Goal: Book appointment/travel/reservation

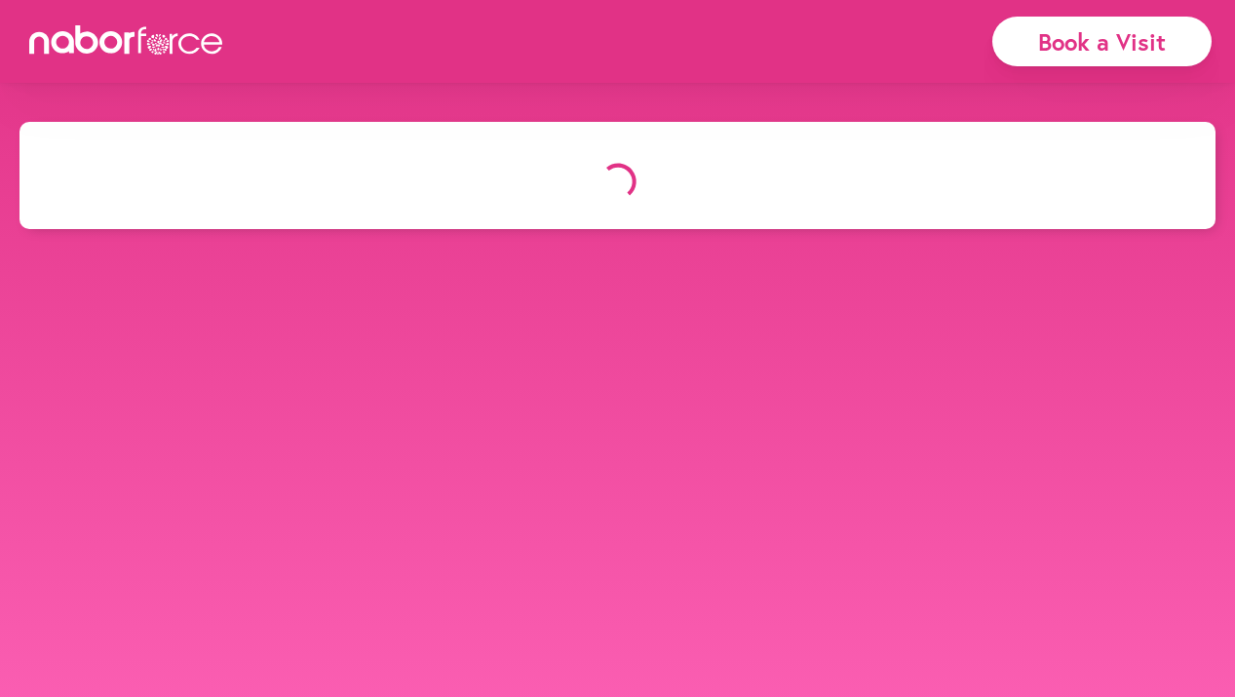
select select "*"
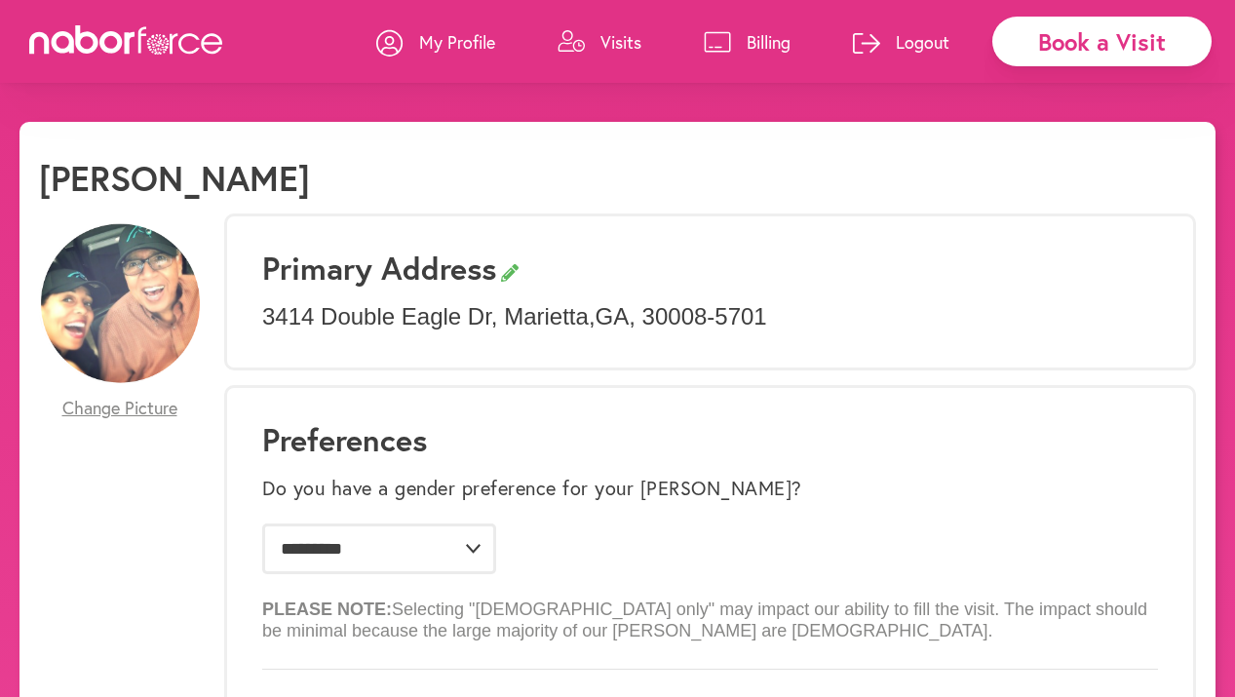
click at [606, 44] on p "Visits" at bounding box center [621, 41] width 41 height 23
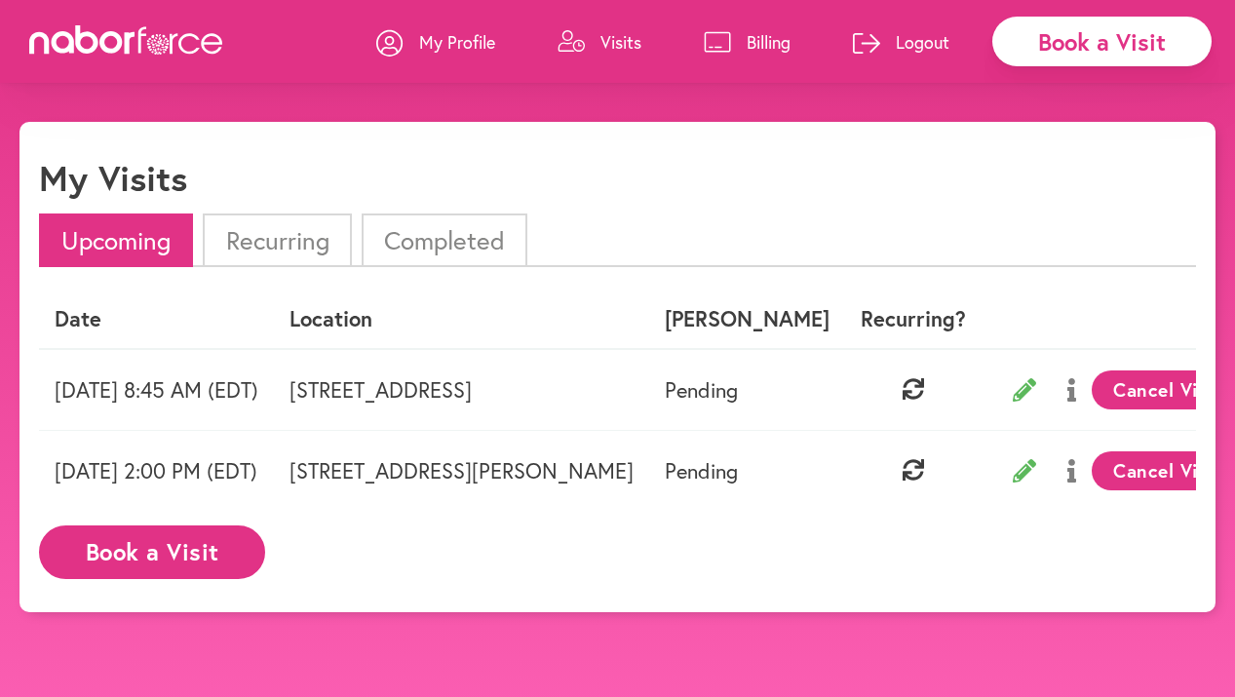
click at [492, 384] on td "4441 Atlanta Road Southeast Wellstar Vinings Healthpark , Smyrna, GA" at bounding box center [461, 390] width 375 height 82
click at [255, 394] on td "Thursday 09/11 8:45 AM (EDT)" at bounding box center [156, 390] width 235 height 82
click at [179, 377] on td "Thursday 09/11 8:45 AM (EDT)" at bounding box center [156, 390] width 235 height 82
click at [469, 339] on th "Location" at bounding box center [461, 320] width 375 height 58
click at [416, 250] on li "Completed" at bounding box center [445, 241] width 166 height 54
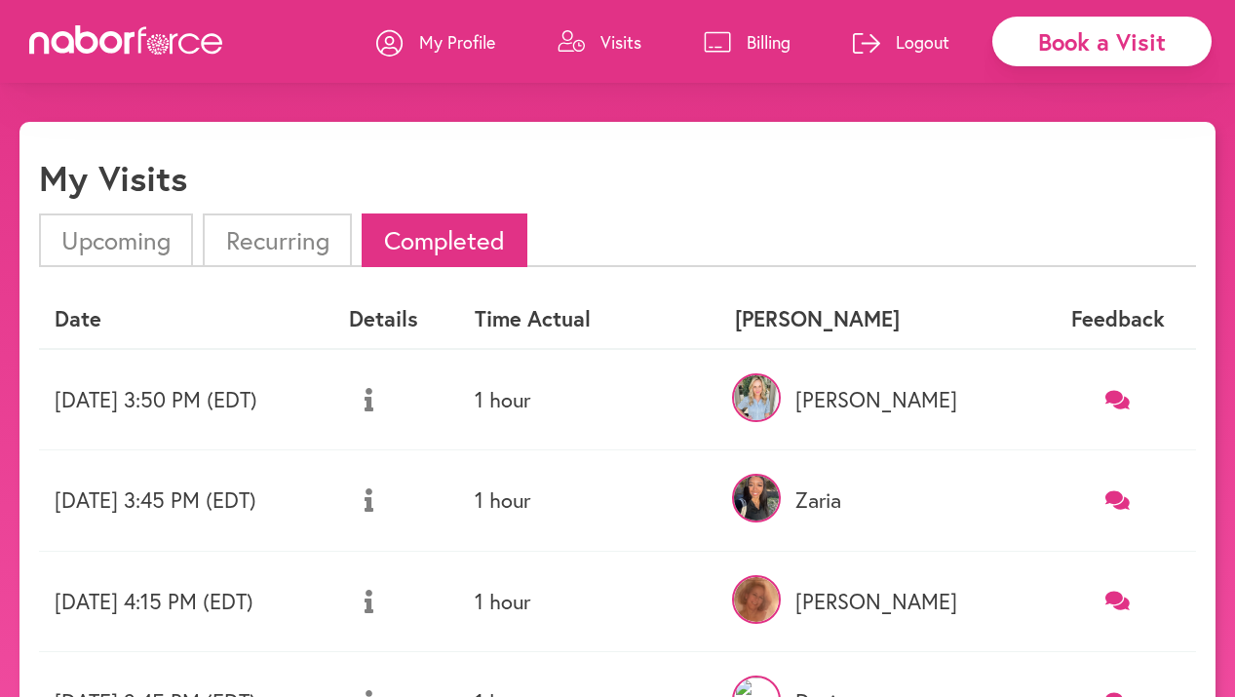
click at [297, 396] on td "Monday 08/11 3:50 PM (EDT)" at bounding box center [186, 399] width 294 height 101
click at [263, 252] on li "Recurring" at bounding box center [277, 241] width 148 height 54
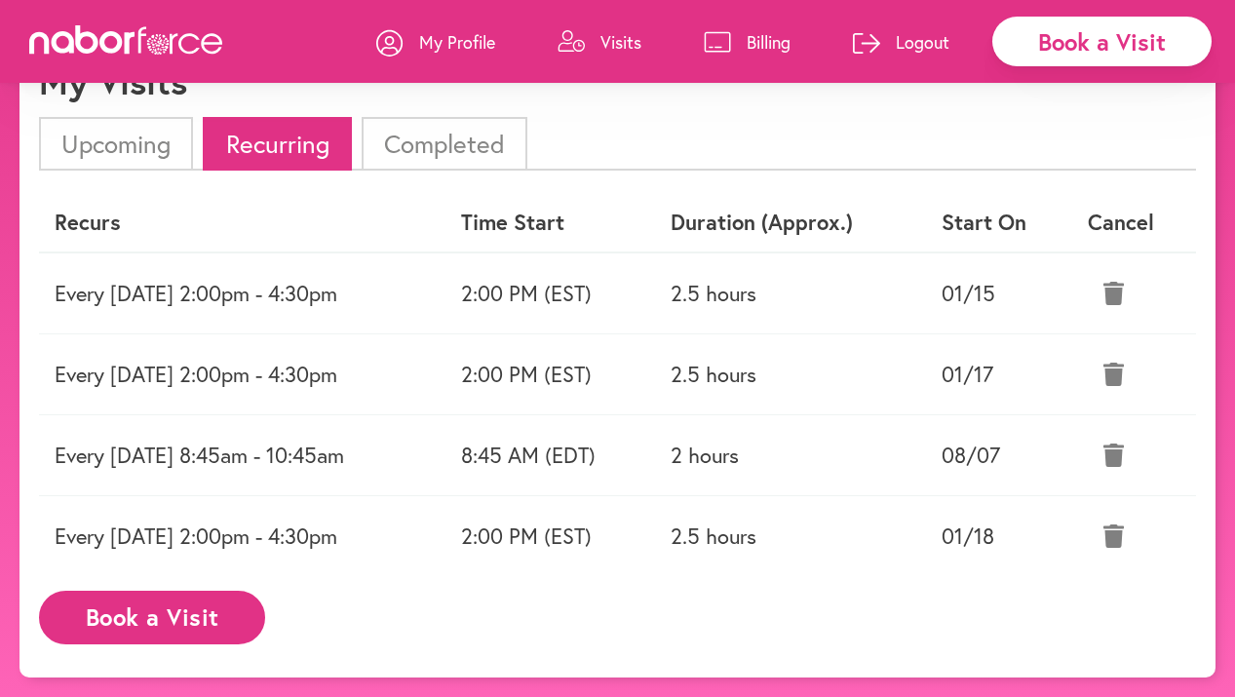
scroll to position [102, 0]
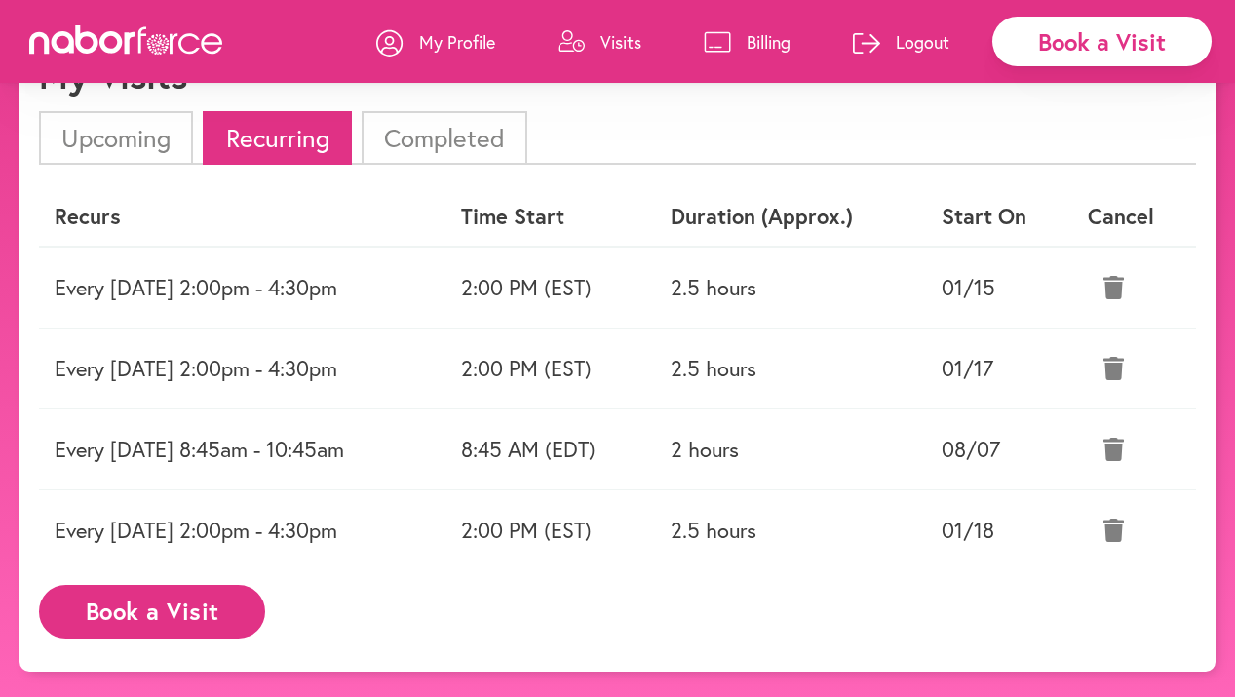
click at [1118, 293] on icon at bounding box center [1114, 287] width 20 height 23
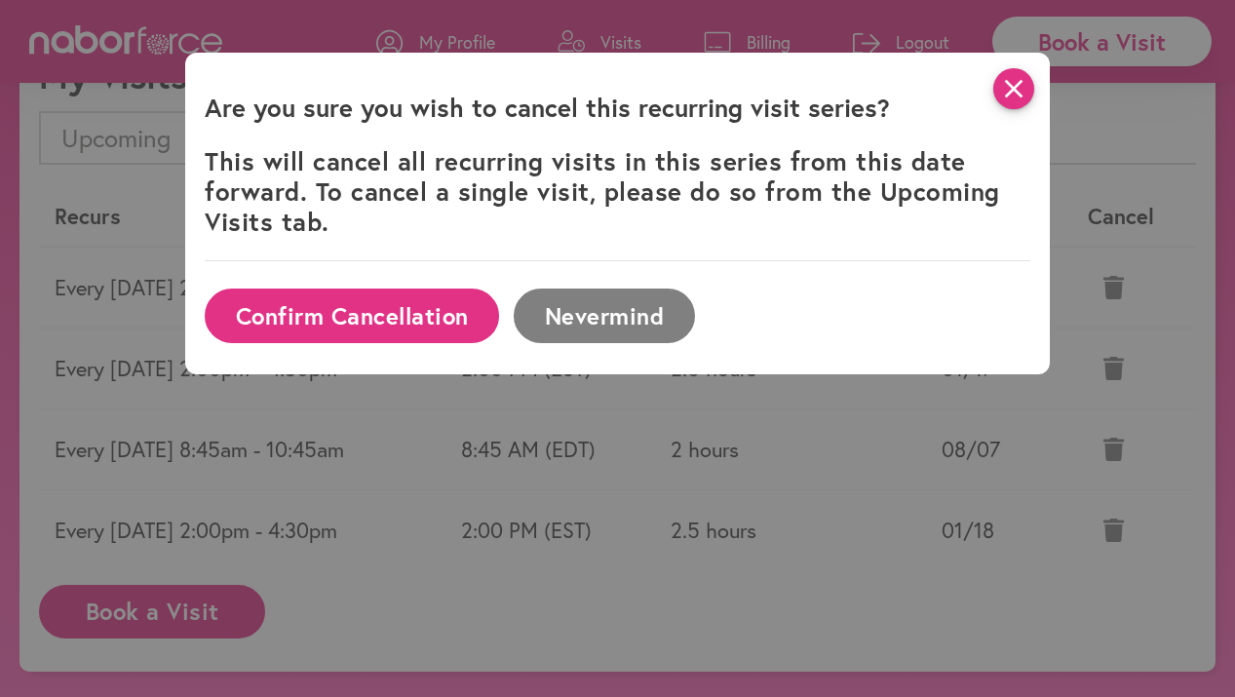
click at [1012, 87] on icon "close" at bounding box center [1014, 88] width 41 height 41
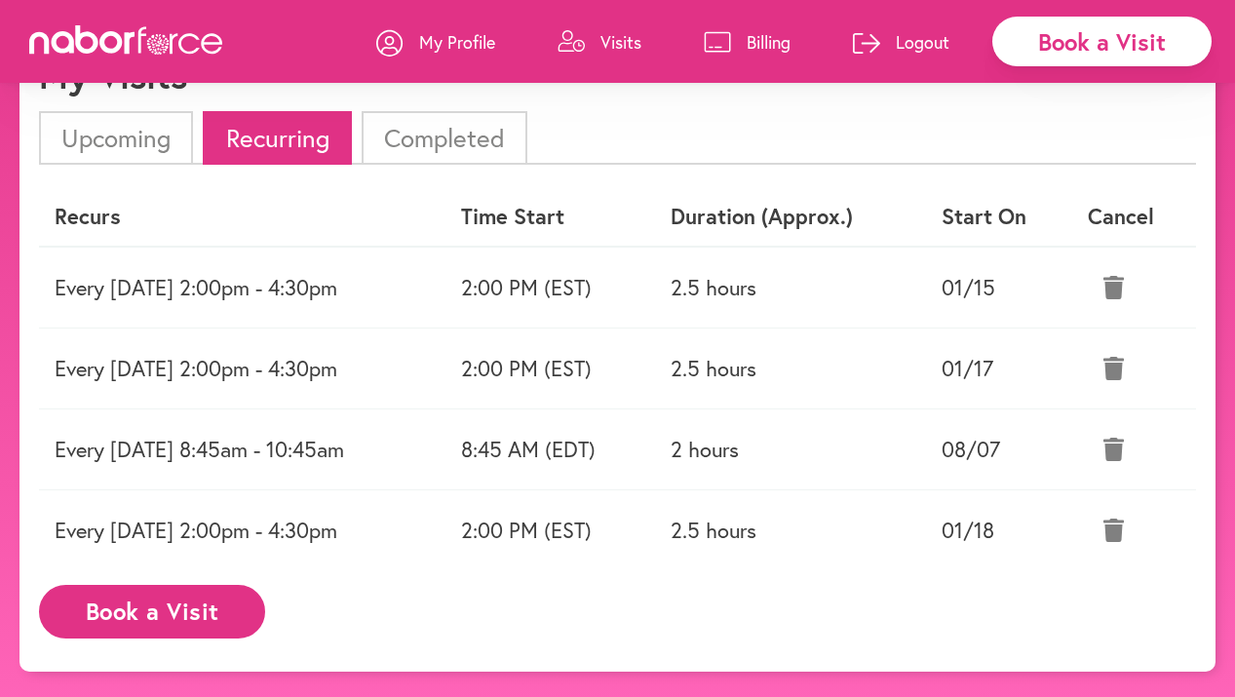
click at [1124, 285] on icon at bounding box center [1114, 287] width 20 height 23
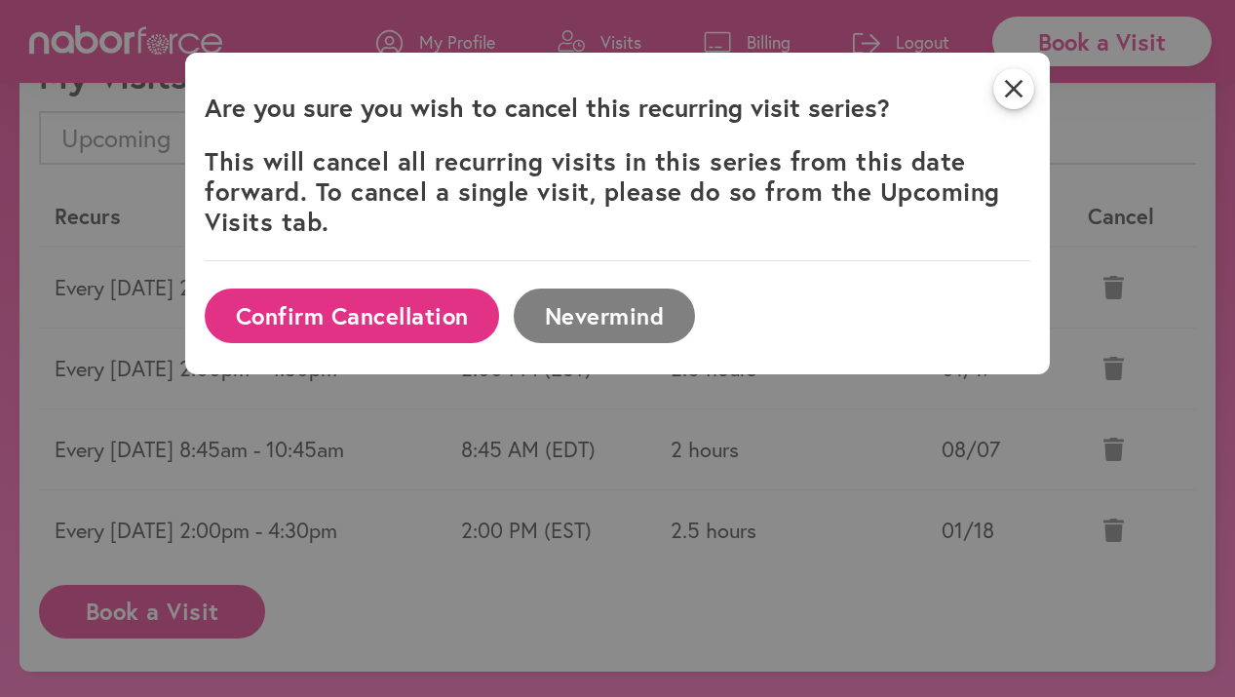
click at [467, 319] on button "Confirm Cancellation" at bounding box center [352, 316] width 294 height 54
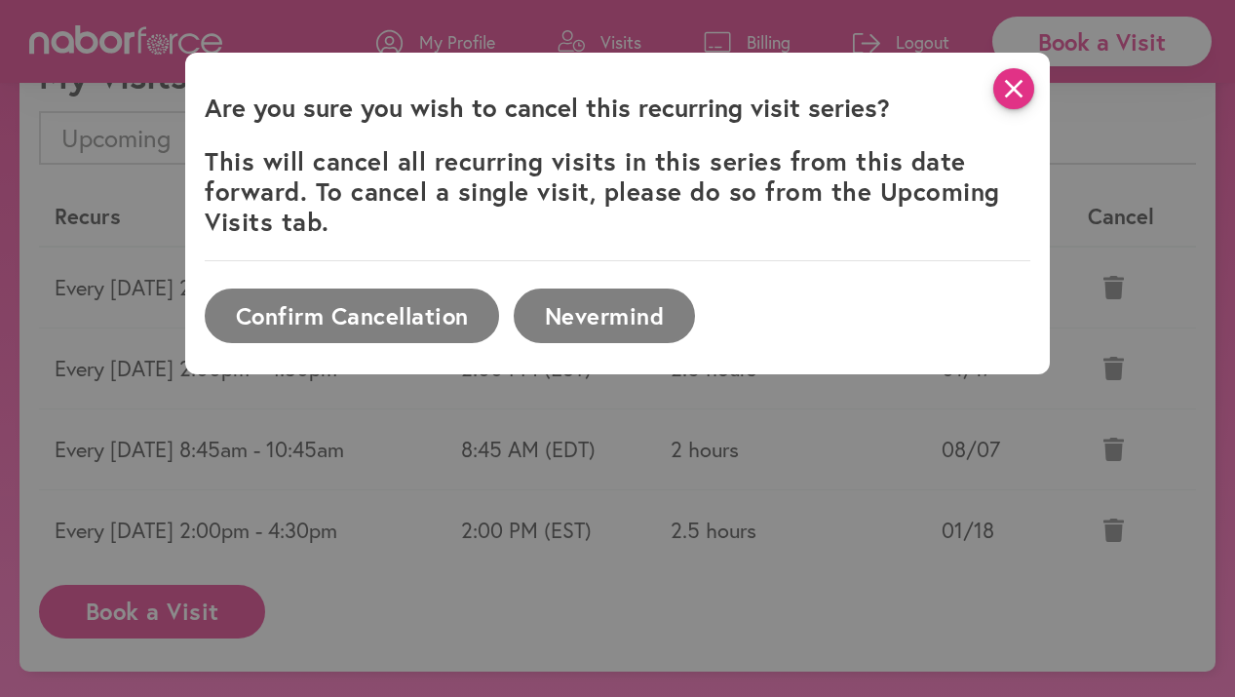
click at [1011, 86] on icon "close" at bounding box center [1014, 88] width 41 height 41
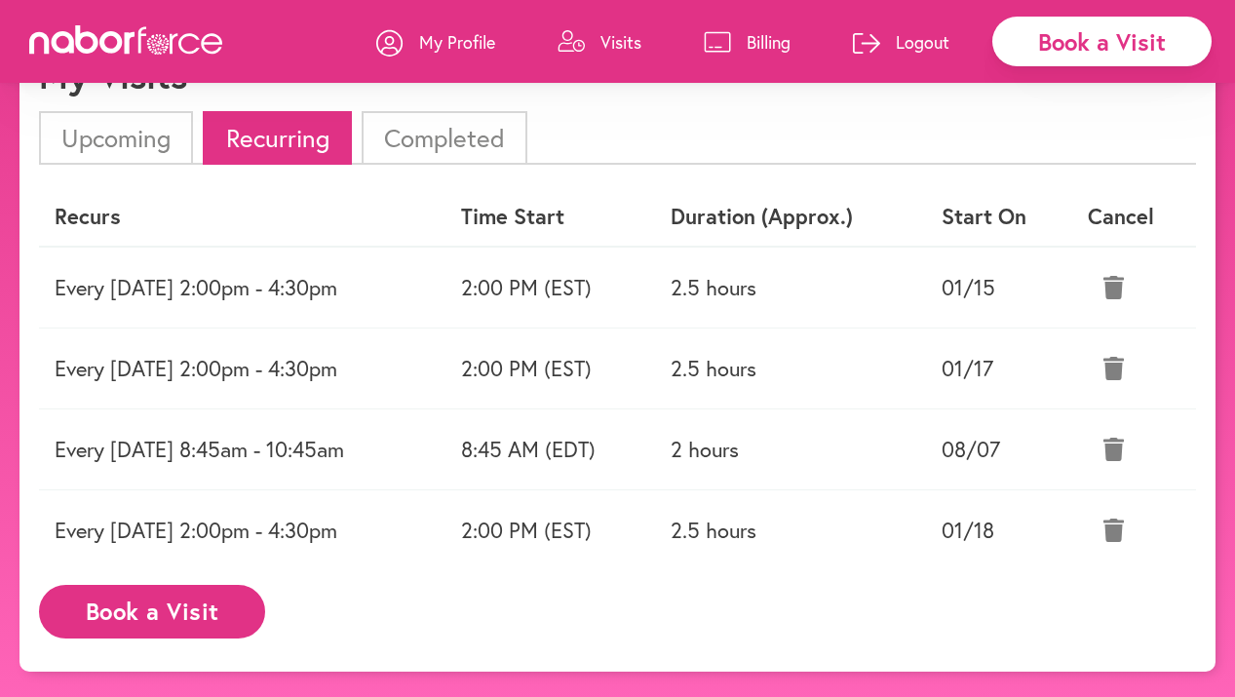
click at [1121, 285] on icon at bounding box center [1114, 287] width 20 height 23
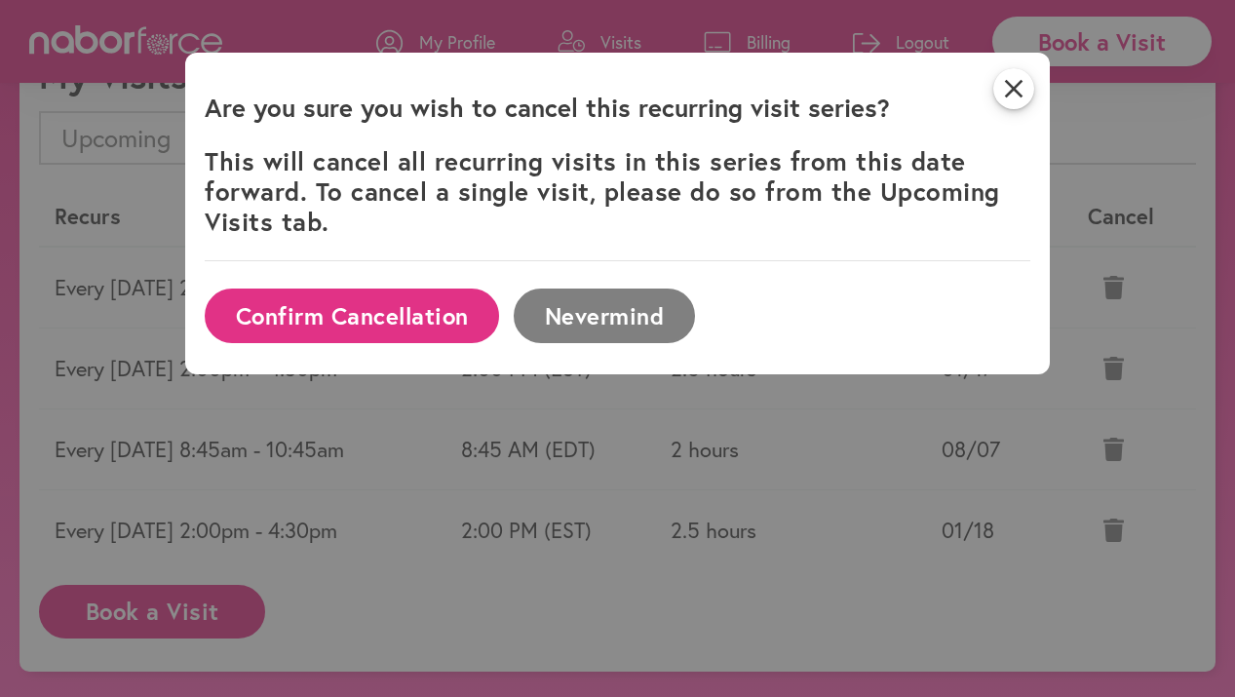
click at [366, 327] on button "Confirm Cancellation" at bounding box center [352, 316] width 294 height 54
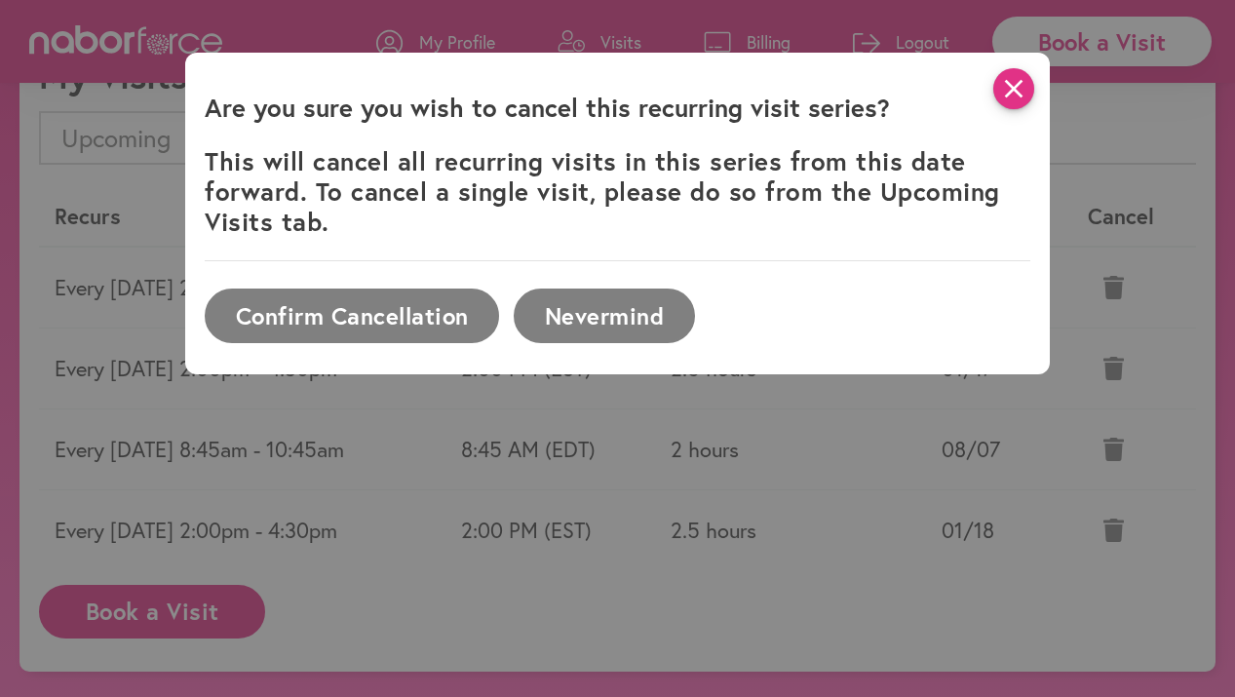
click at [1009, 86] on icon "close" at bounding box center [1014, 88] width 41 height 41
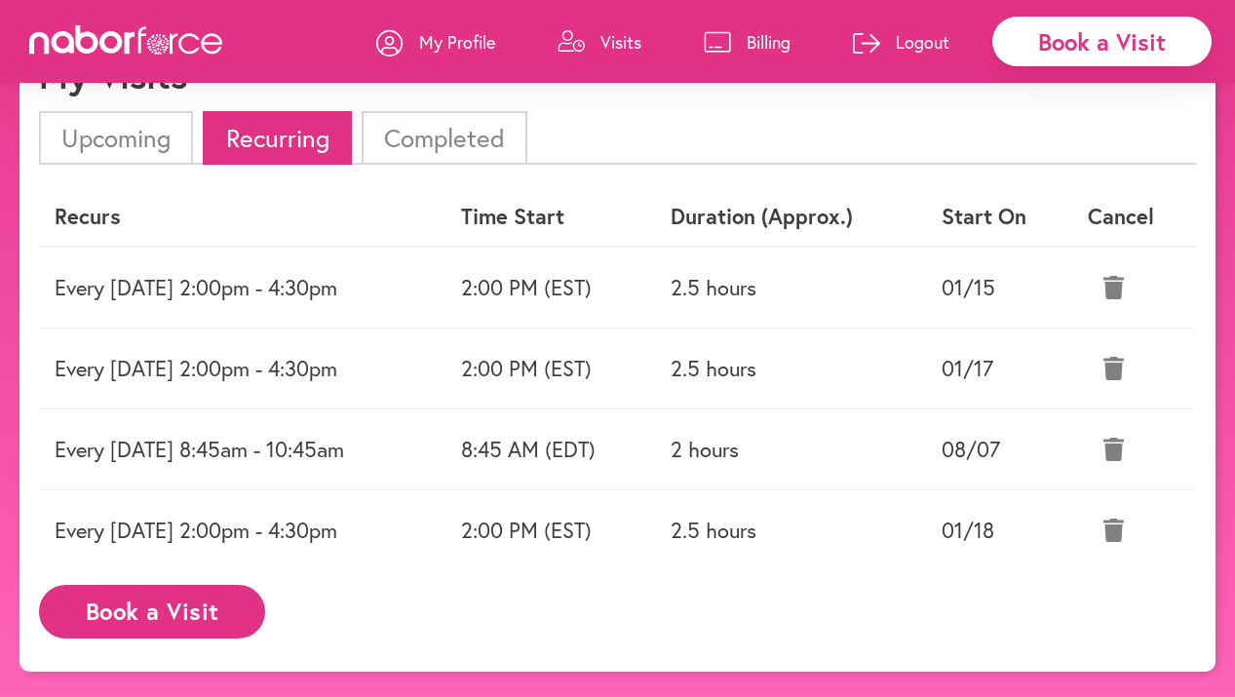
click at [1122, 527] on icon at bounding box center [1114, 530] width 20 height 23
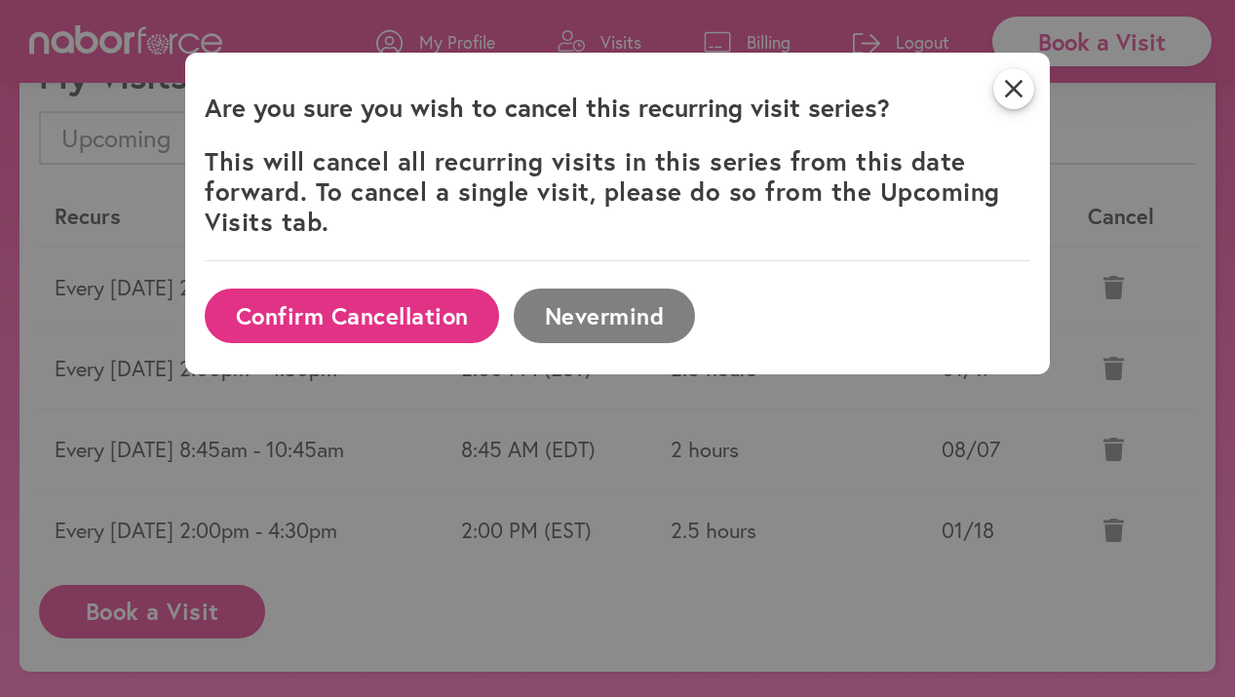
click at [425, 323] on button "Confirm Cancellation" at bounding box center [352, 316] width 294 height 54
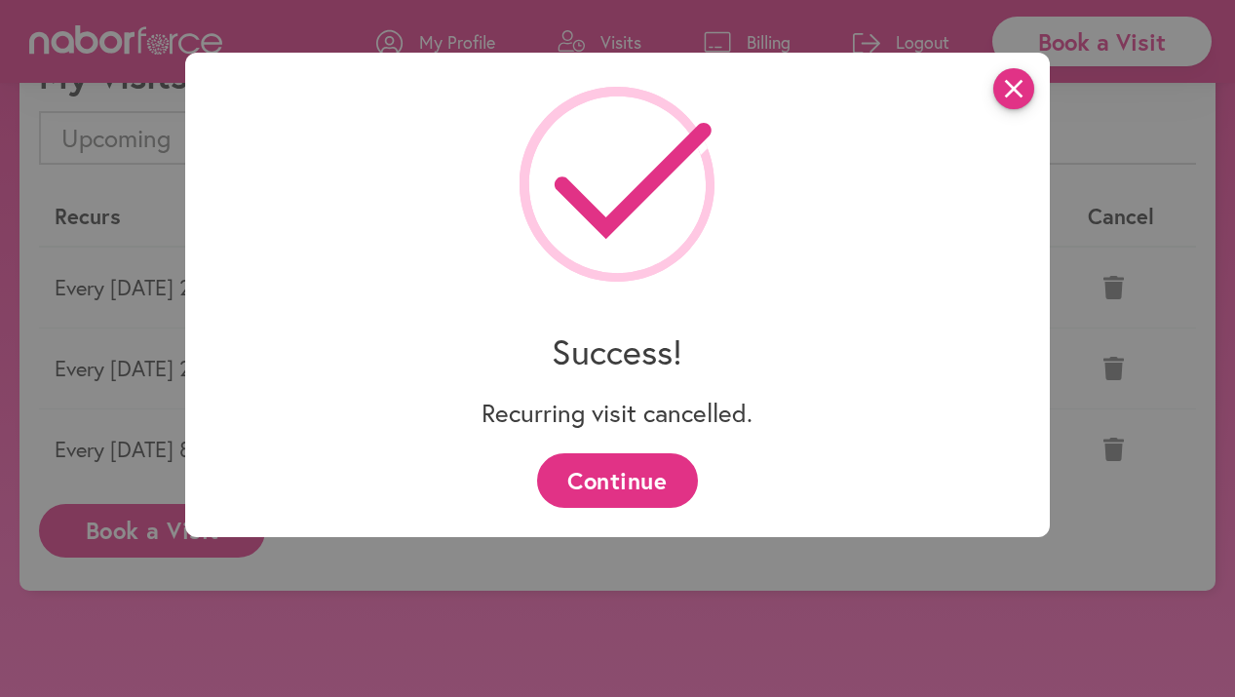
click at [1017, 91] on icon "close" at bounding box center [1014, 88] width 41 height 41
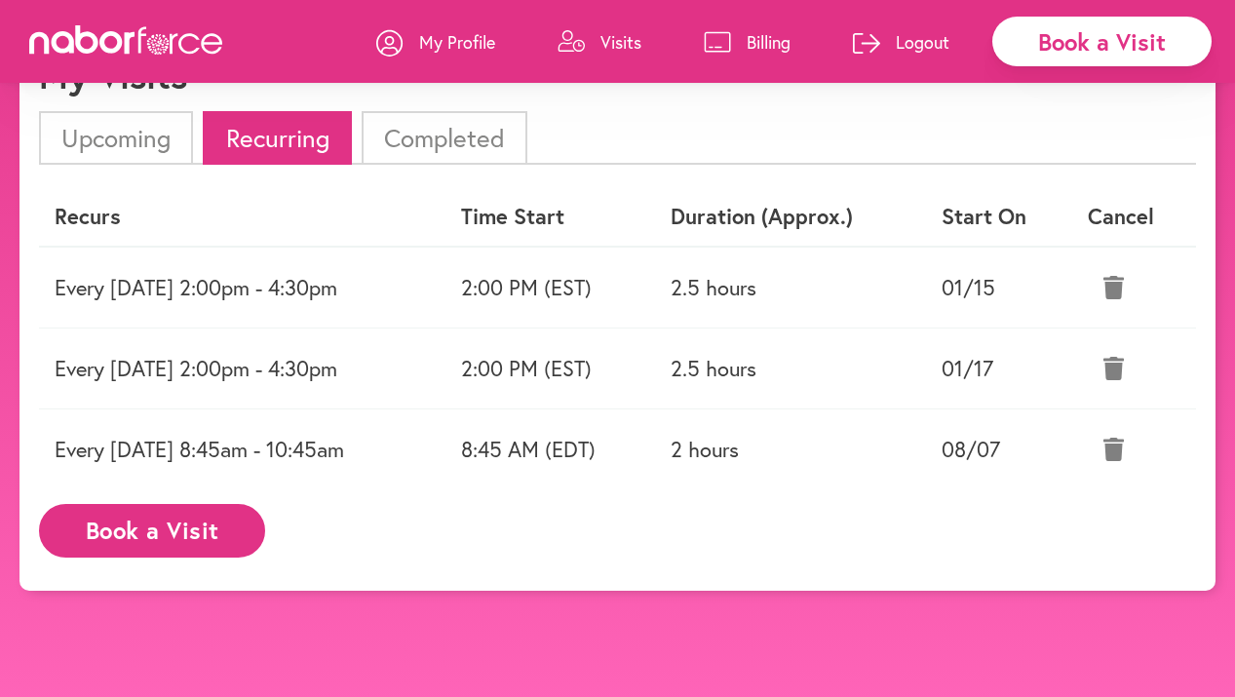
click at [1121, 443] on icon at bounding box center [1114, 449] width 20 height 23
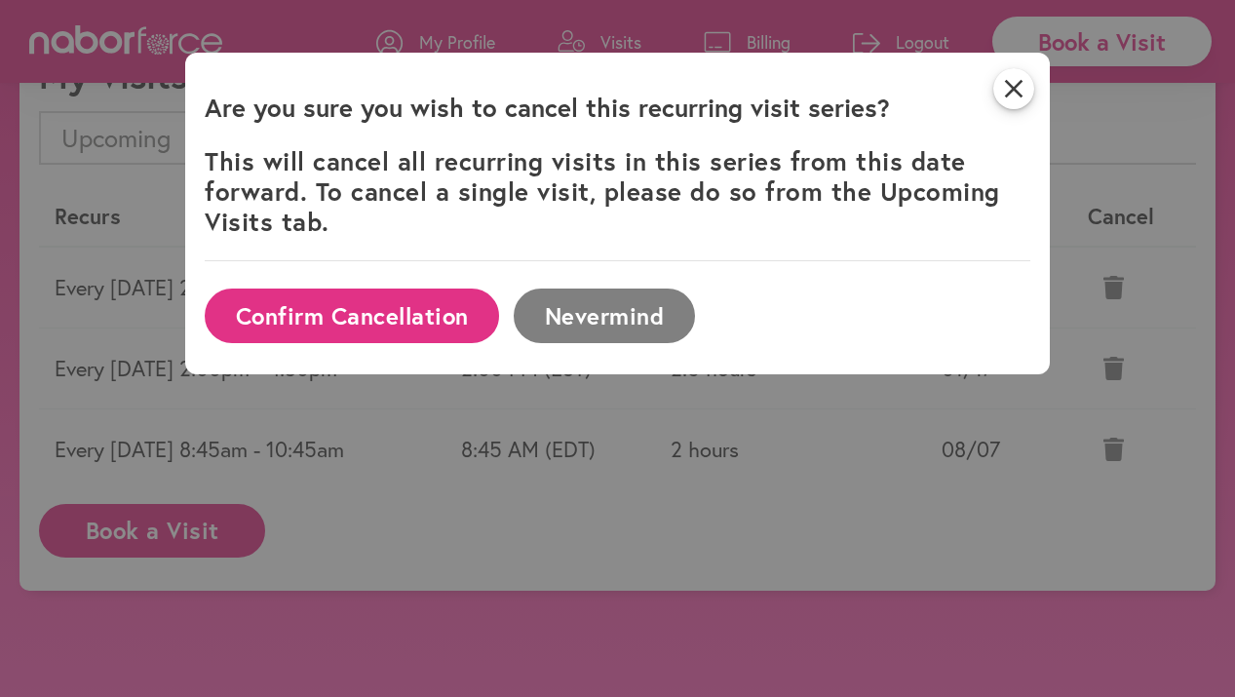
click at [416, 324] on button "Confirm Cancellation" at bounding box center [352, 316] width 294 height 54
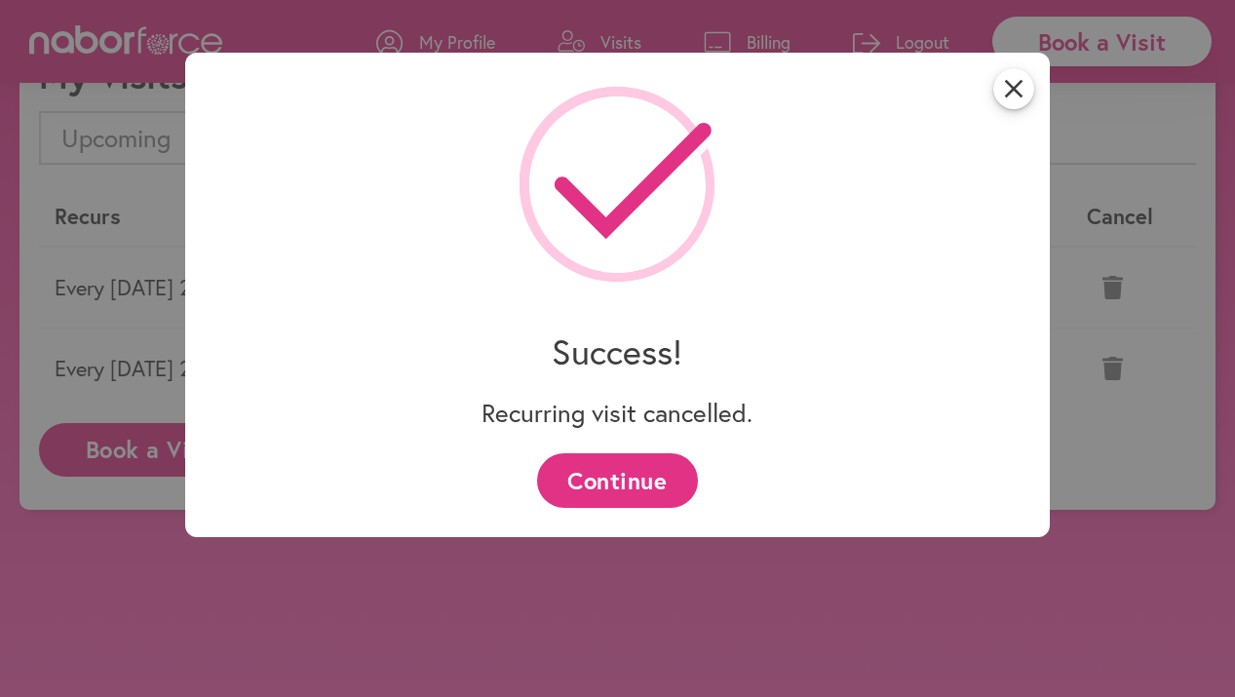
click at [659, 478] on button "Continue" at bounding box center [617, 480] width 161 height 54
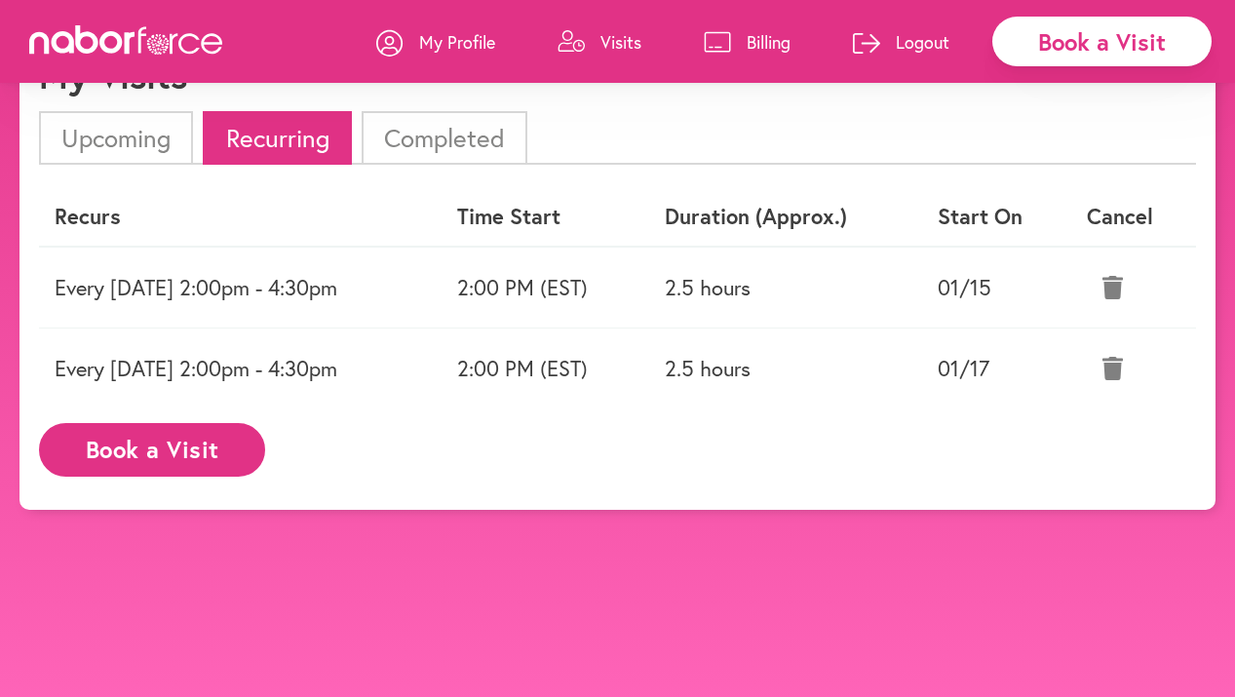
click at [1123, 364] on icon at bounding box center [1113, 368] width 20 height 23
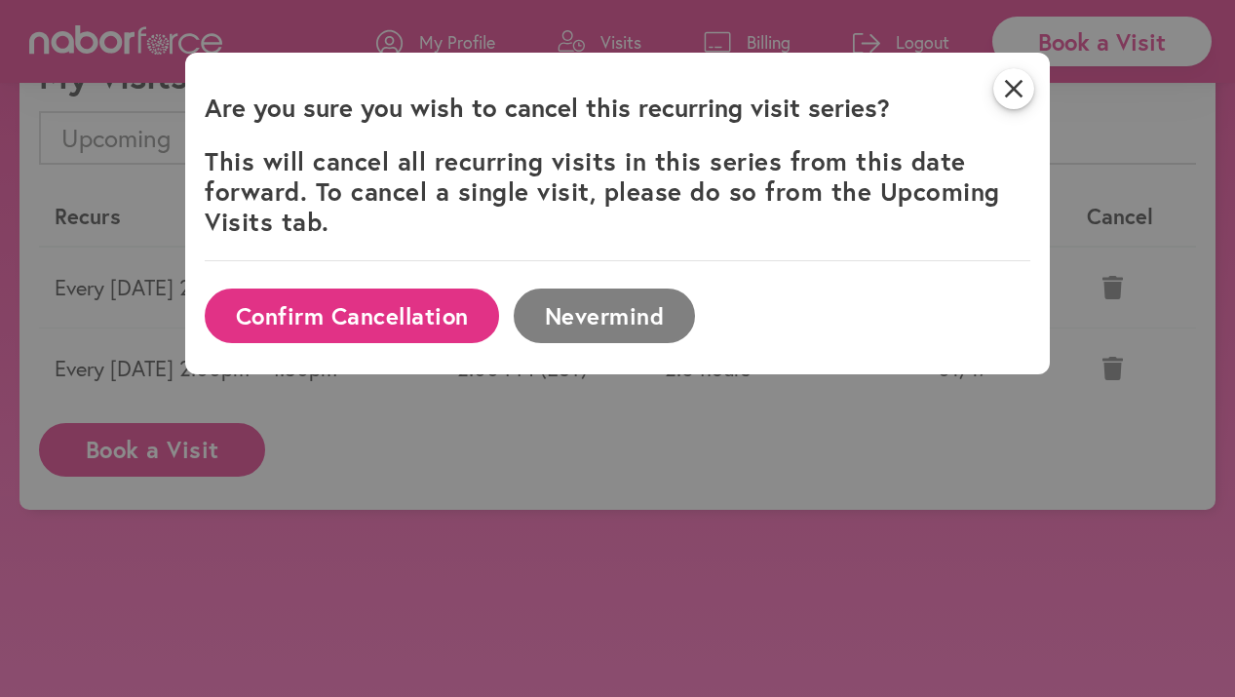
click at [426, 315] on button "Confirm Cancellation" at bounding box center [352, 316] width 294 height 54
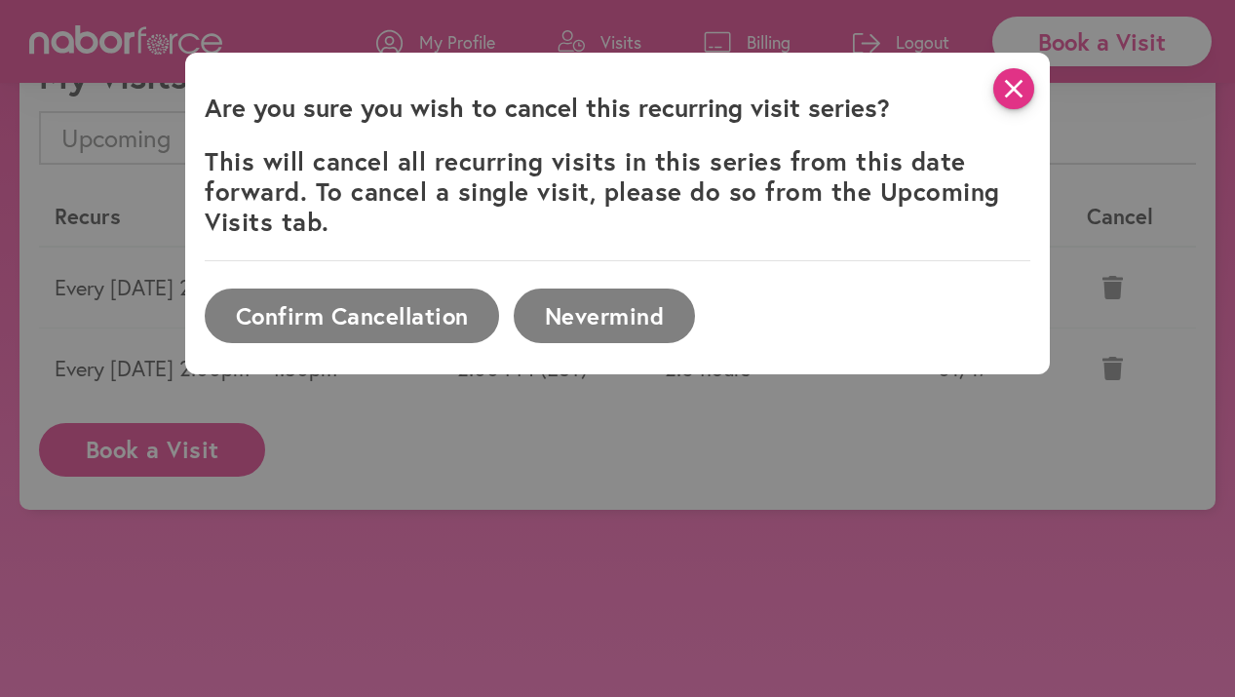
click at [1017, 93] on icon "close" at bounding box center [1014, 88] width 41 height 41
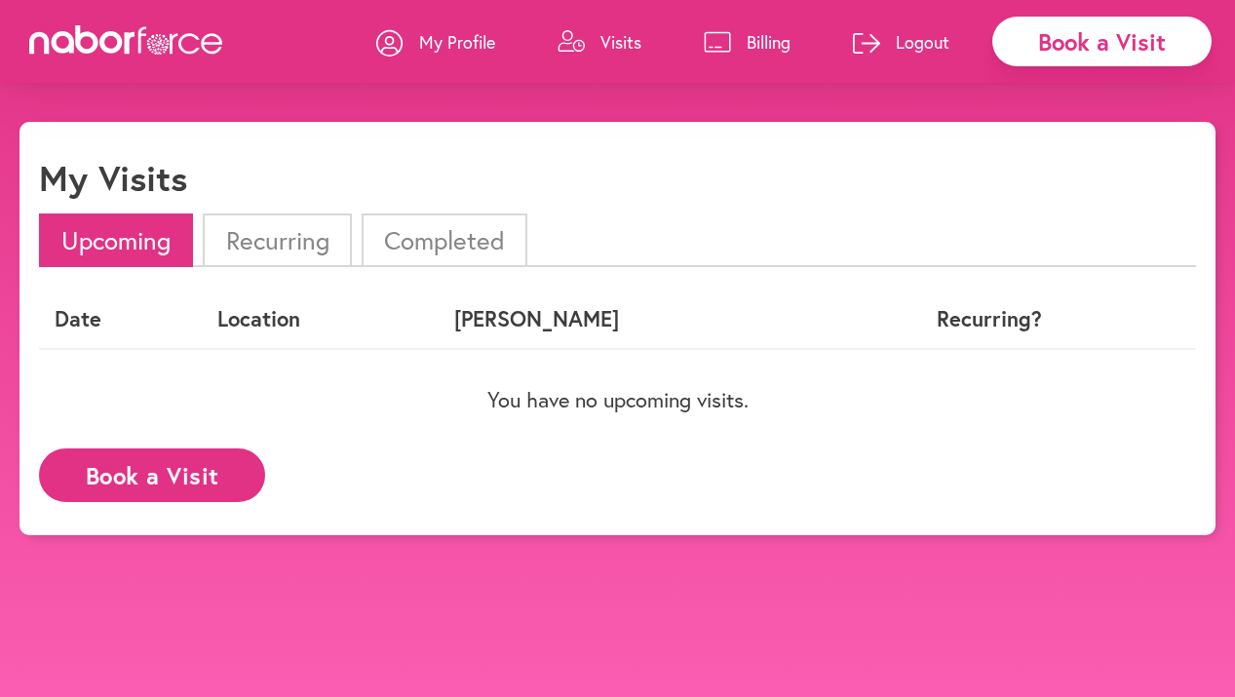
scroll to position [102, 0]
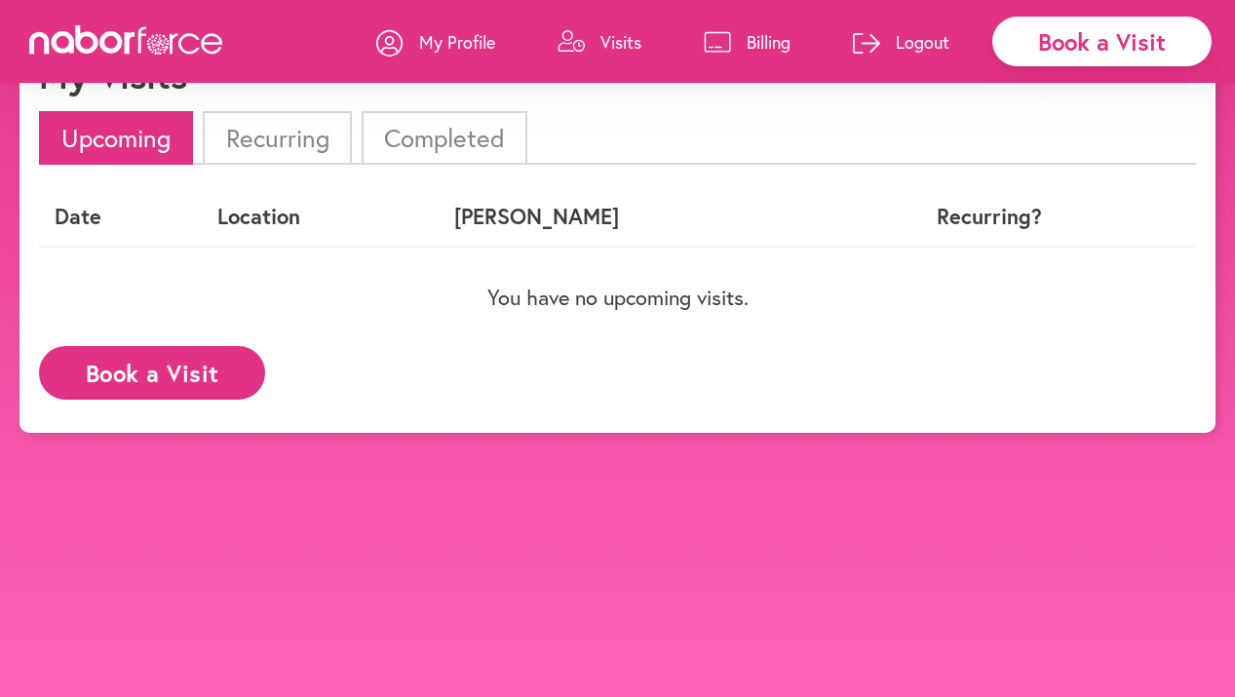
click at [147, 380] on button "Book a Visit" at bounding box center [152, 373] width 226 height 54
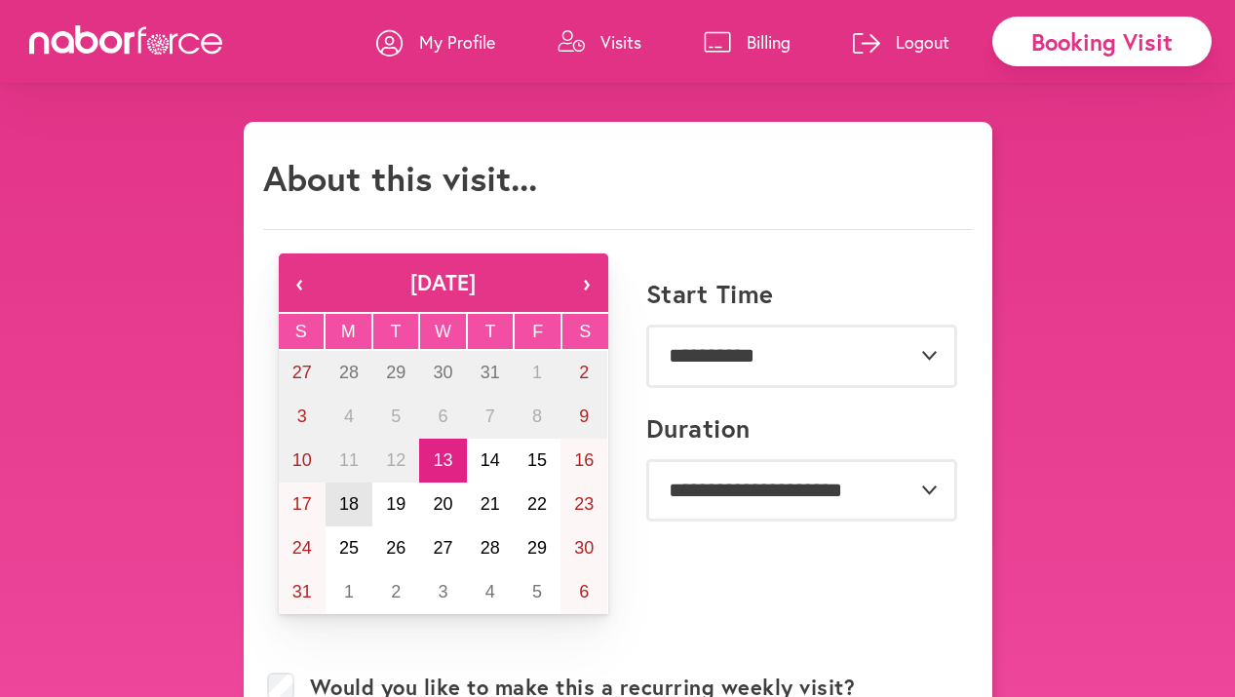
click at [348, 512] on abbr "18" at bounding box center [349, 504] width 20 height 20
click at [433, 508] on abbr "20" at bounding box center [443, 504] width 20 height 20
click at [349, 505] on abbr "18" at bounding box center [349, 504] width 20 height 20
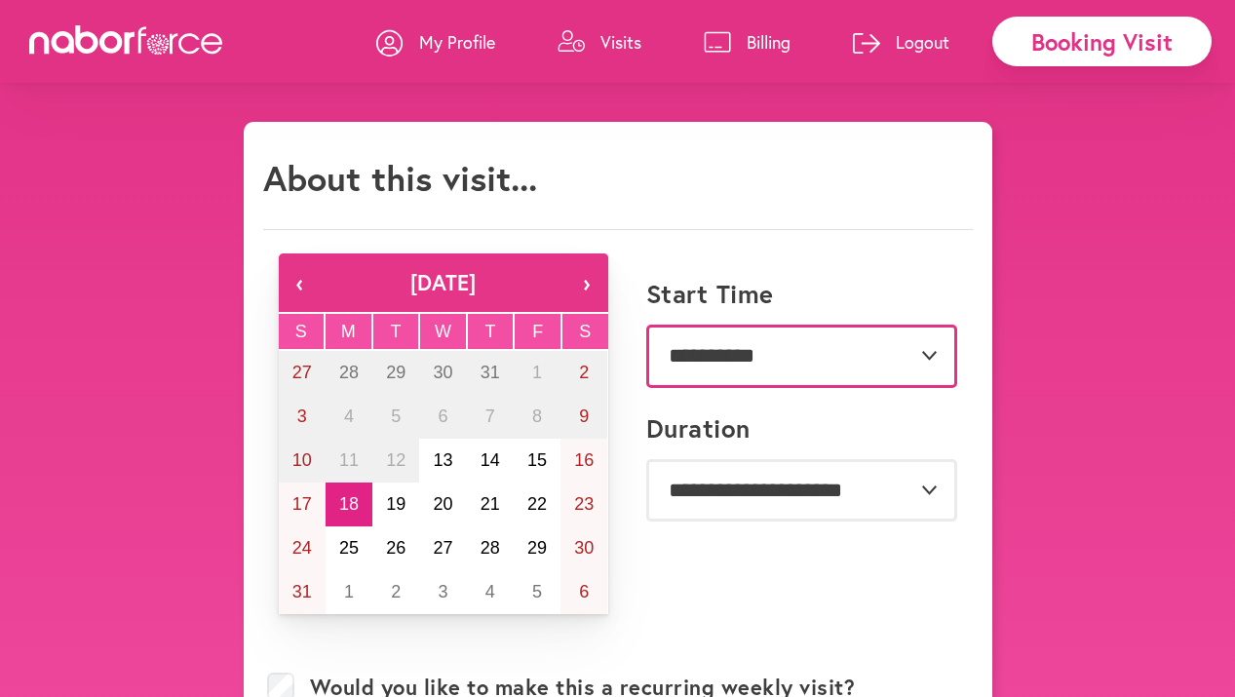
select select "*******"
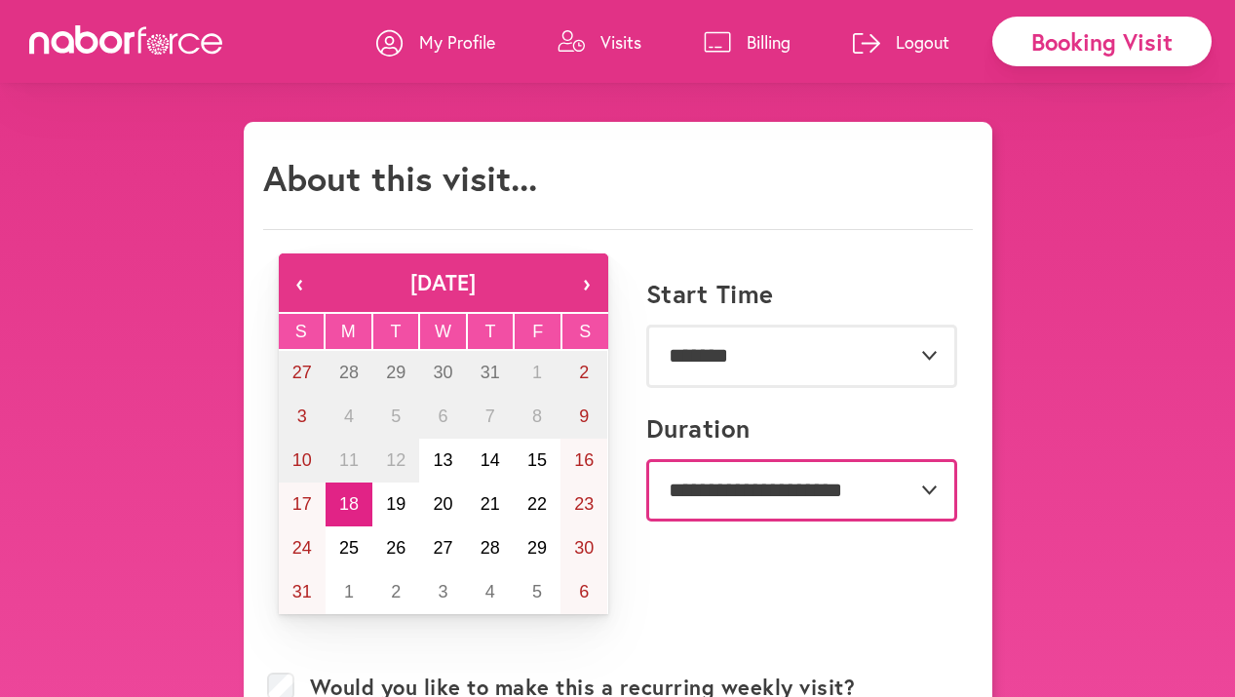
select select "**"
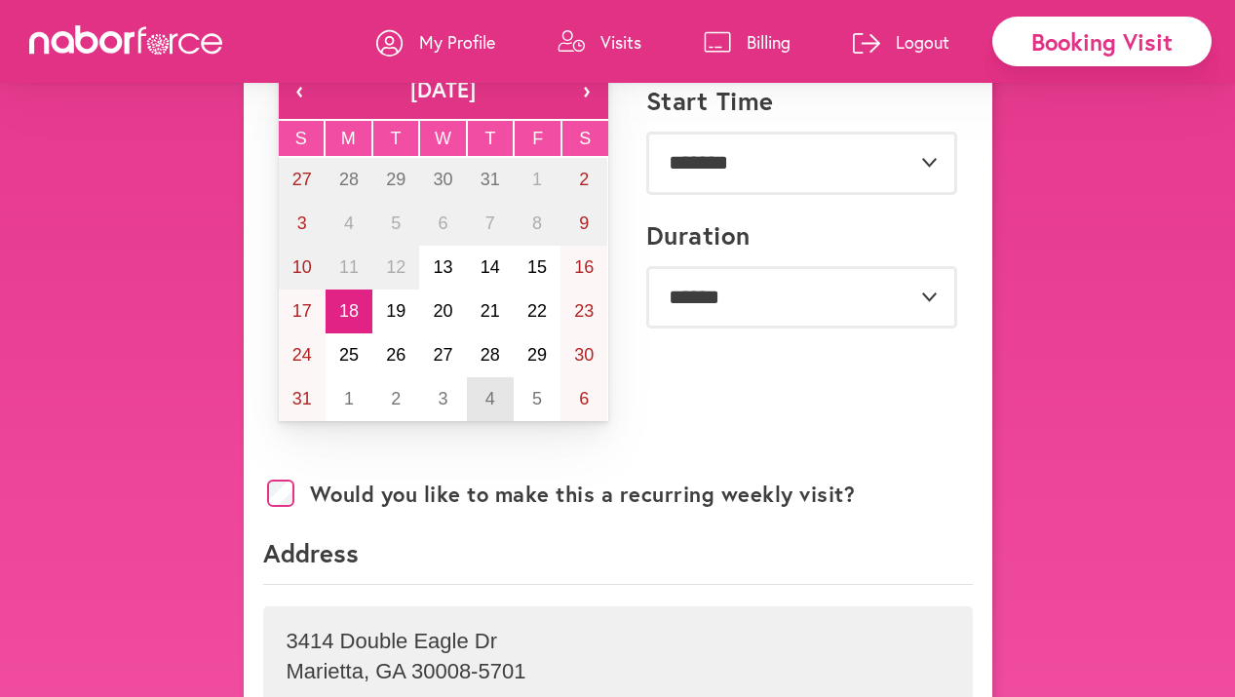
scroll to position [192, 0]
click at [445, 316] on abbr "20" at bounding box center [443, 312] width 20 height 20
click at [348, 318] on abbr "18" at bounding box center [349, 312] width 20 height 20
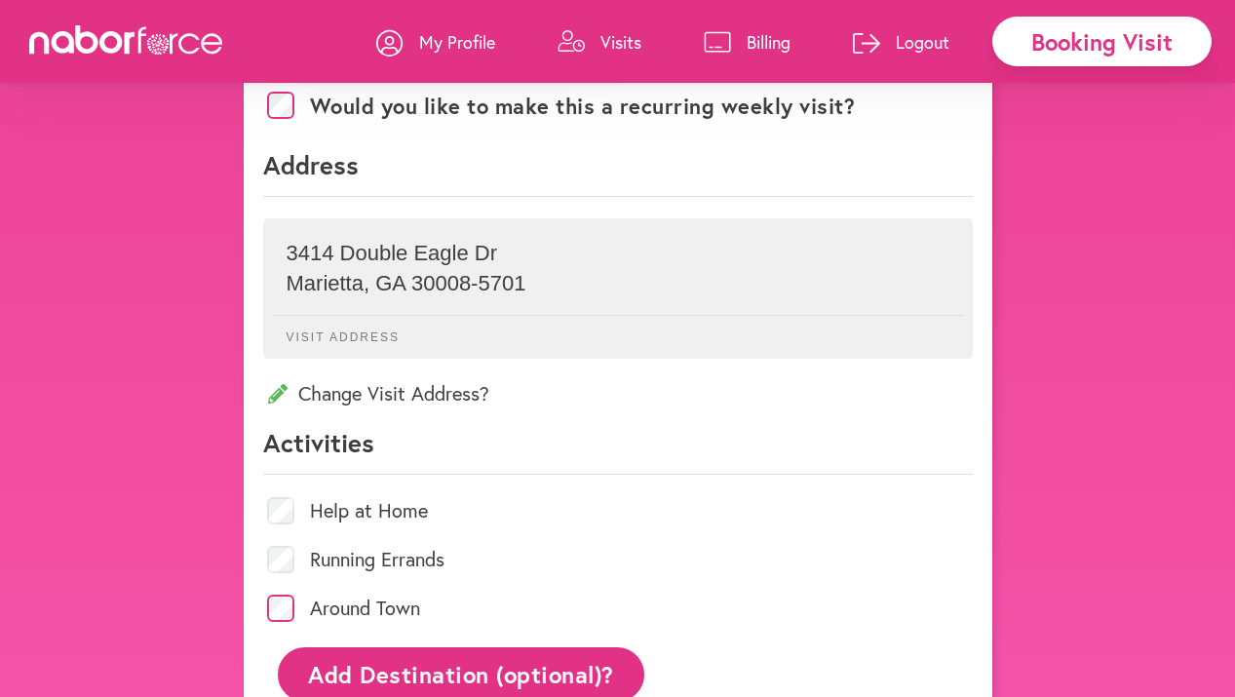
scroll to position [404, 0]
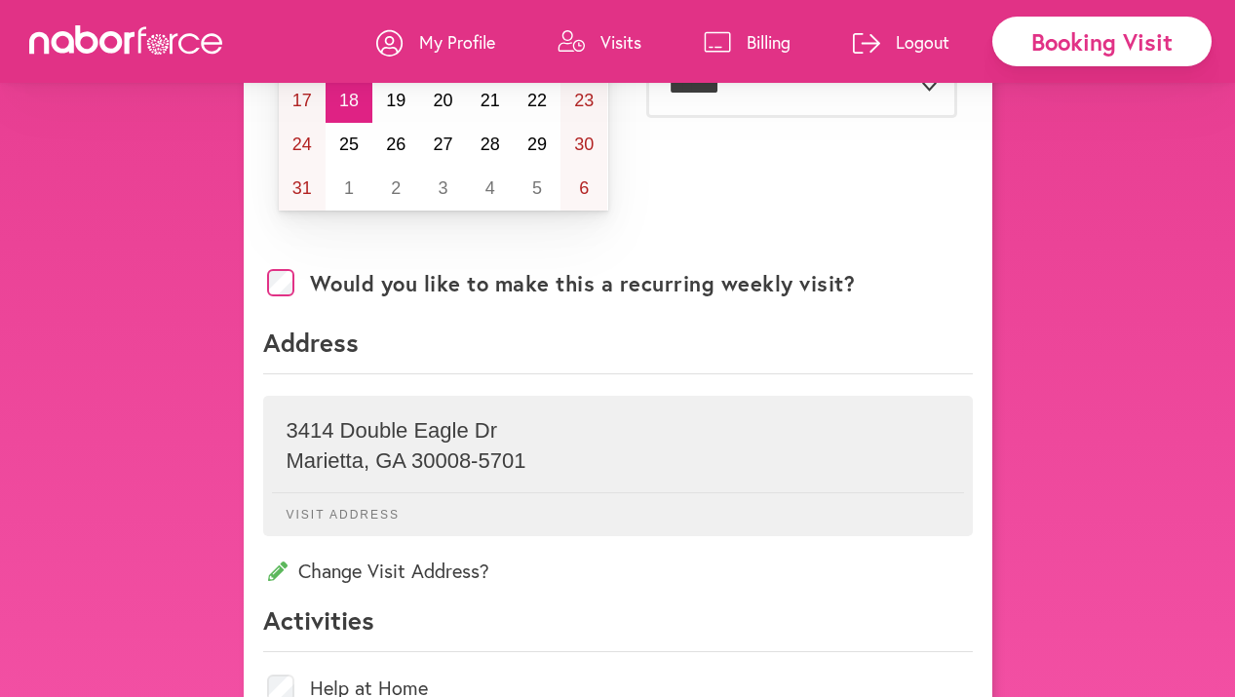
click at [430, 428] on p "3414 Double Eagle Dr" at bounding box center [618, 430] width 663 height 25
click at [353, 508] on p "Visit Address" at bounding box center [618, 506] width 692 height 29
click at [332, 572] on p "Change Visit Address?" at bounding box center [618, 571] width 710 height 26
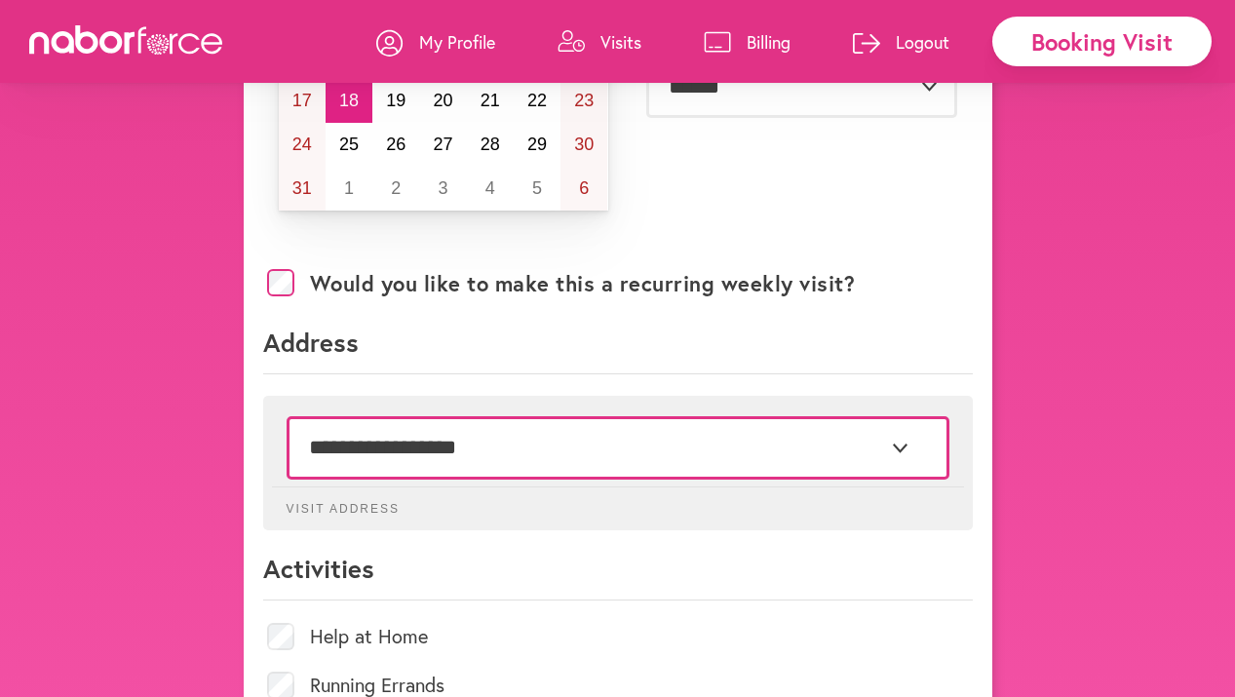
select select "*"
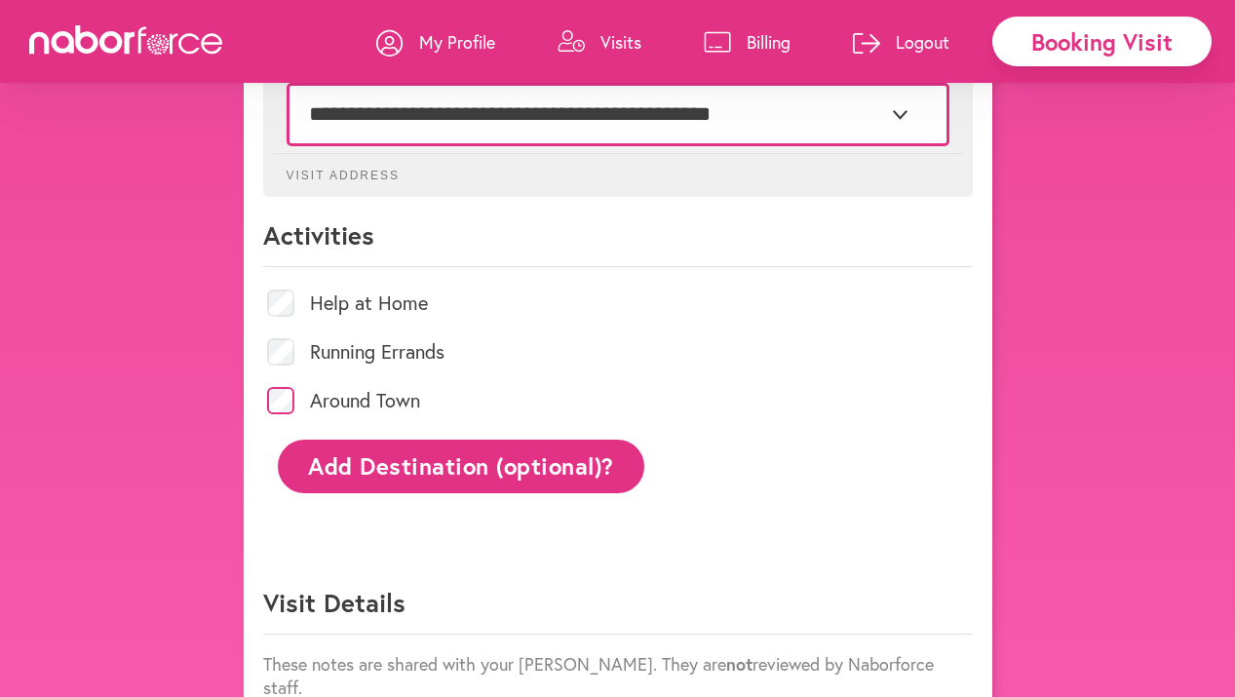
scroll to position [741, 0]
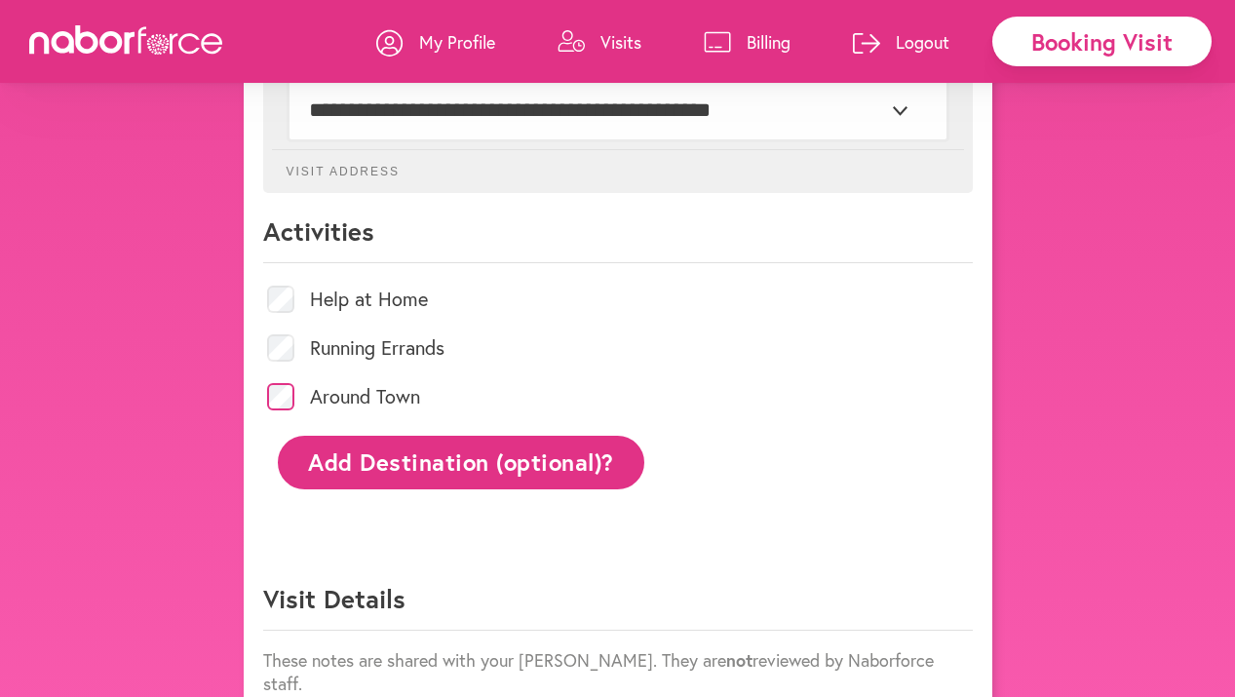
click at [383, 488] on button "Add Destination (optional)?" at bounding box center [462, 463] width 368 height 54
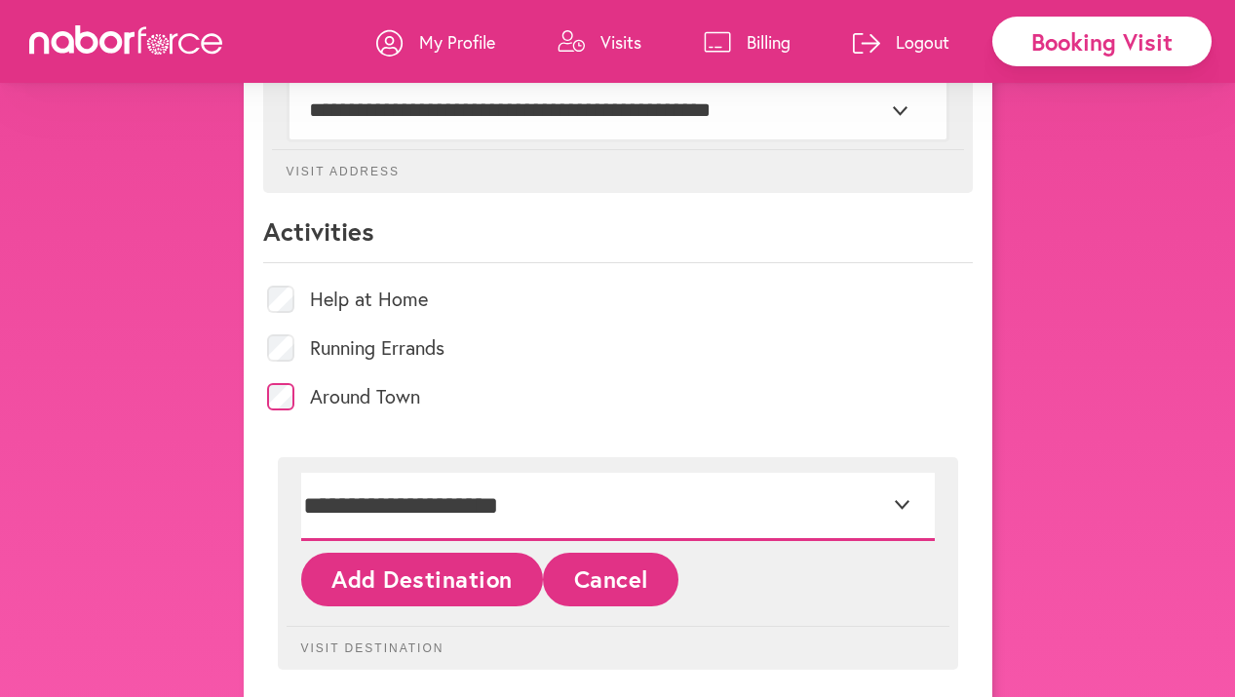
select select "*"
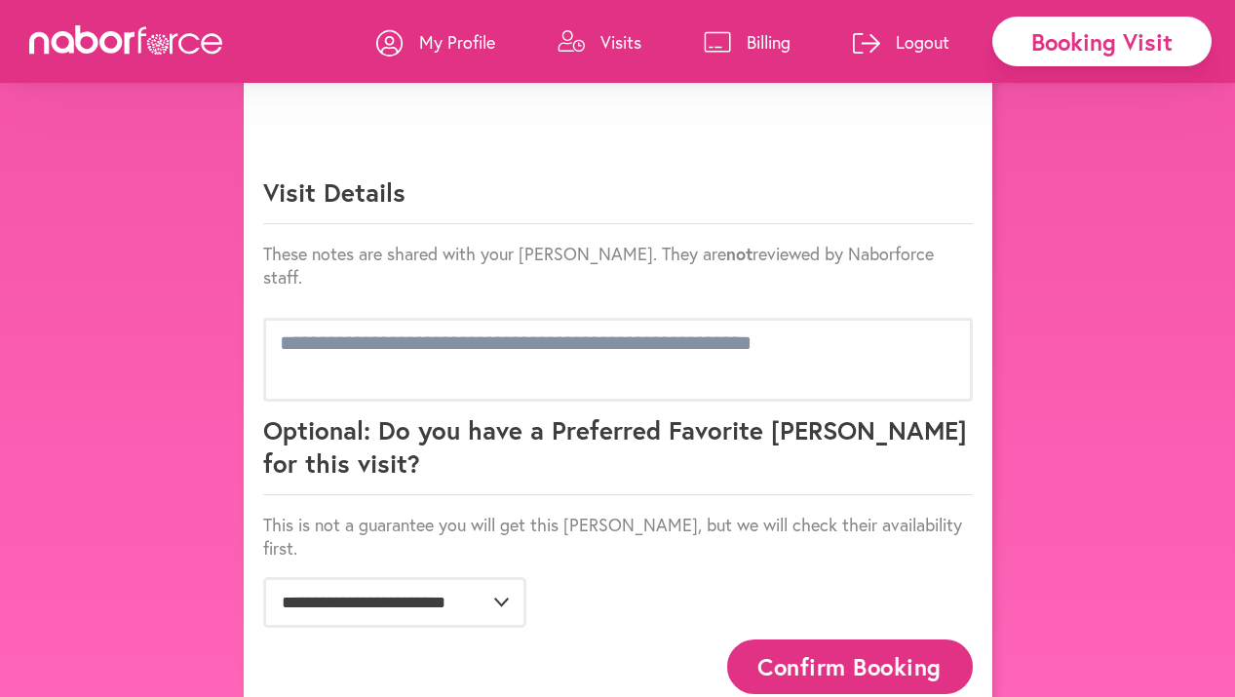
scroll to position [1327, 0]
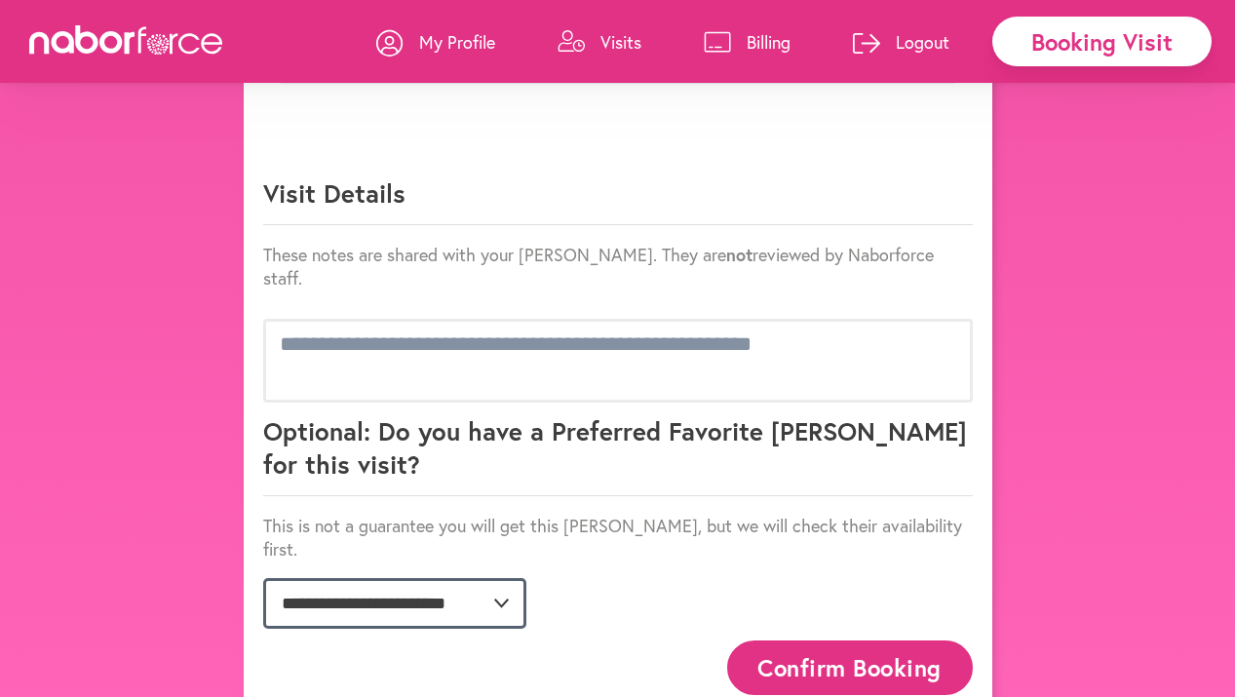
select select "**********"
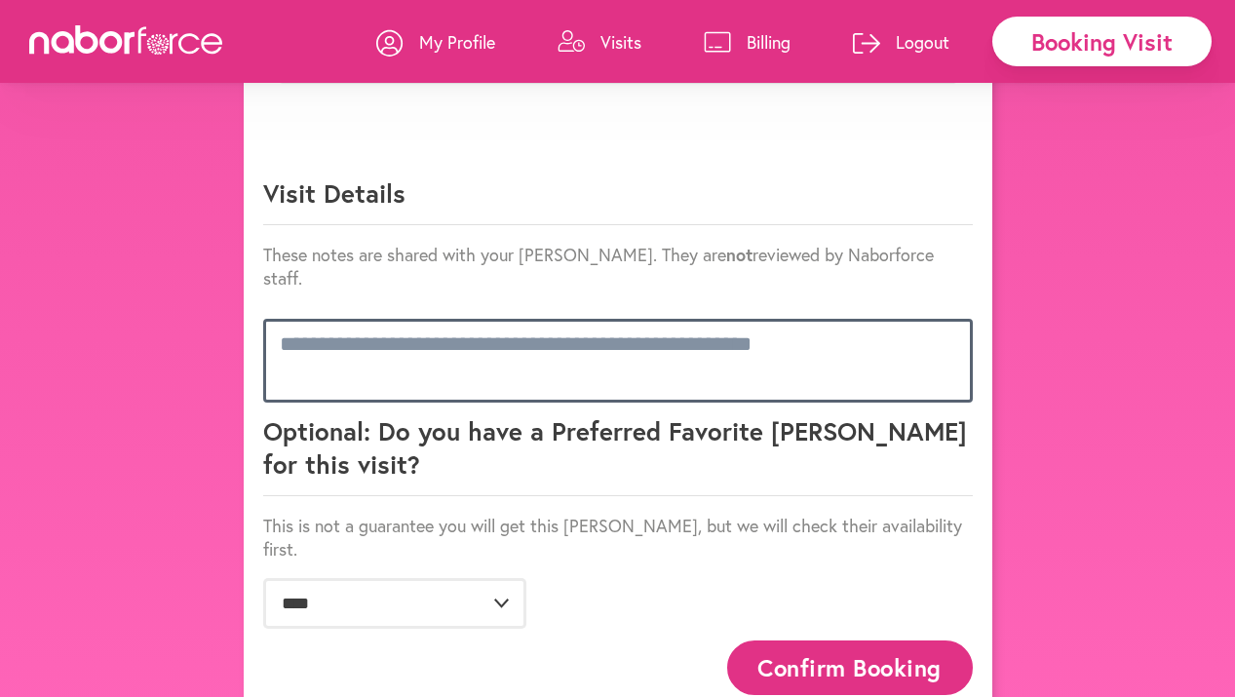
click at [488, 337] on textarea at bounding box center [618, 361] width 710 height 84
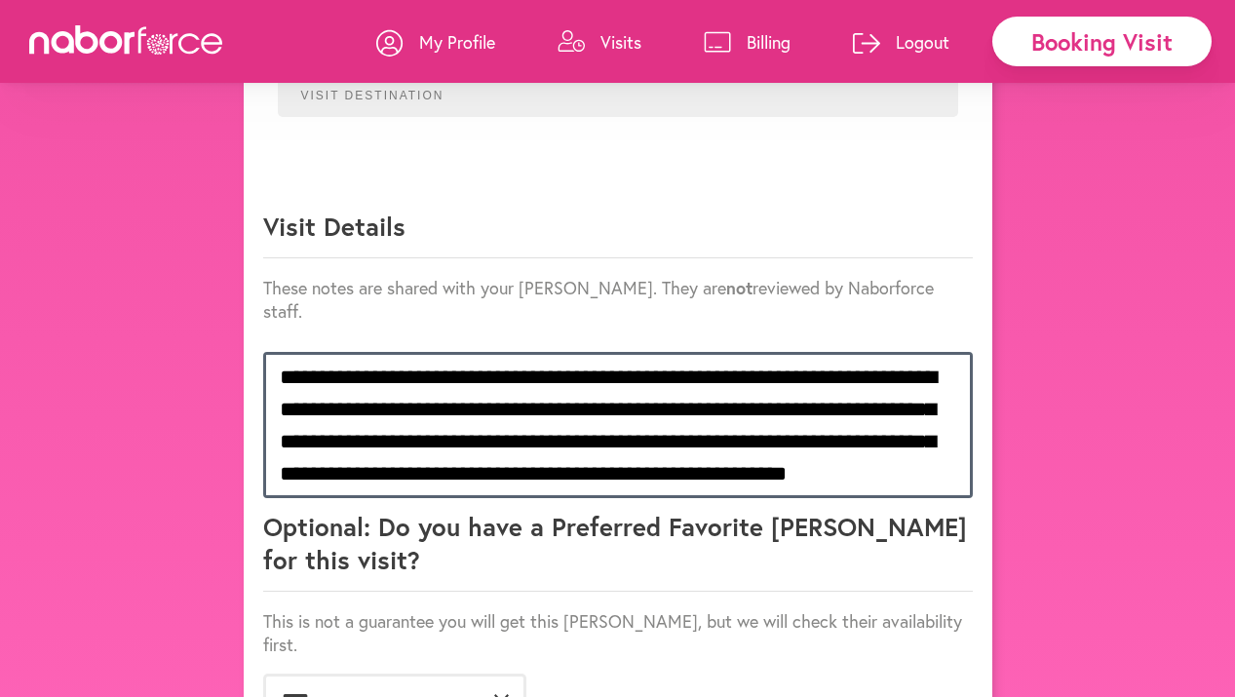
scroll to position [26, 0]
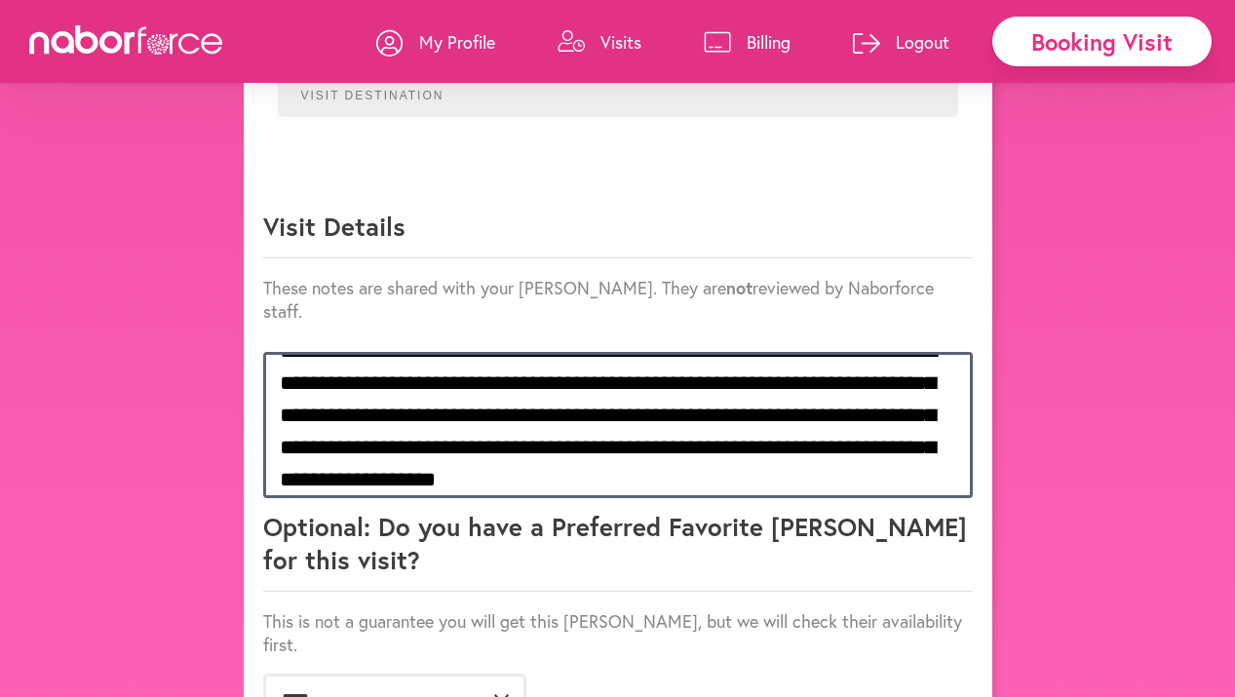
click at [618, 385] on textarea "**********" at bounding box center [618, 425] width 710 height 146
click at [626, 389] on textarea "**********" at bounding box center [618, 425] width 710 height 146
click at [652, 457] on textarea "**********" at bounding box center [618, 425] width 710 height 146
click at [390, 398] on textarea "**********" at bounding box center [618, 425] width 710 height 146
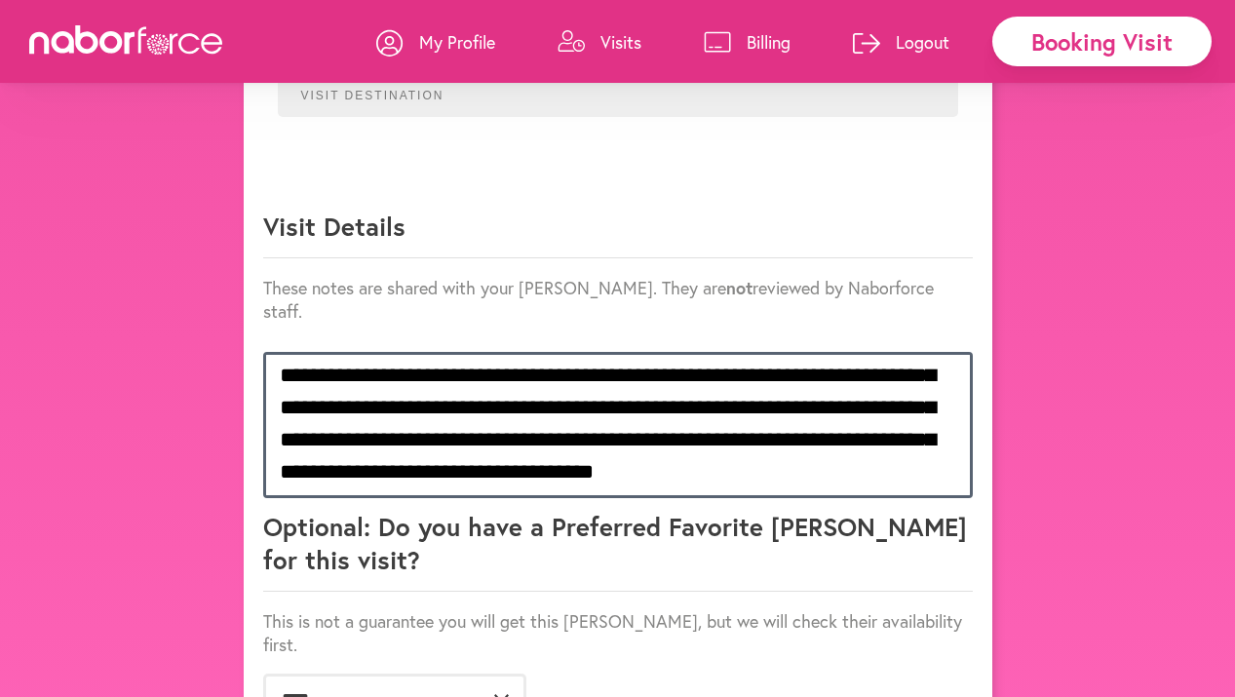
scroll to position [131, 0]
click at [889, 449] on textarea "**********" at bounding box center [618, 425] width 710 height 146
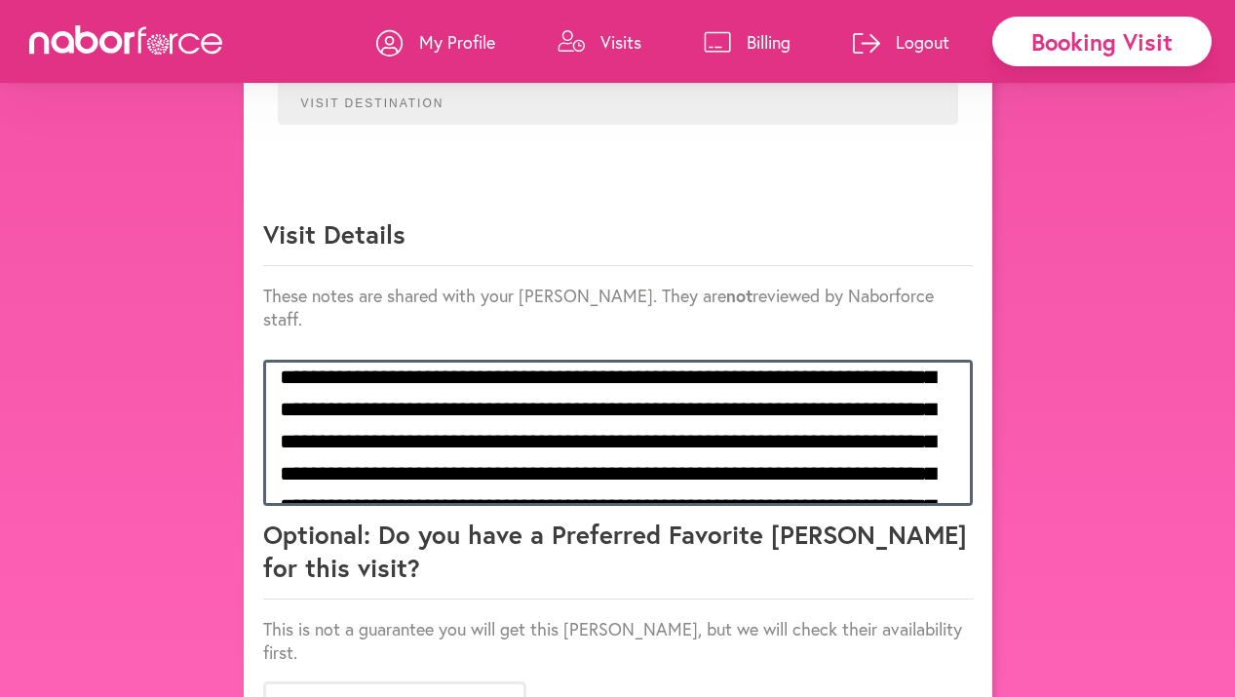
scroll to position [259, 0]
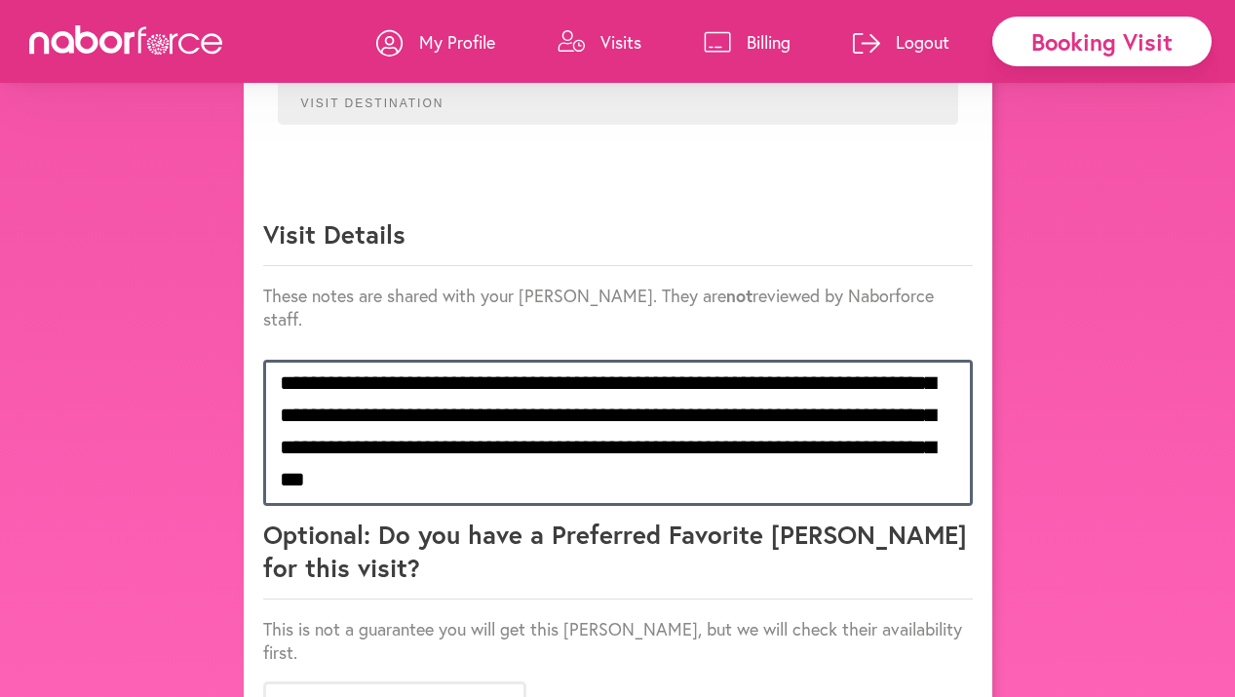
drag, startPoint x: 282, startPoint y: 355, endPoint x: 497, endPoint y: 520, distance: 271.3
click at [824, 449] on textarea "**********" at bounding box center [618, 433] width 710 height 146
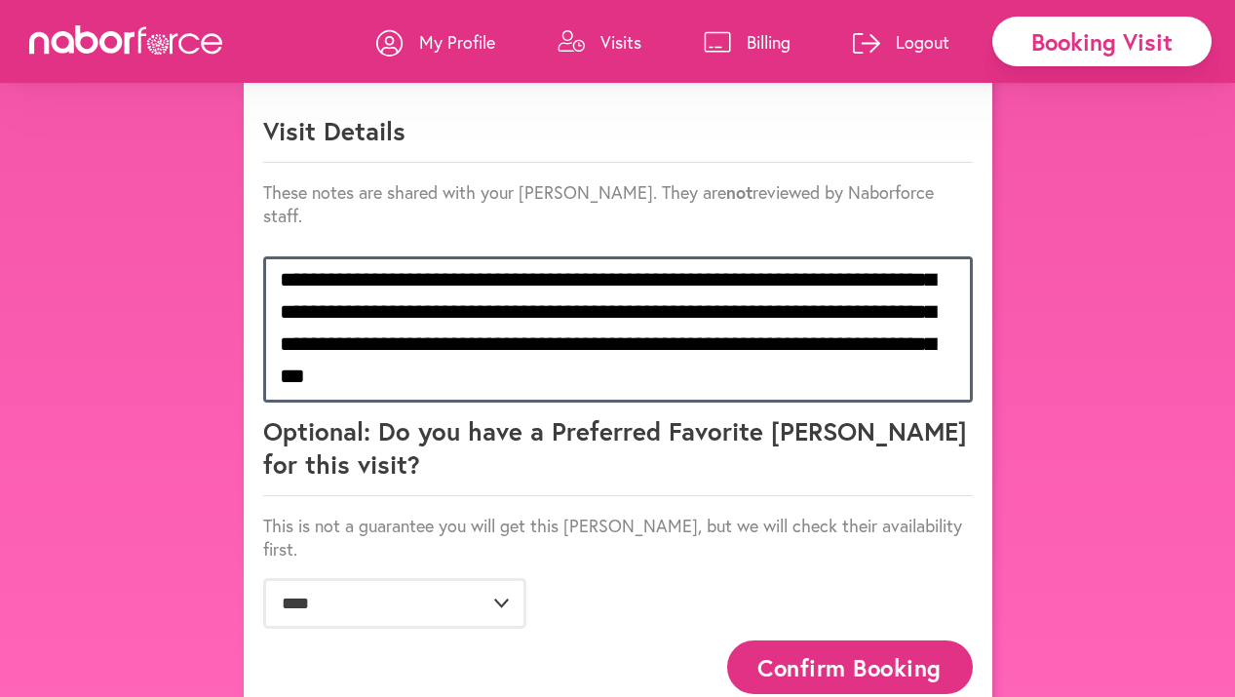
type textarea "**********"
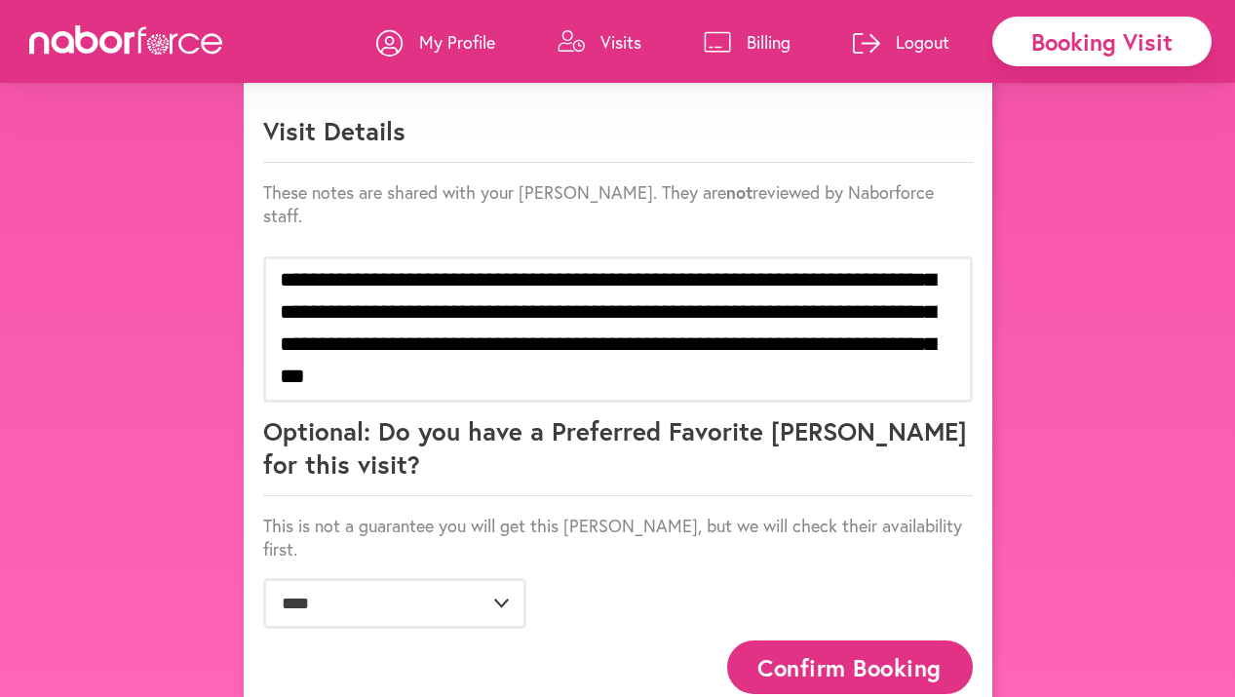
click at [839, 641] on button "Confirm Booking" at bounding box center [850, 668] width 246 height 54
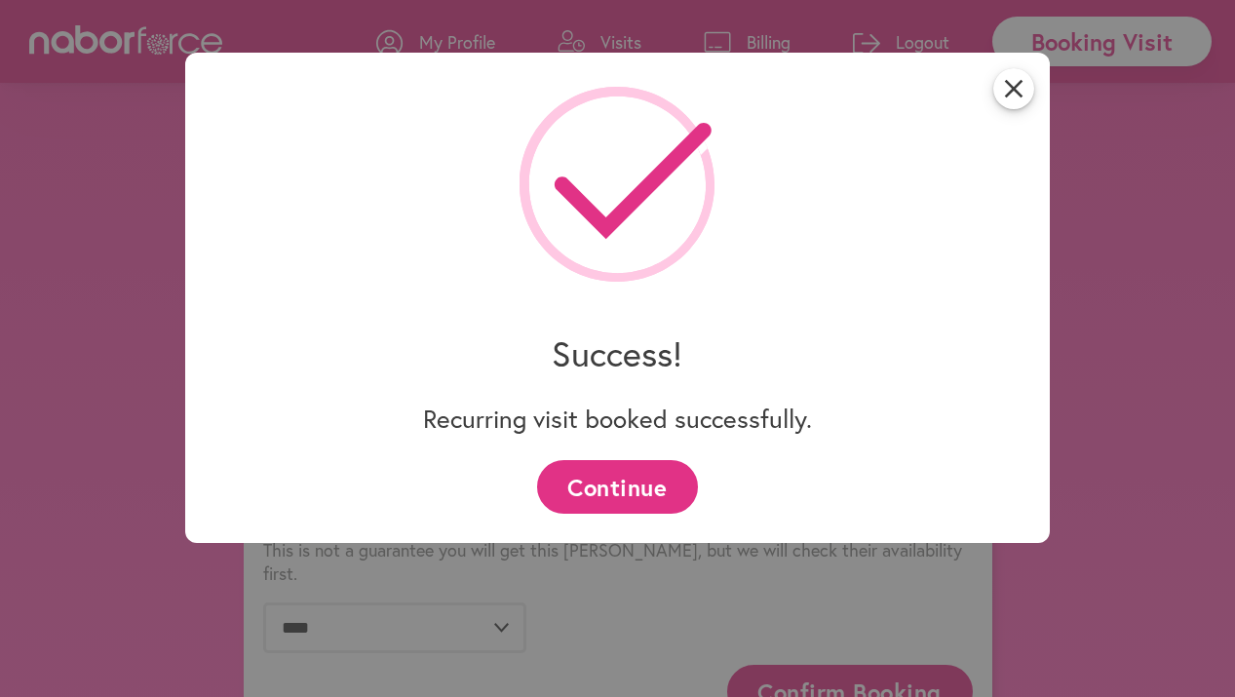
click at [657, 492] on button "Continue" at bounding box center [617, 487] width 161 height 54
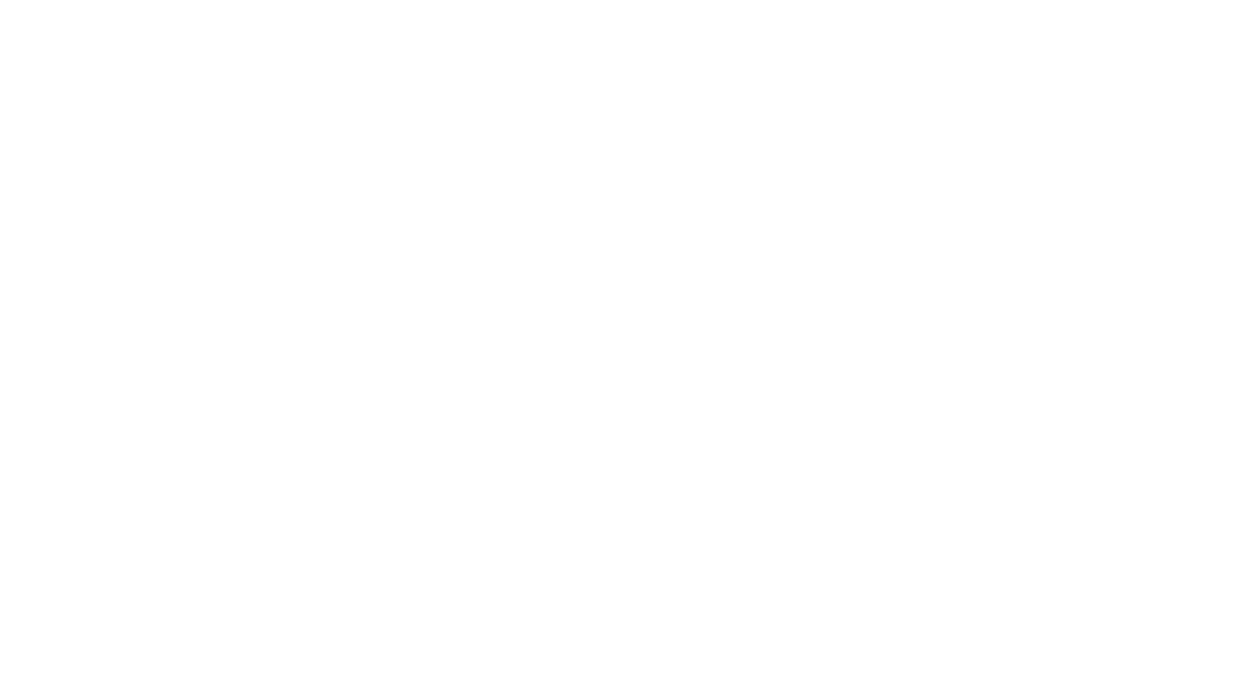
scroll to position [0, 0]
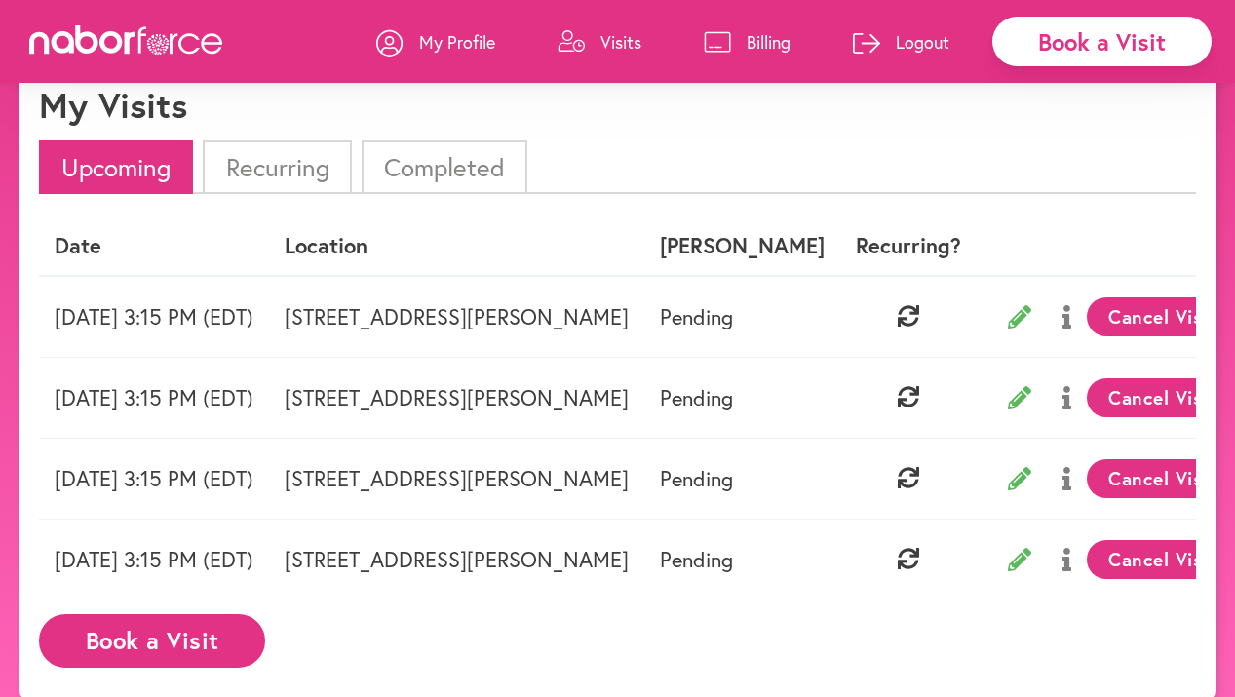
scroll to position [43, 0]
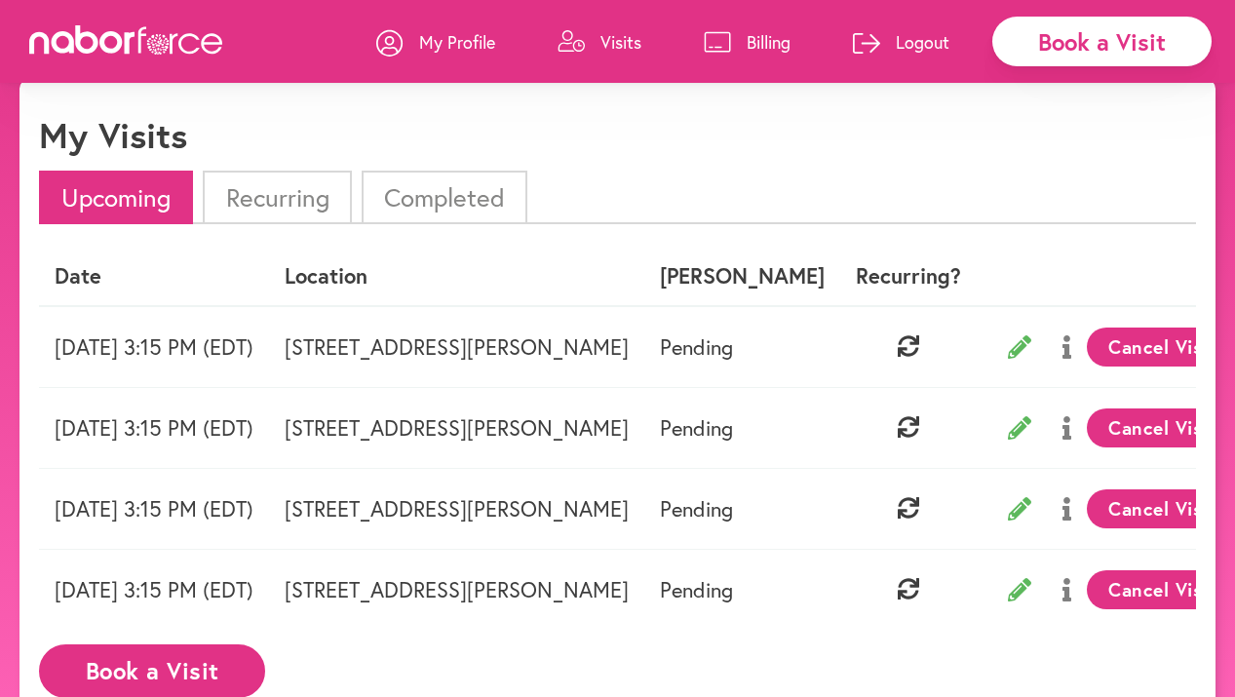
click at [162, 684] on button "Book a Visit" at bounding box center [152, 671] width 226 height 54
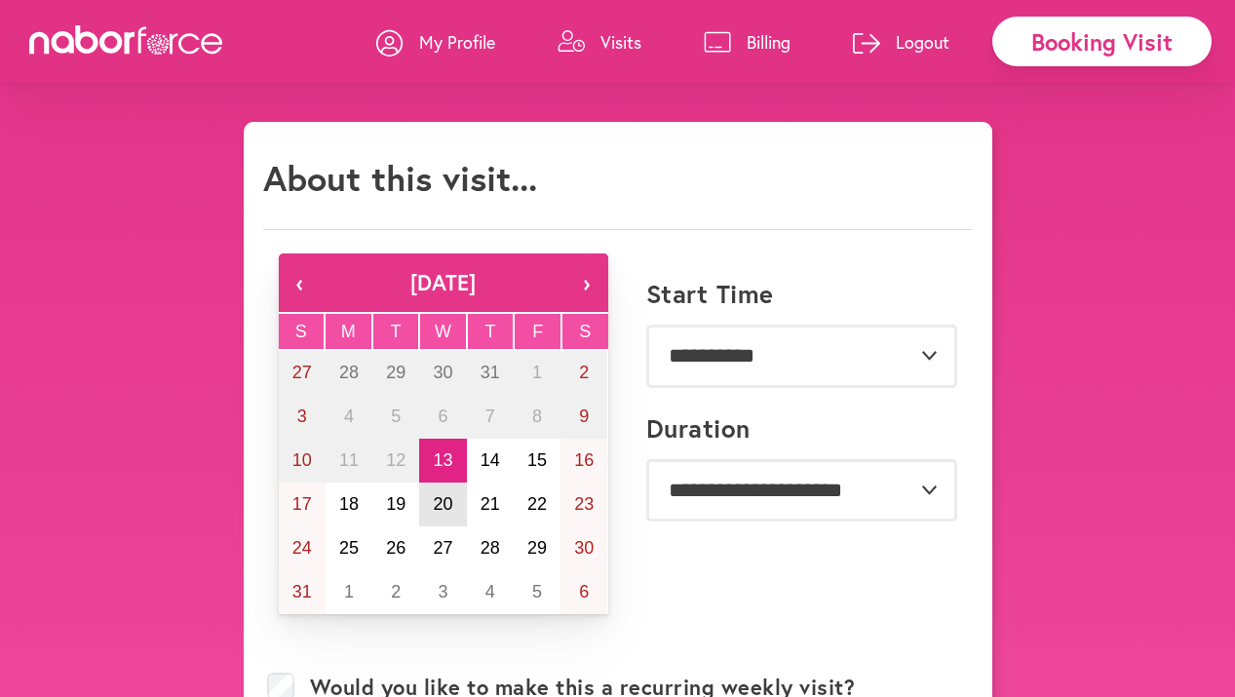
click at [449, 504] on abbr "20" at bounding box center [443, 504] width 20 height 20
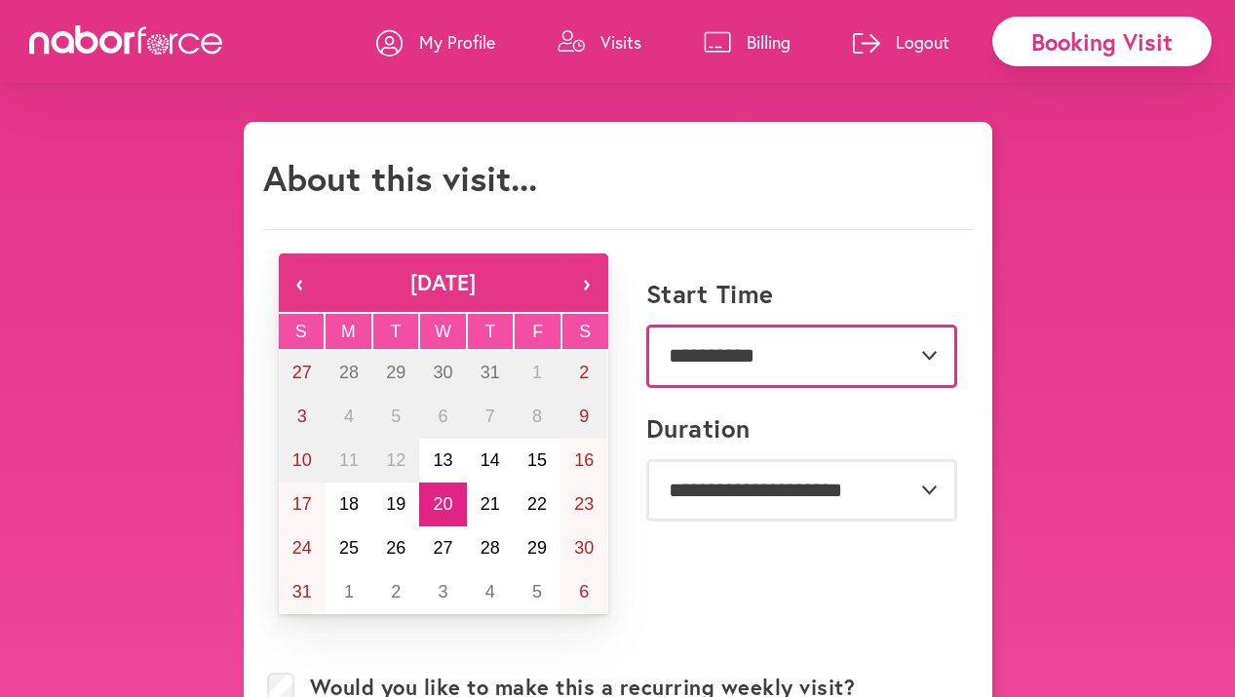
select select "*******"
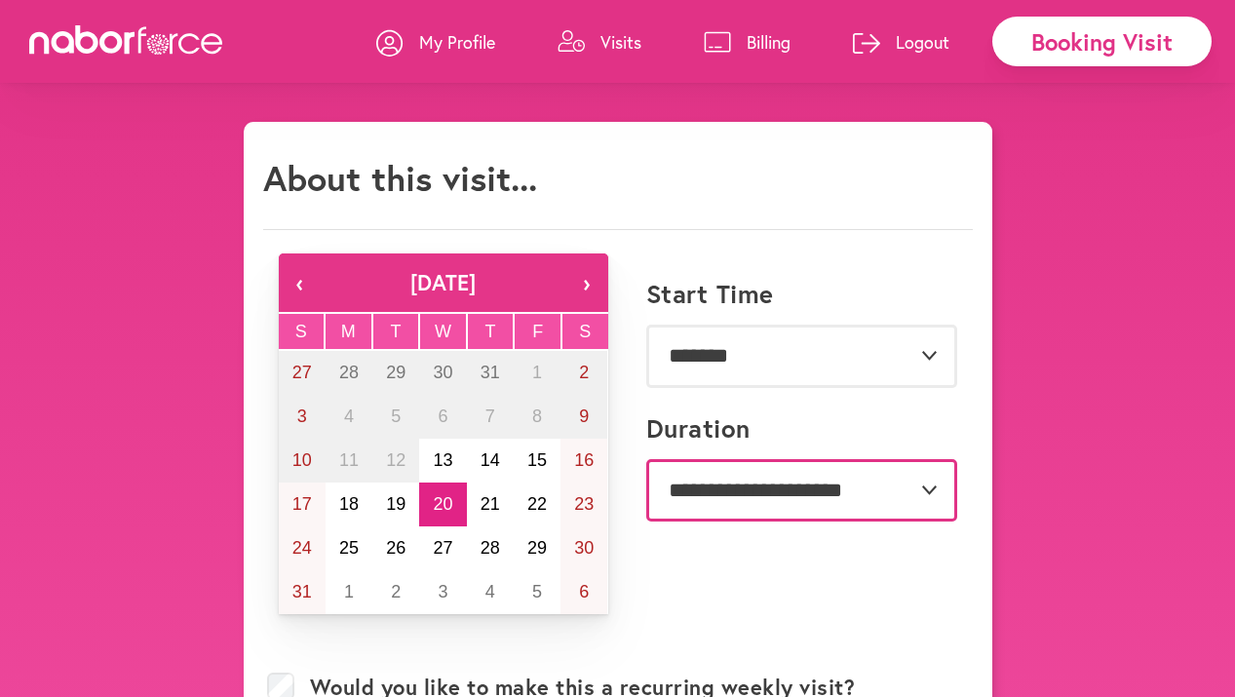
select select "**"
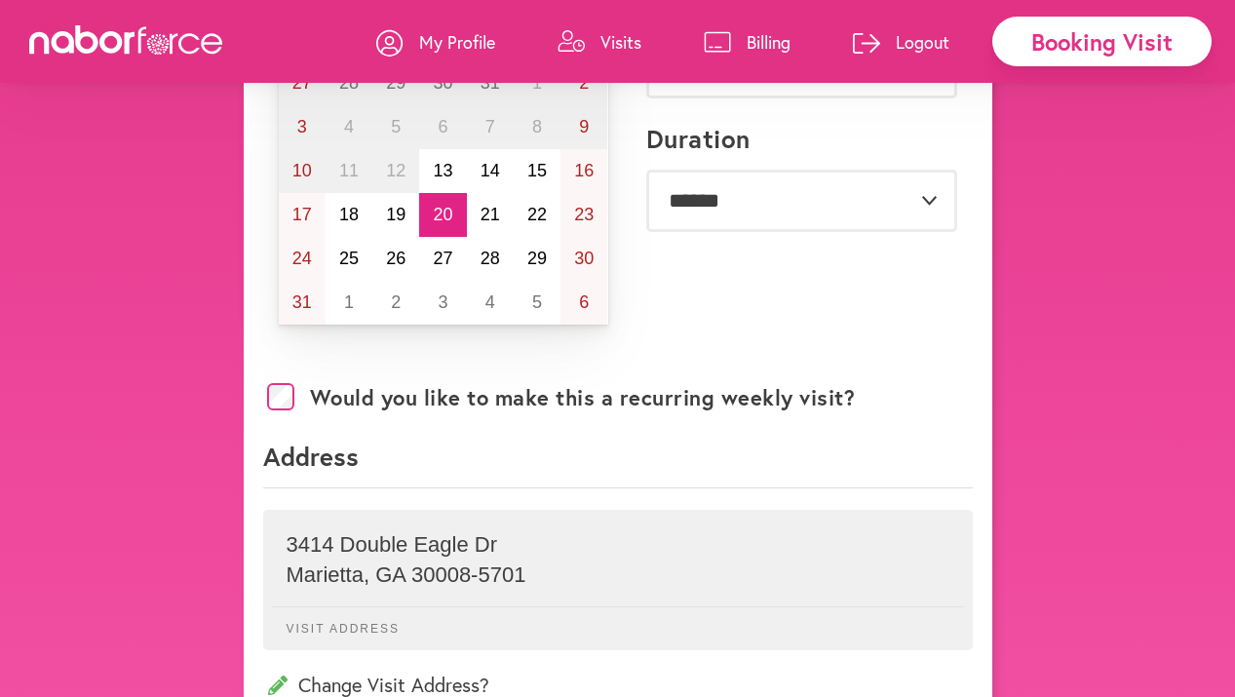
scroll to position [352, 0]
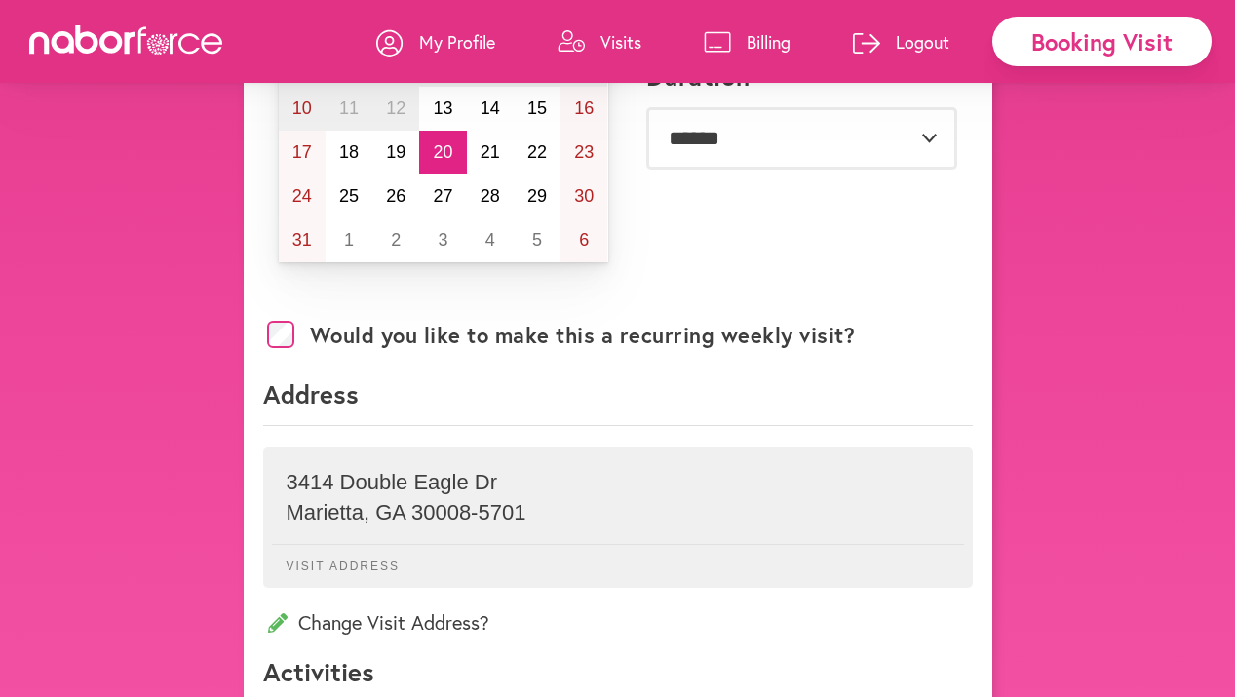
click at [433, 475] on p "3414 Double Eagle Dr" at bounding box center [618, 482] width 663 height 25
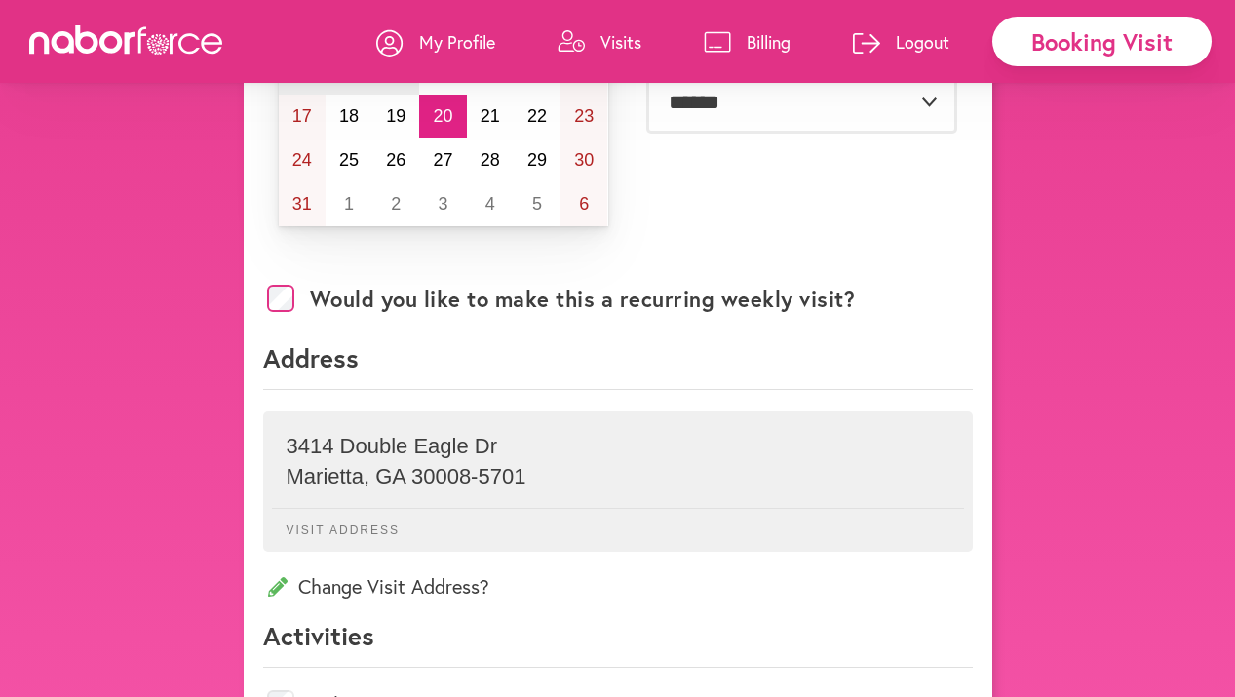
click at [356, 584] on p "Change Visit Address?" at bounding box center [618, 586] width 710 height 26
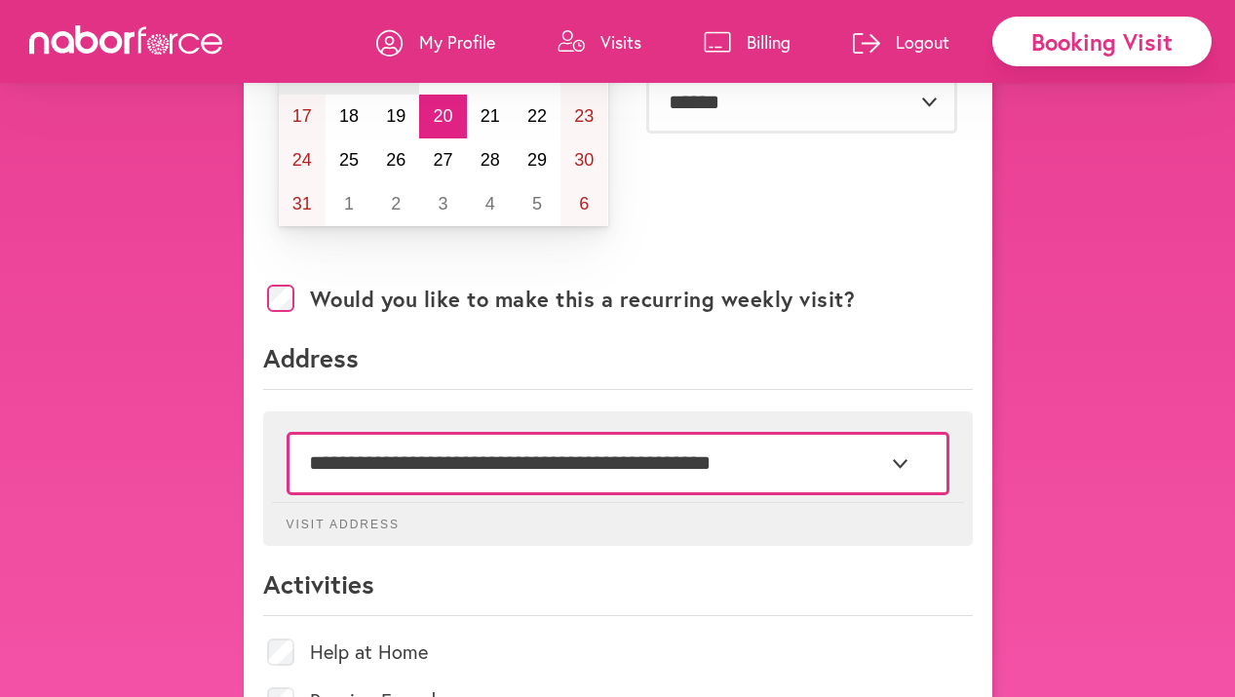
select select "*"
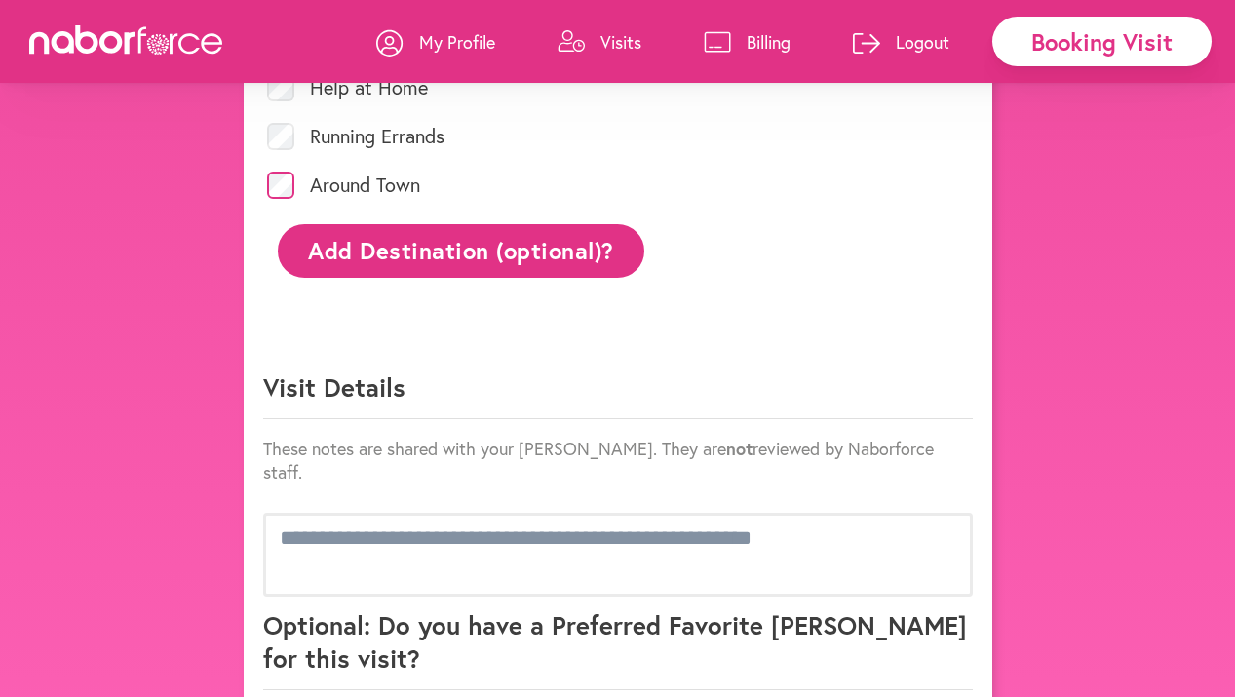
scroll to position [984, 0]
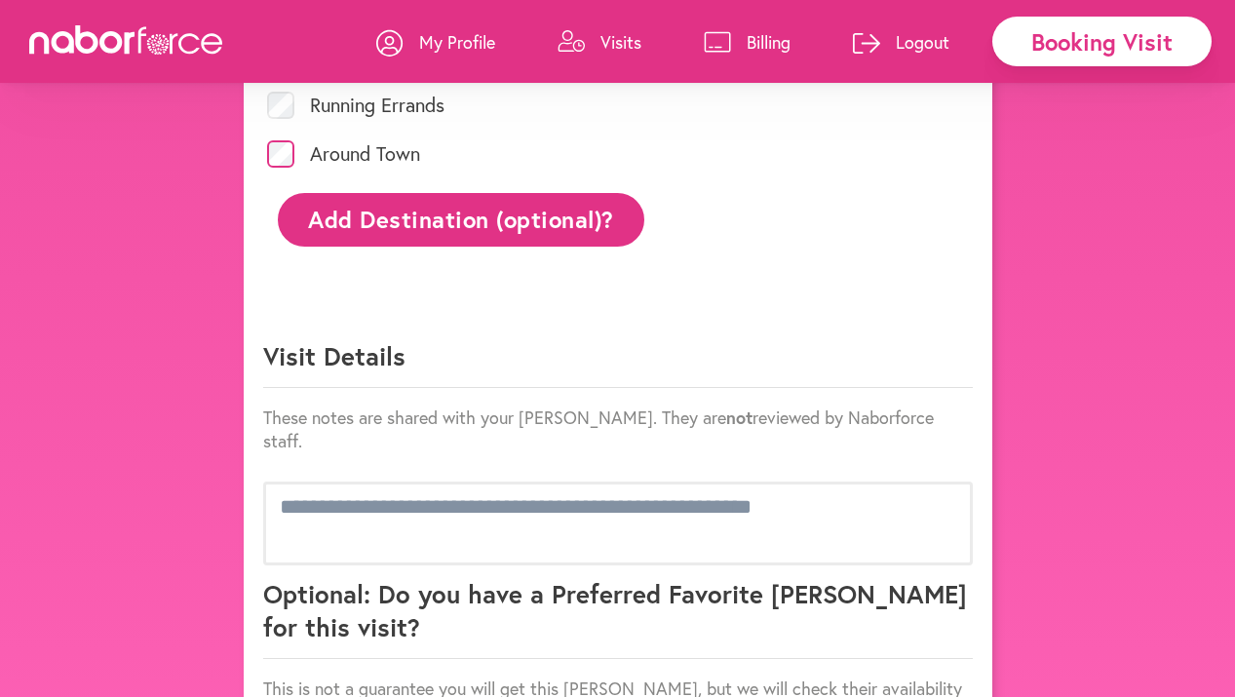
click at [411, 219] on button "Add Destination (optional)?" at bounding box center [462, 220] width 368 height 54
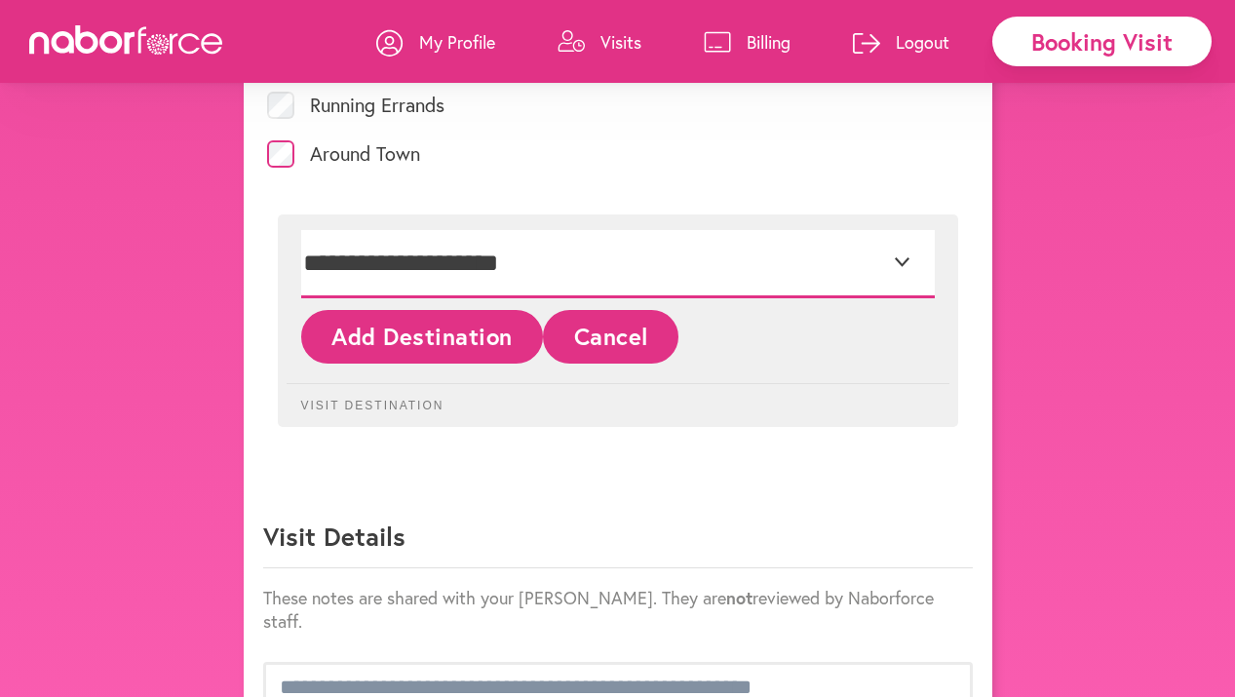
select select "*"
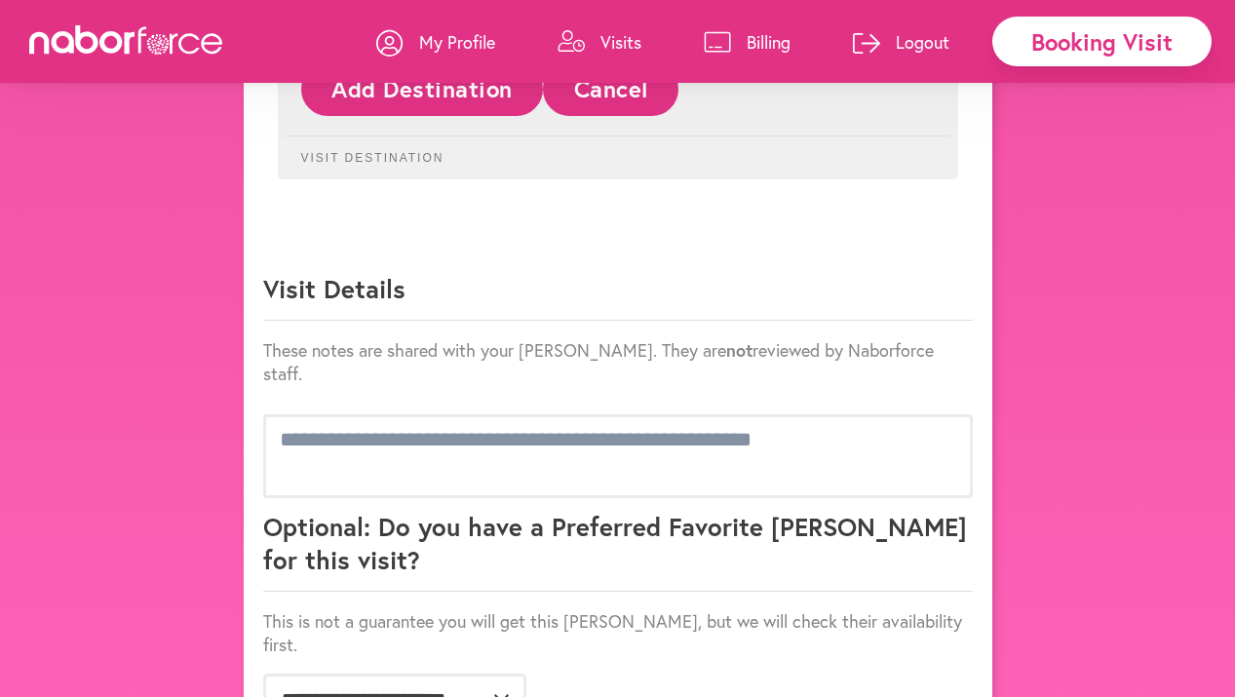
scroll to position [1232, 0]
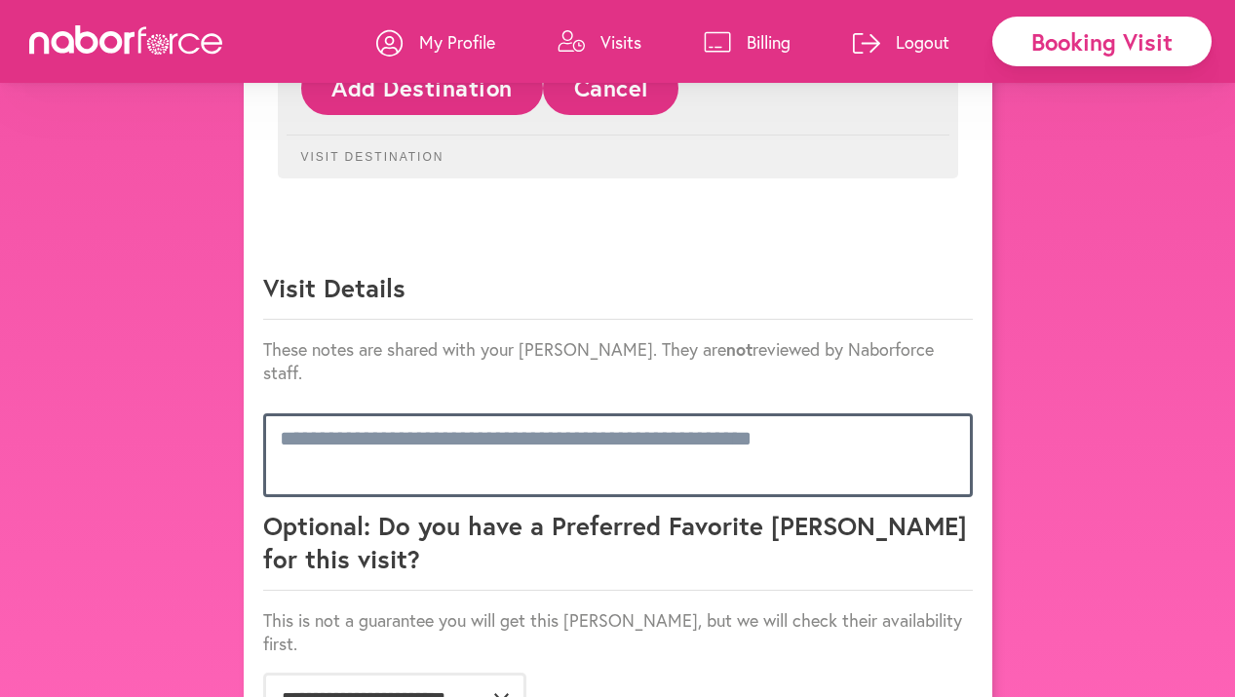
click at [558, 424] on textarea at bounding box center [618, 455] width 710 height 84
click at [537, 418] on textarea at bounding box center [618, 455] width 710 height 84
paste textarea "**********"
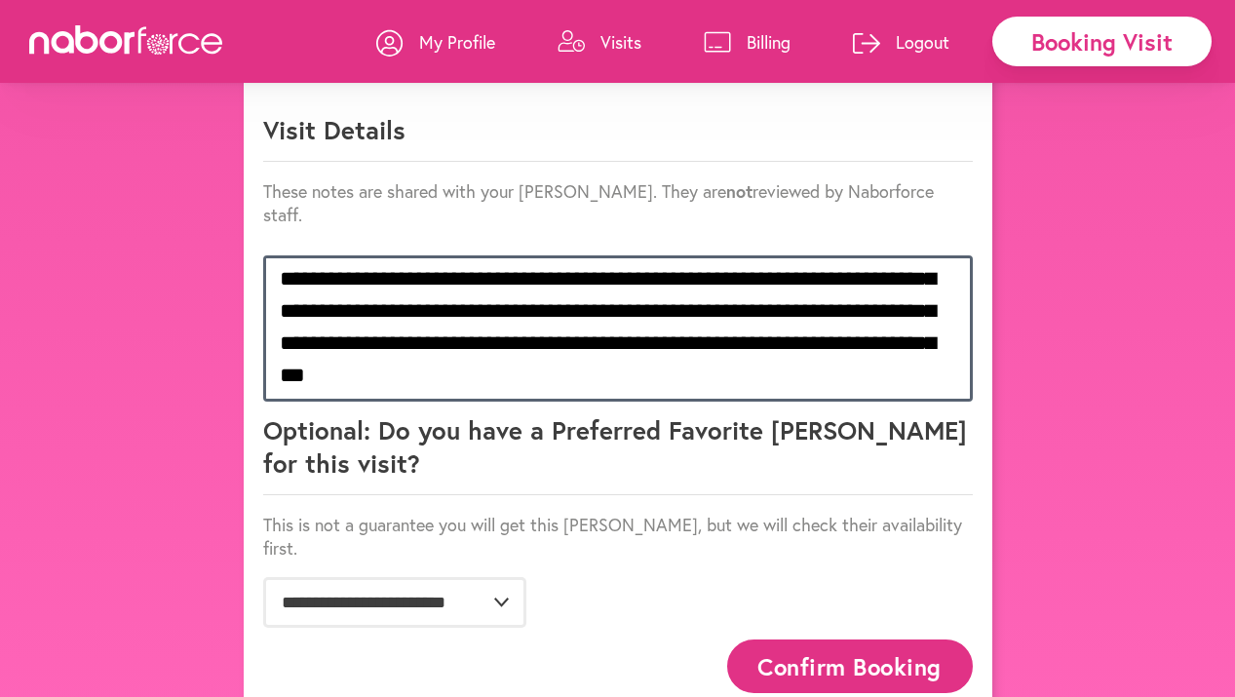
scroll to position [1389, 0]
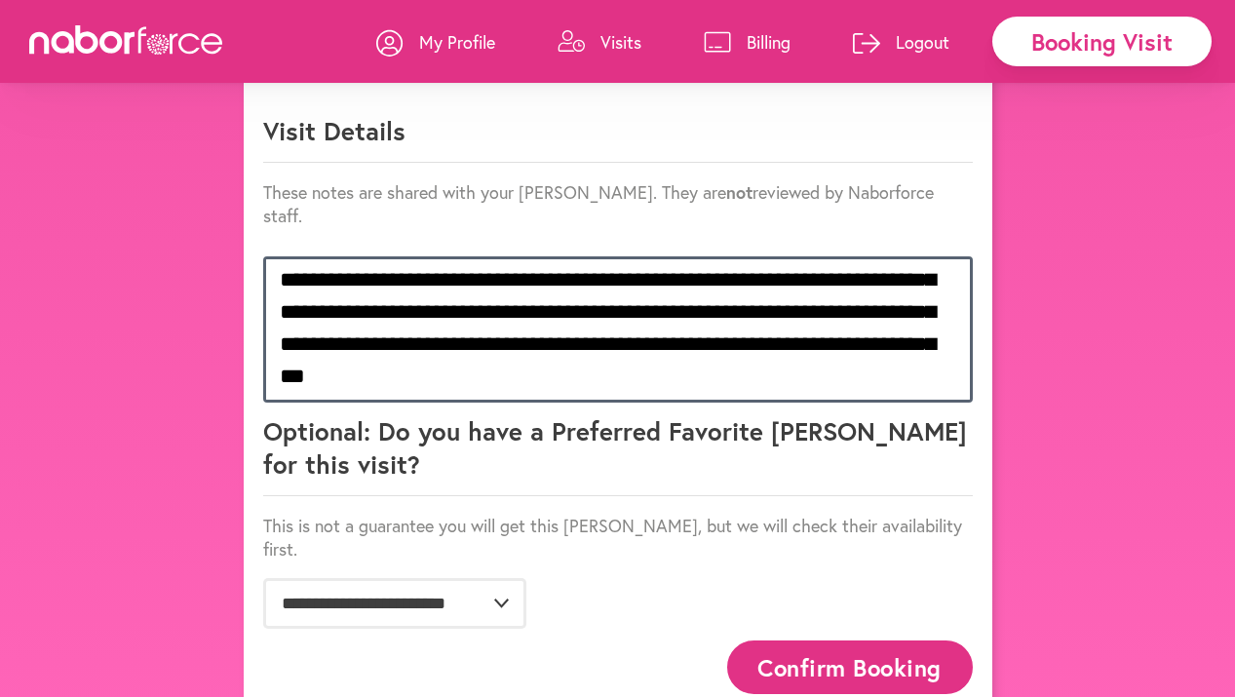
type textarea "**********"
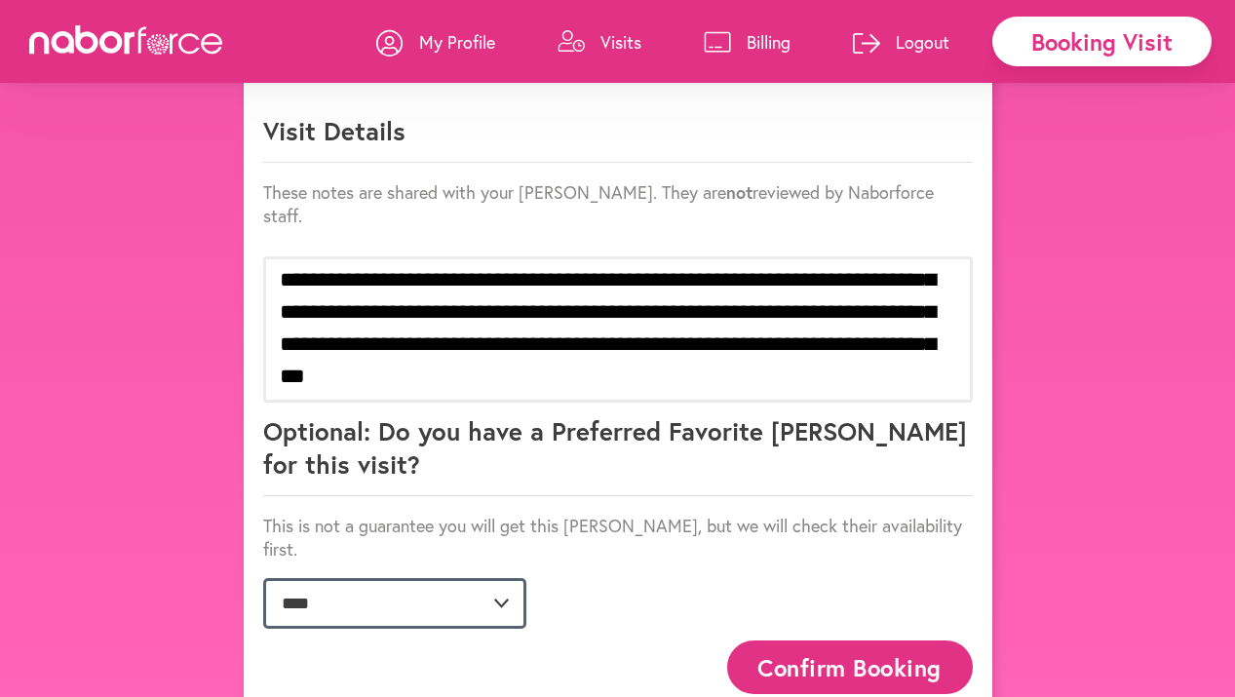
select select "**********"
click at [795, 641] on button "Confirm Booking" at bounding box center [850, 668] width 246 height 54
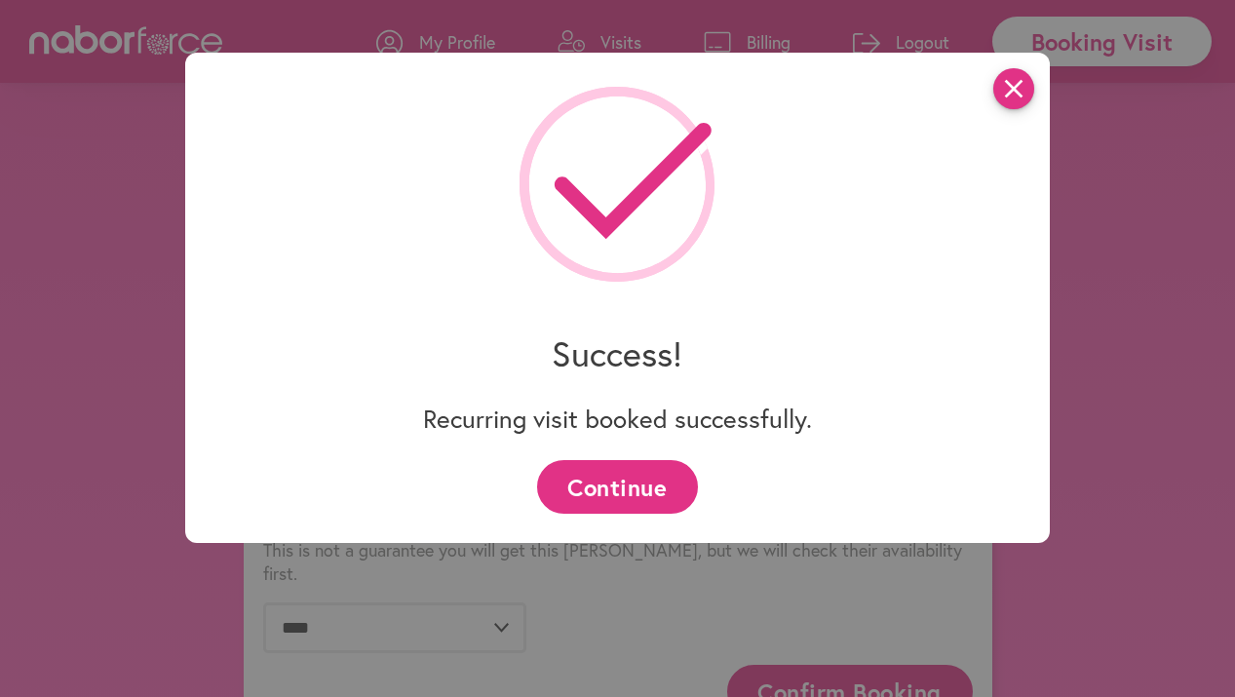
click at [1016, 97] on icon "close" at bounding box center [1014, 88] width 41 height 41
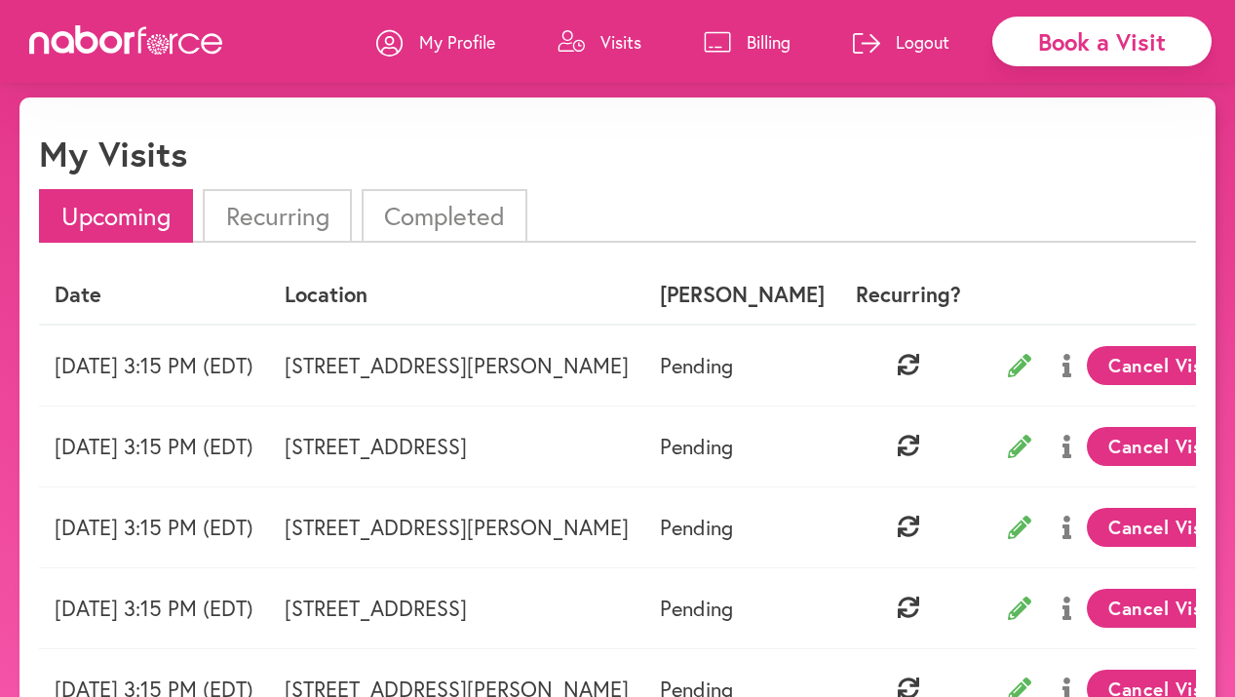
scroll to position [32, 0]
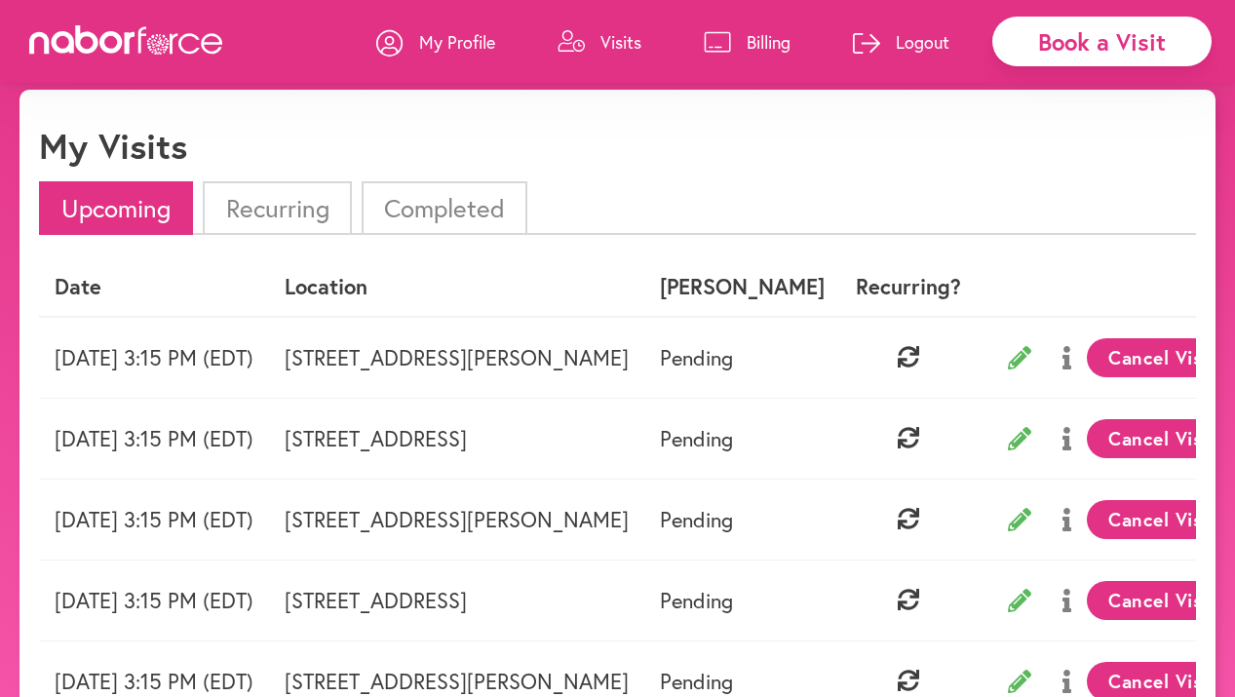
click at [625, 357] on td "3414 Double Eagle Dr, Marietta, GA" at bounding box center [456, 358] width 375 height 82
click at [269, 355] on td "Monday 08/18 3:15 PM (EDT)" at bounding box center [154, 358] width 230 height 82
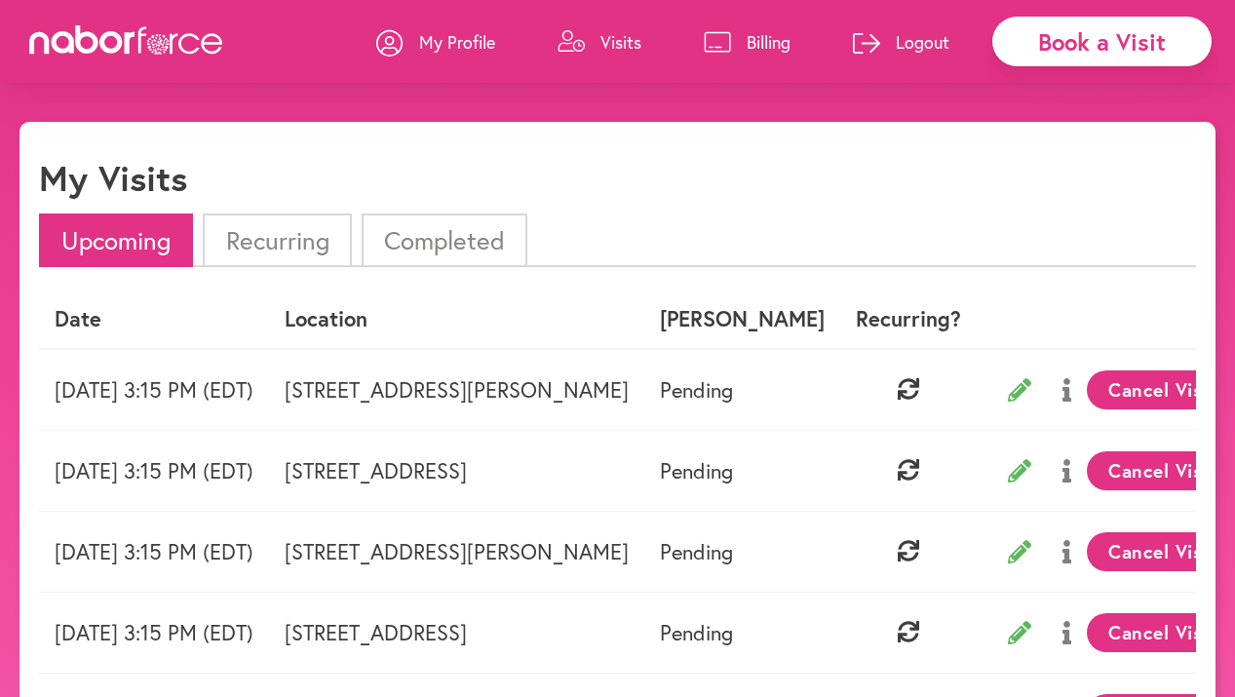
scroll to position [0, 0]
click at [253, 399] on td "Monday 08/18 3:15 PM (EDT)" at bounding box center [154, 390] width 230 height 82
click at [255, 394] on td "Monday 08/18 3:15 PM (EDT)" at bounding box center [154, 390] width 230 height 82
click at [840, 397] on td "Pending" at bounding box center [742, 390] width 196 height 82
click at [215, 384] on td "Monday 08/18 3:15 PM (EDT)" at bounding box center [154, 390] width 230 height 82
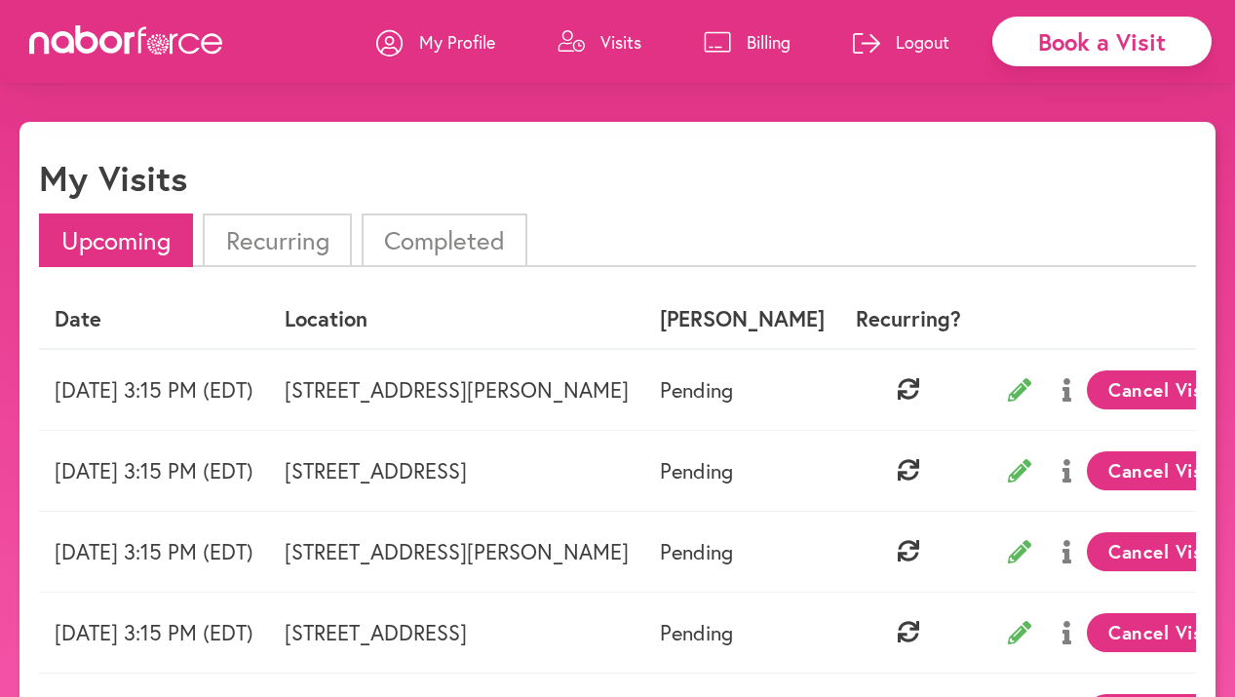
click at [614, 41] on p "Visits" at bounding box center [621, 41] width 41 height 23
click at [290, 243] on li "Recurring" at bounding box center [277, 241] width 148 height 54
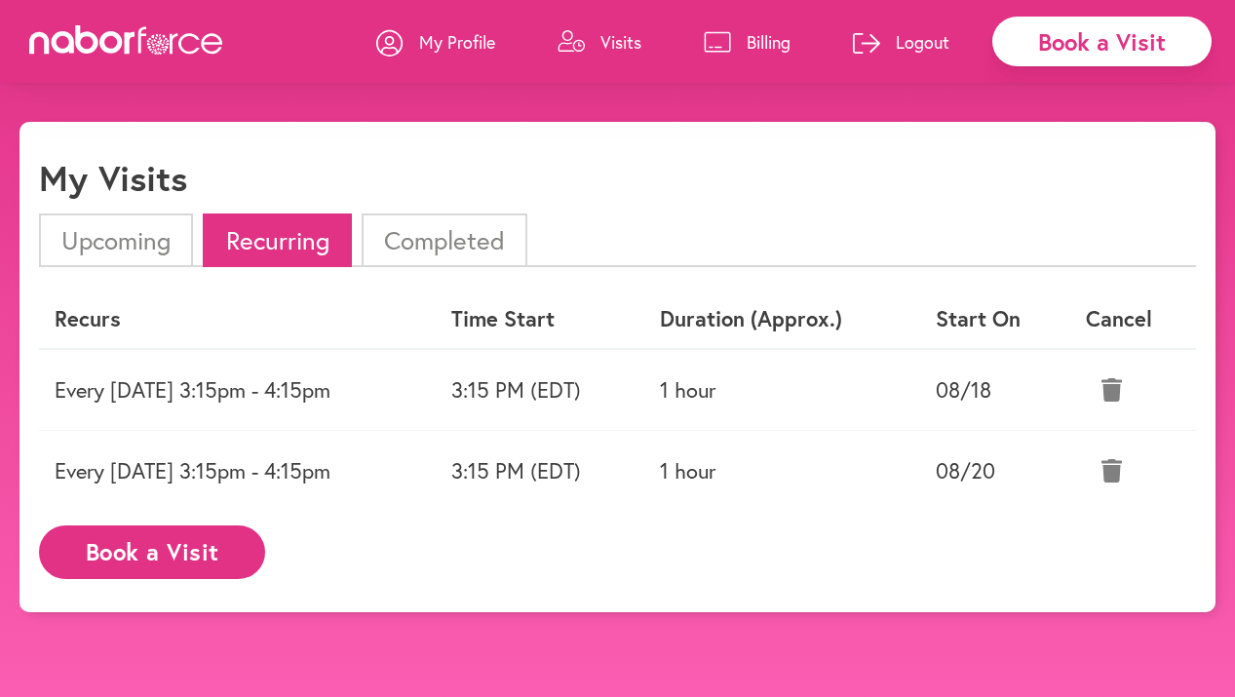
click at [269, 394] on td "Every Monday 3:15pm - 4:15pm" at bounding box center [237, 390] width 397 height 82
click at [263, 392] on td "Every Monday 3:15pm - 4:15pm" at bounding box center [237, 390] width 397 height 82
click at [629, 35] on p "Visits" at bounding box center [621, 41] width 41 height 23
click at [617, 47] on p "Visits" at bounding box center [621, 41] width 41 height 23
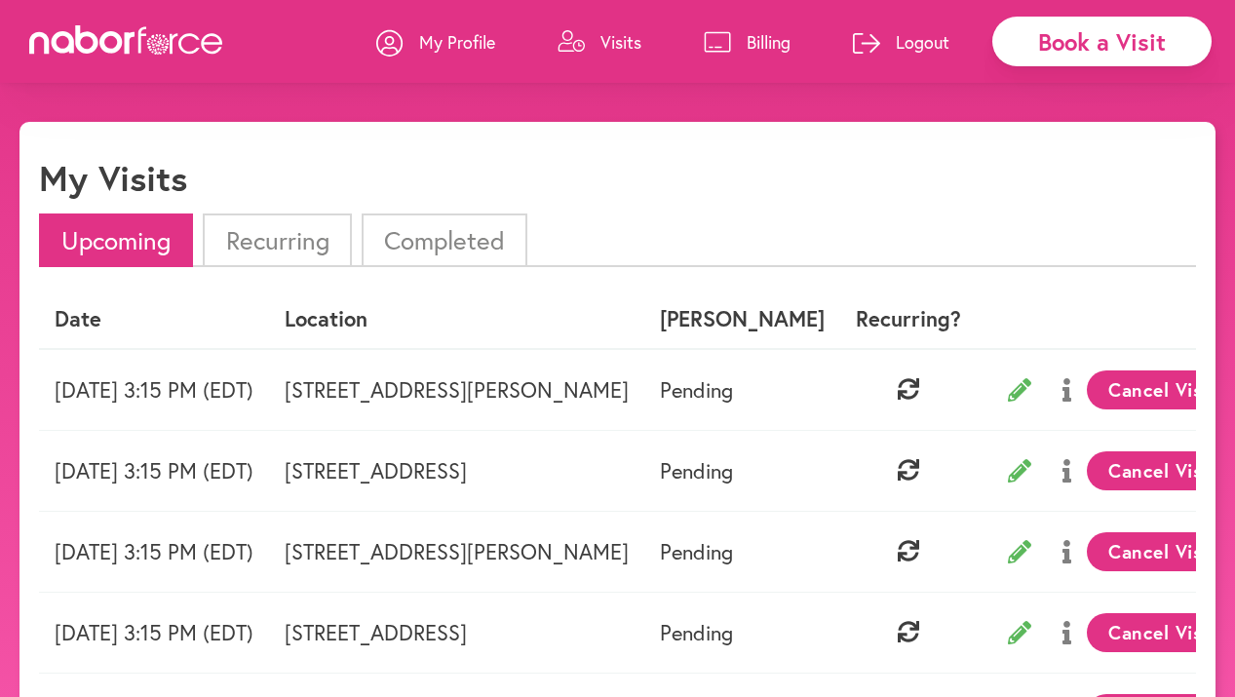
click at [306, 234] on li "Recurring" at bounding box center [277, 241] width 148 height 54
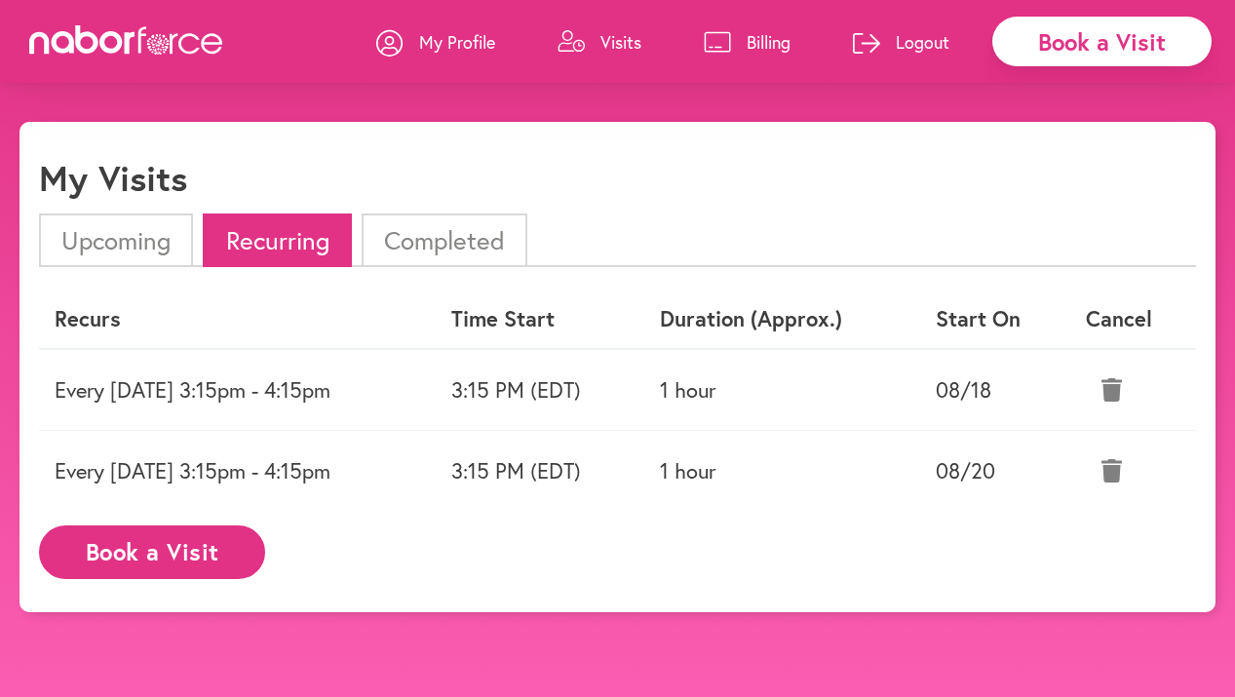
click at [620, 391] on td "3:15 PM (EDT)" at bounding box center [540, 390] width 208 height 82
click at [321, 398] on td "Every Monday 3:15pm - 4:15pm" at bounding box center [237, 390] width 397 height 82
click at [1115, 399] on icon at bounding box center [1112, 389] width 20 height 23
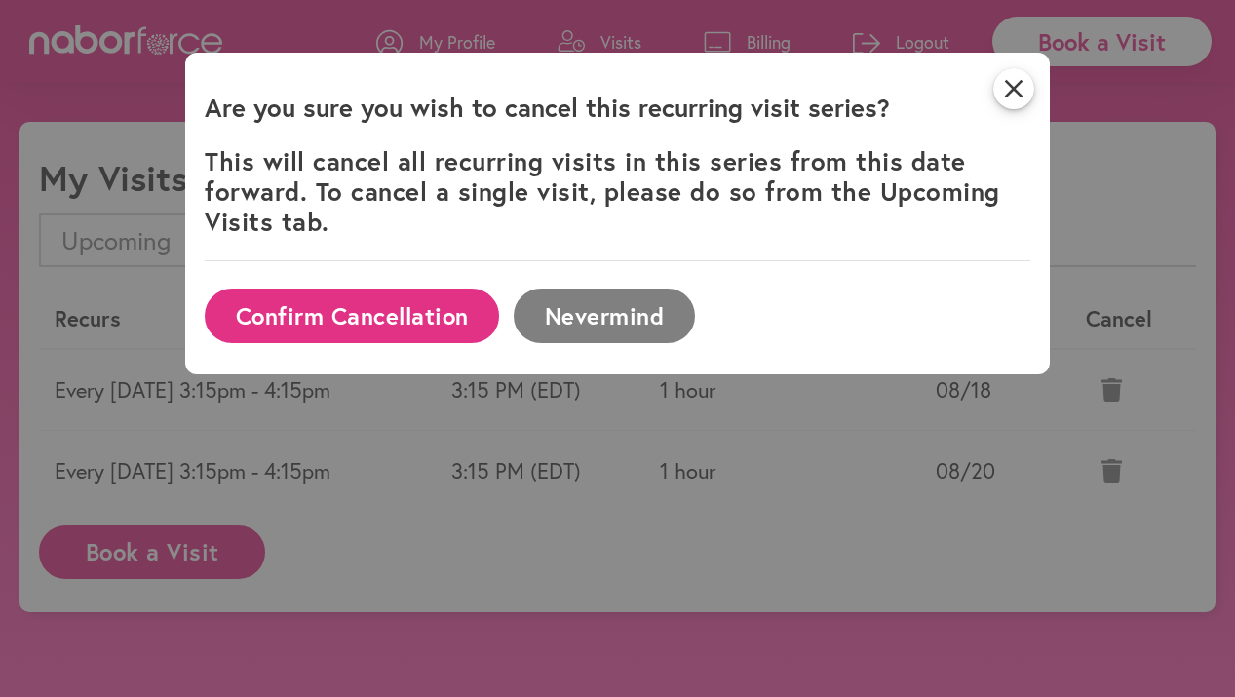
click at [381, 315] on button "Confirm Cancellation" at bounding box center [352, 316] width 294 height 54
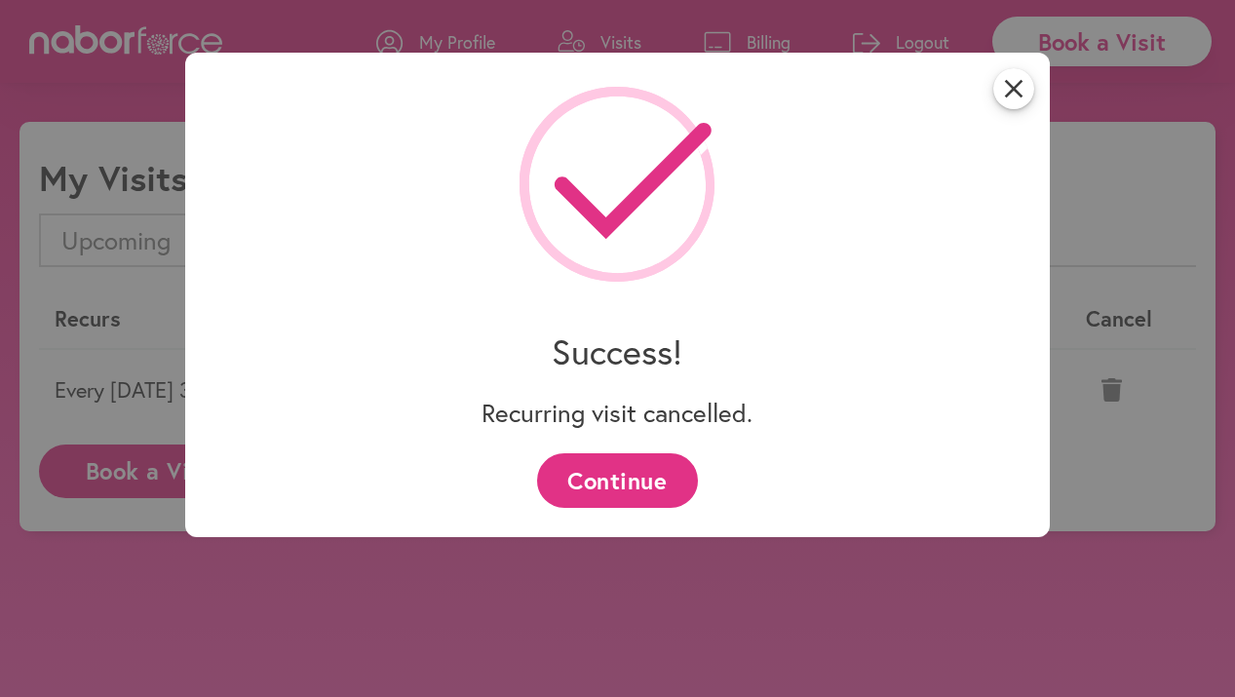
click at [618, 480] on button "Continue" at bounding box center [617, 480] width 161 height 54
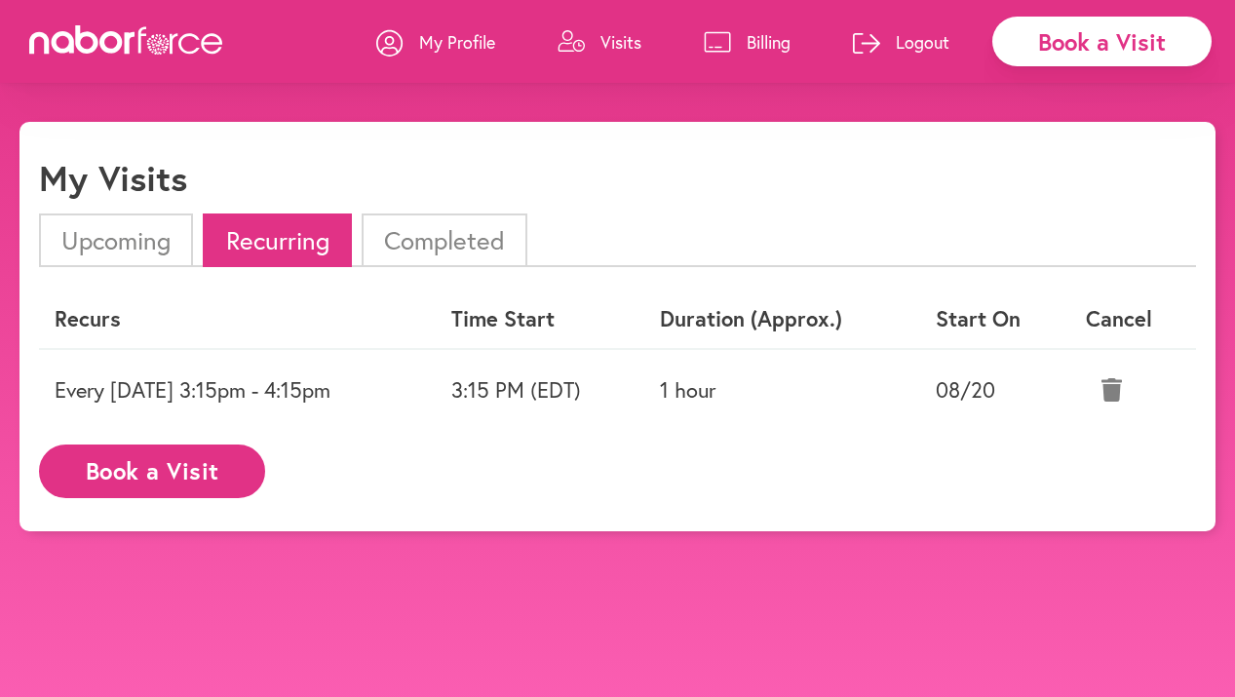
click at [174, 472] on button "Book a Visit" at bounding box center [152, 472] width 226 height 54
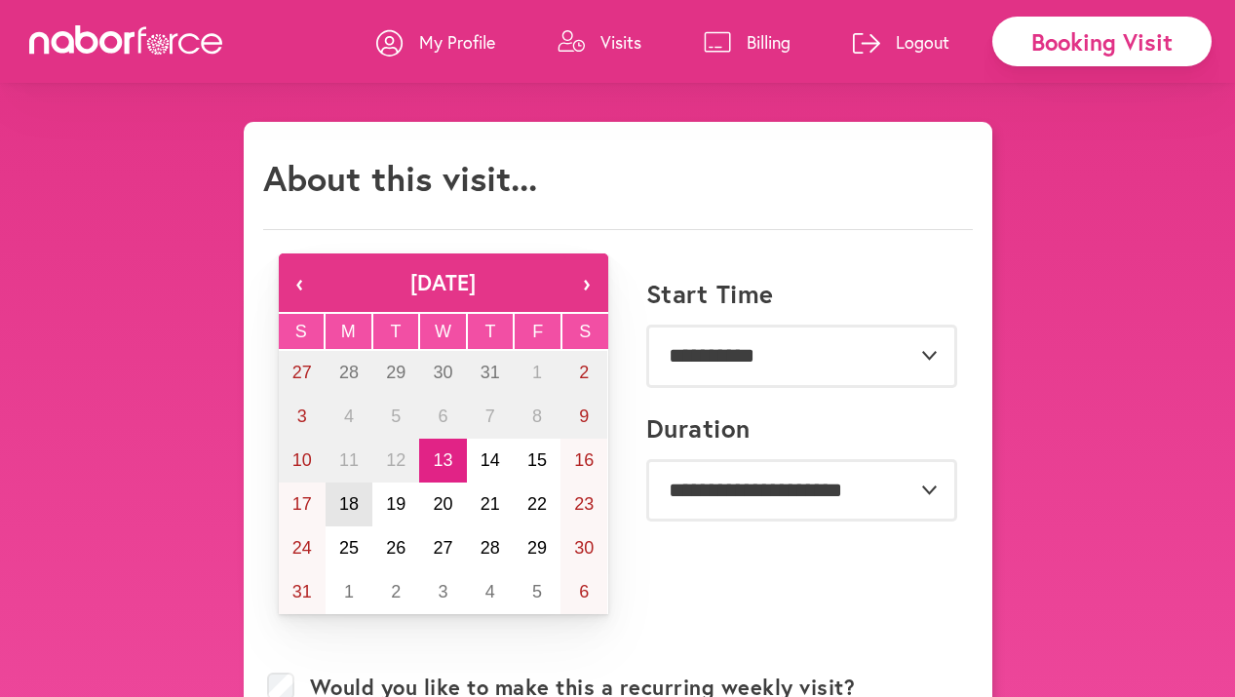
click at [349, 505] on abbr "18" at bounding box center [349, 504] width 20 height 20
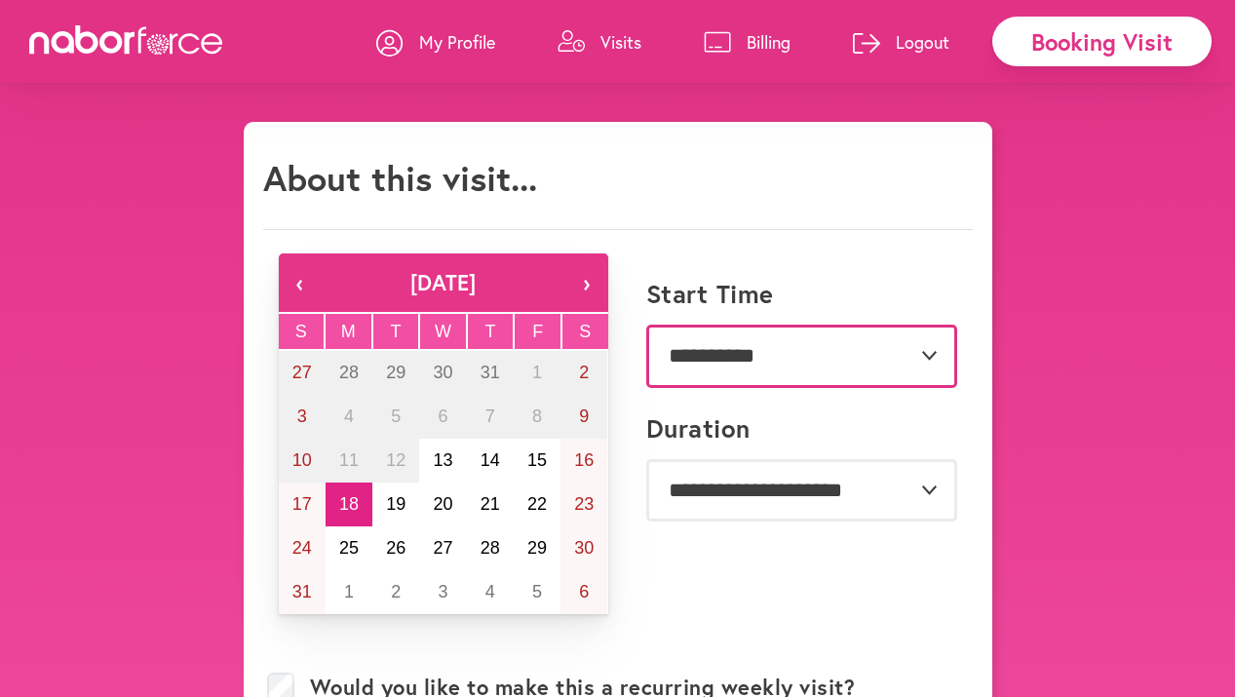
select select "*******"
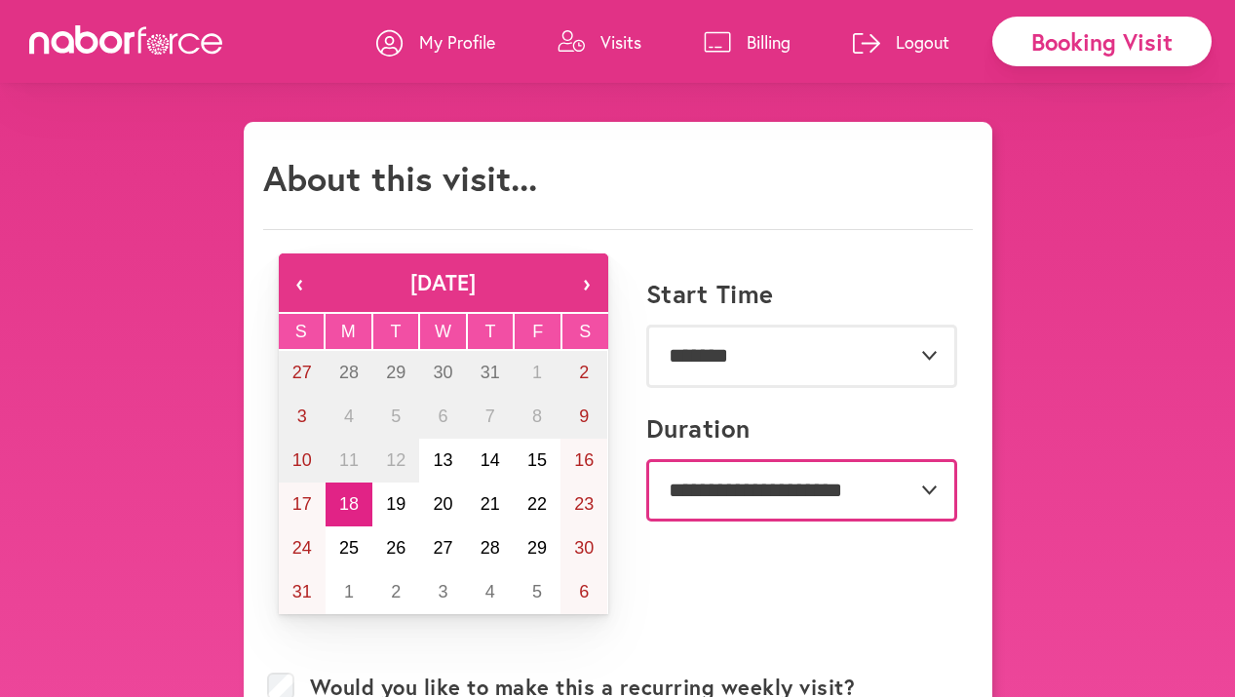
select select "**"
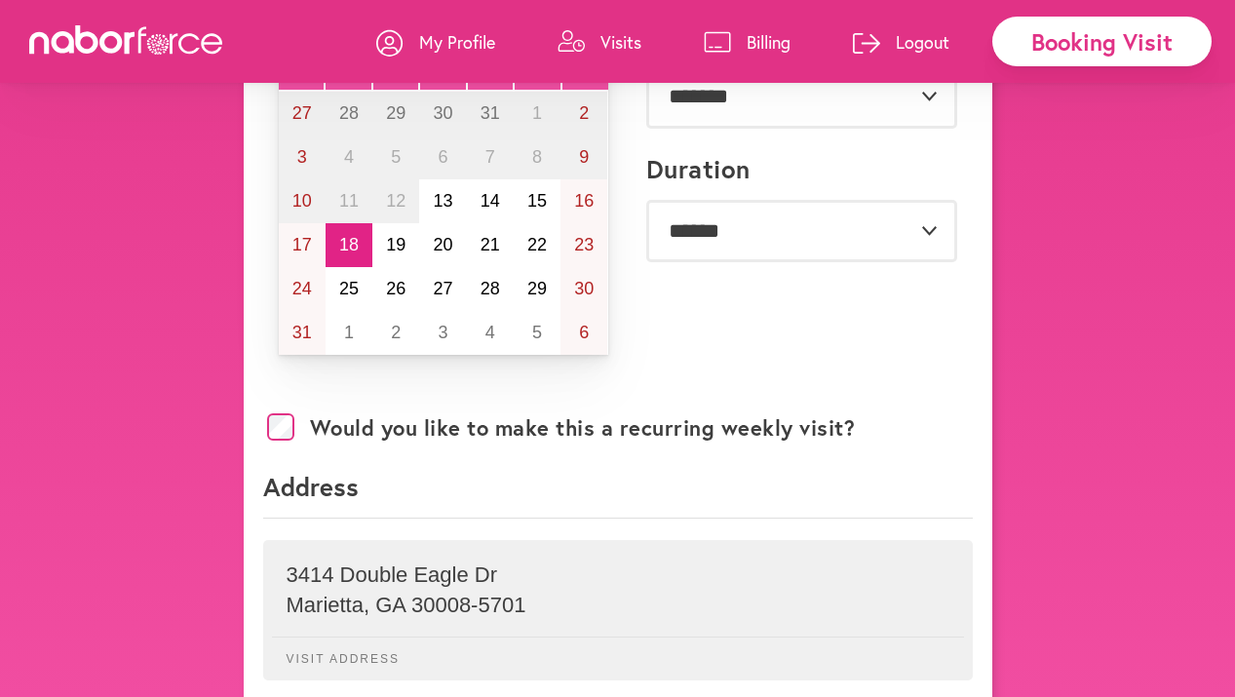
scroll to position [270, 0]
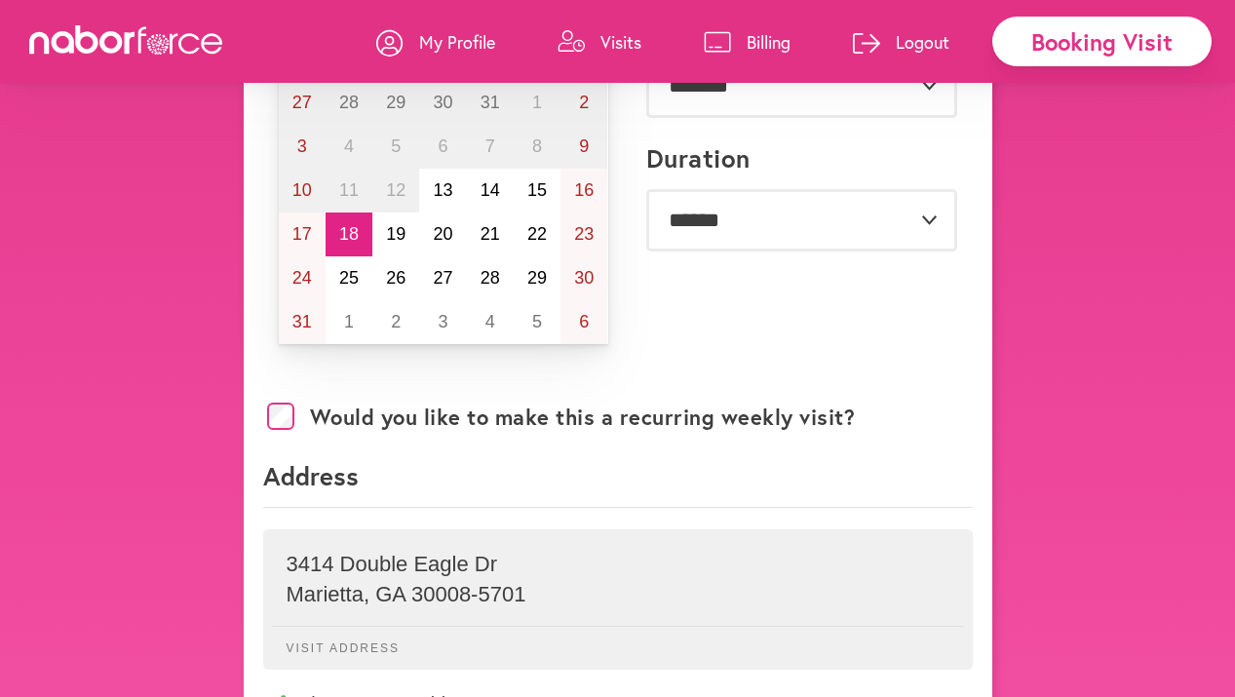
click at [422, 568] on p "3414 Double Eagle Dr" at bounding box center [618, 564] width 663 height 25
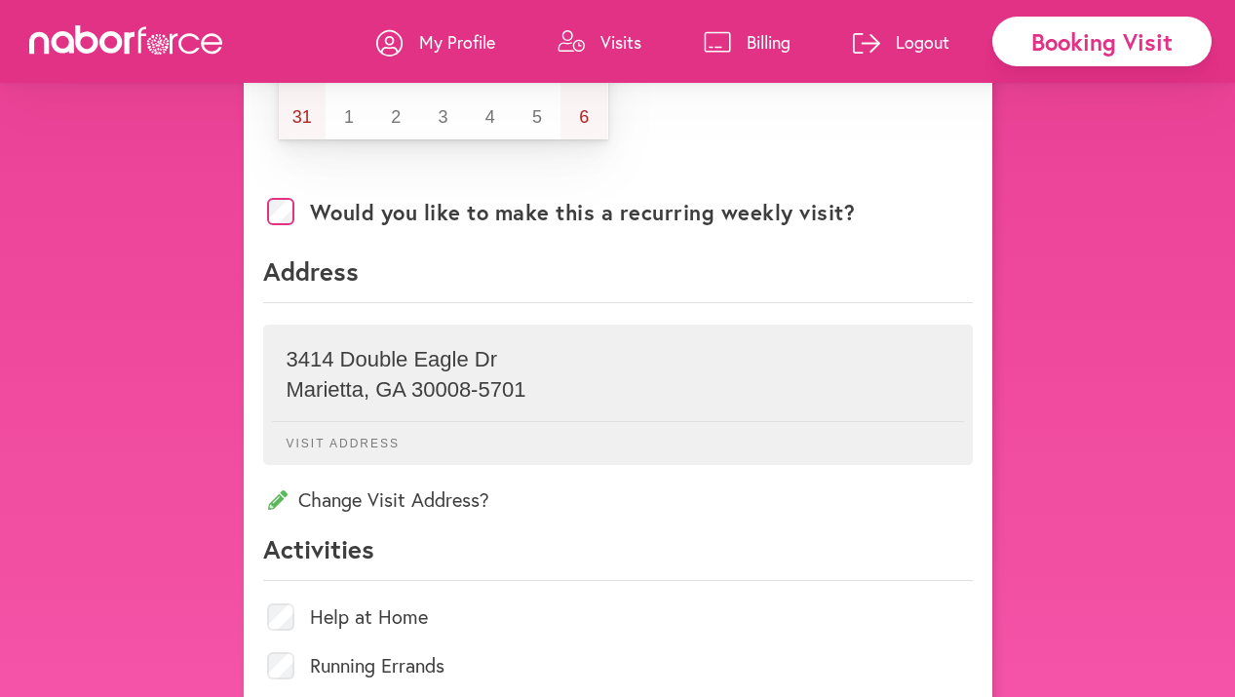
scroll to position [491, 0]
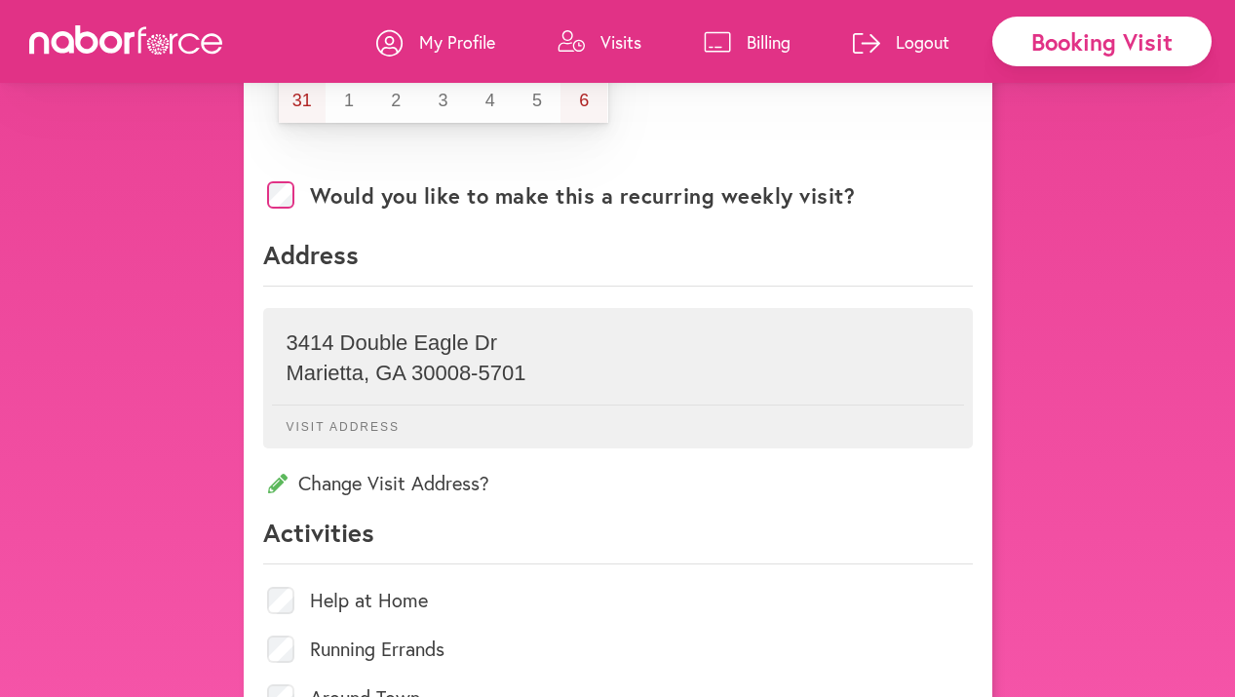
click at [396, 486] on p "Change Visit Address?" at bounding box center [618, 483] width 710 height 26
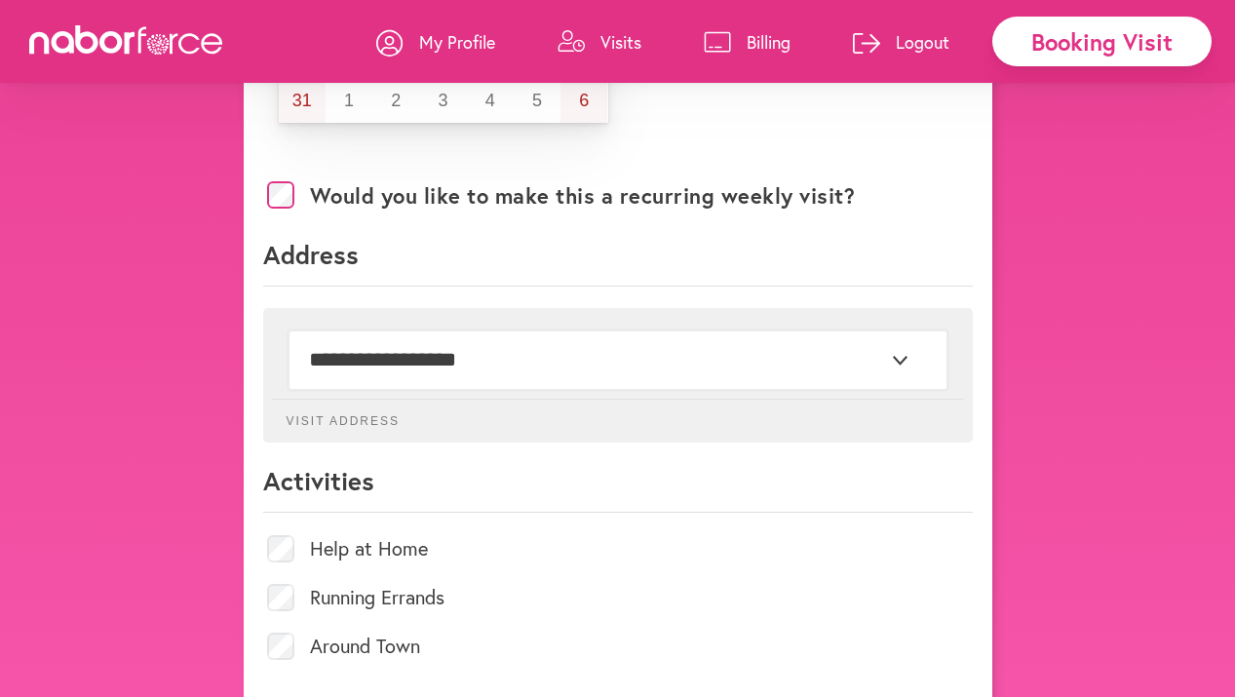
click at [331, 648] on label "Around Town" at bounding box center [365, 647] width 110 height 20
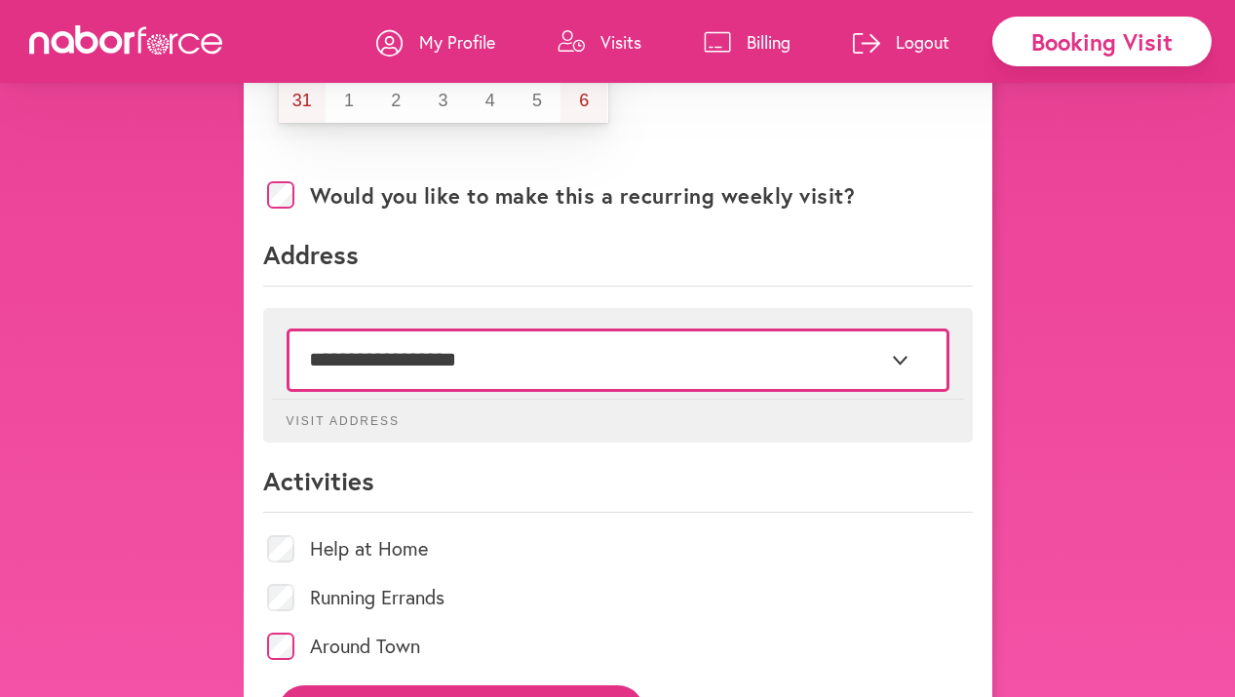
select select "*"
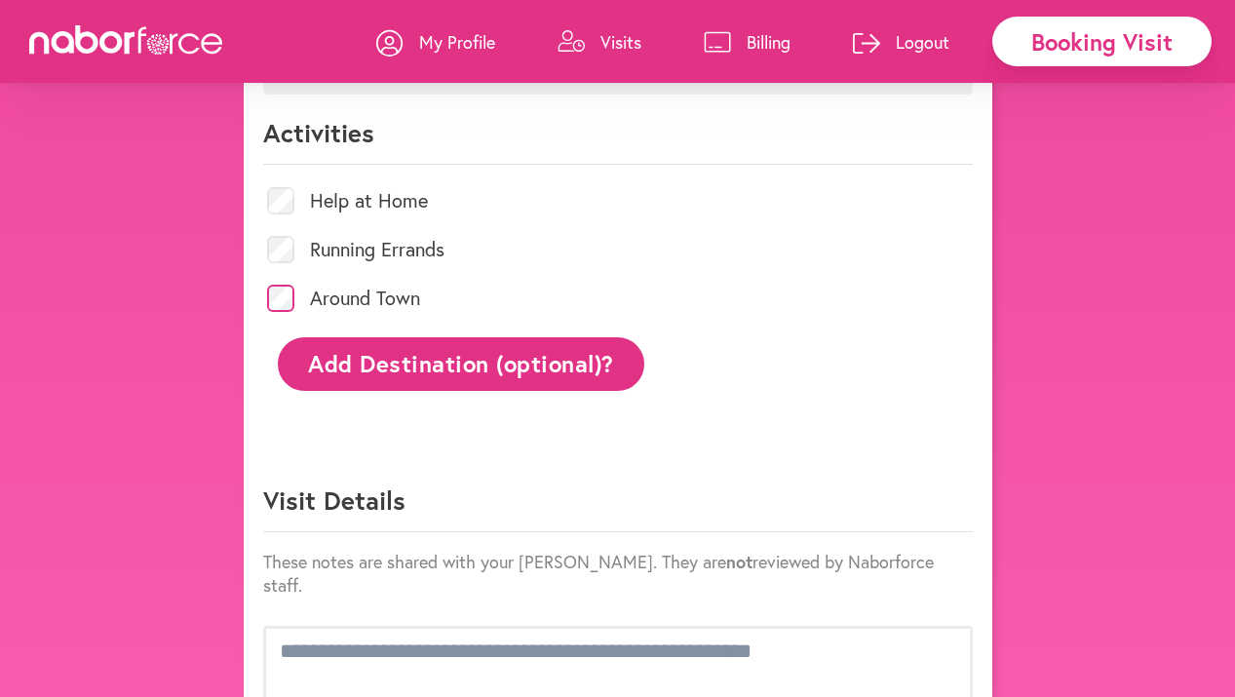
scroll to position [840, 0]
click at [494, 370] on button "Add Destination (optional)?" at bounding box center [462, 363] width 368 height 54
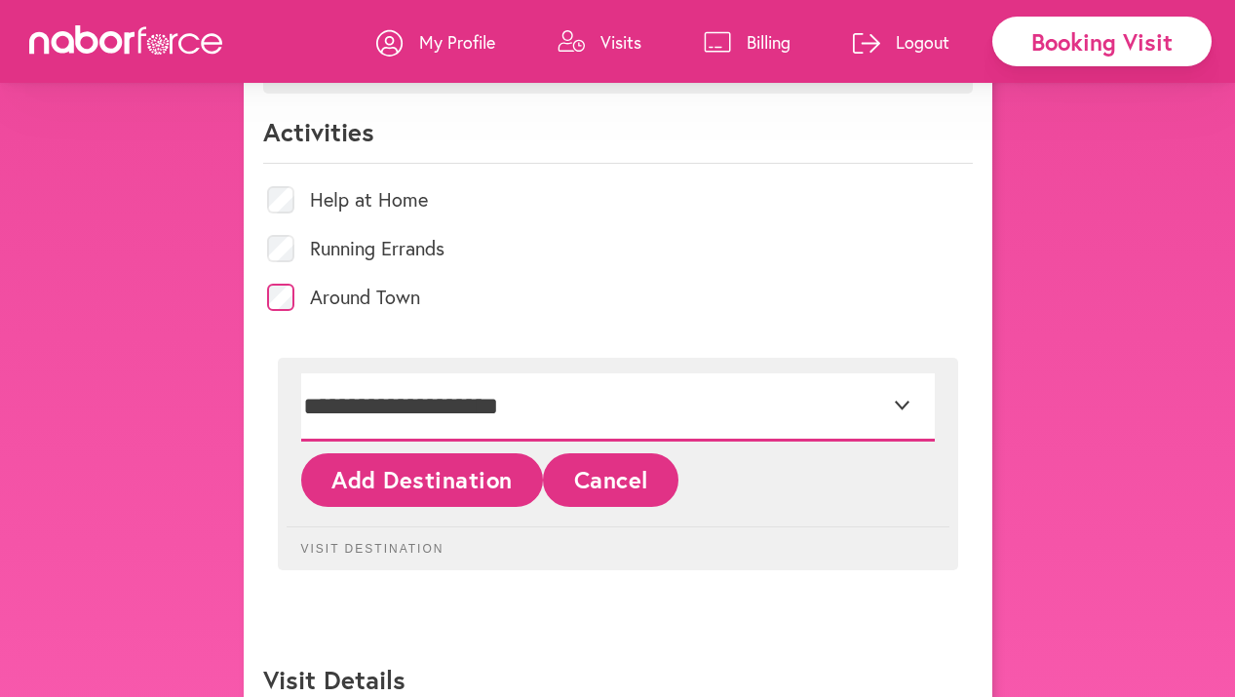
select select "*"
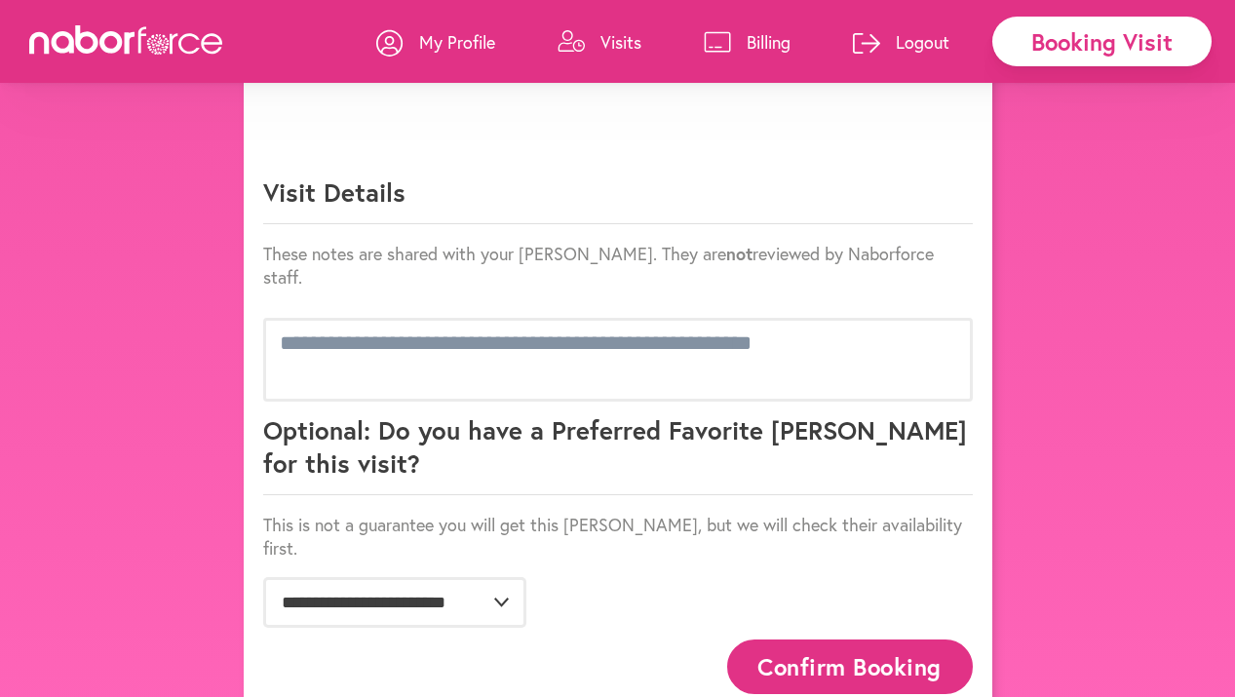
scroll to position [1327, 0]
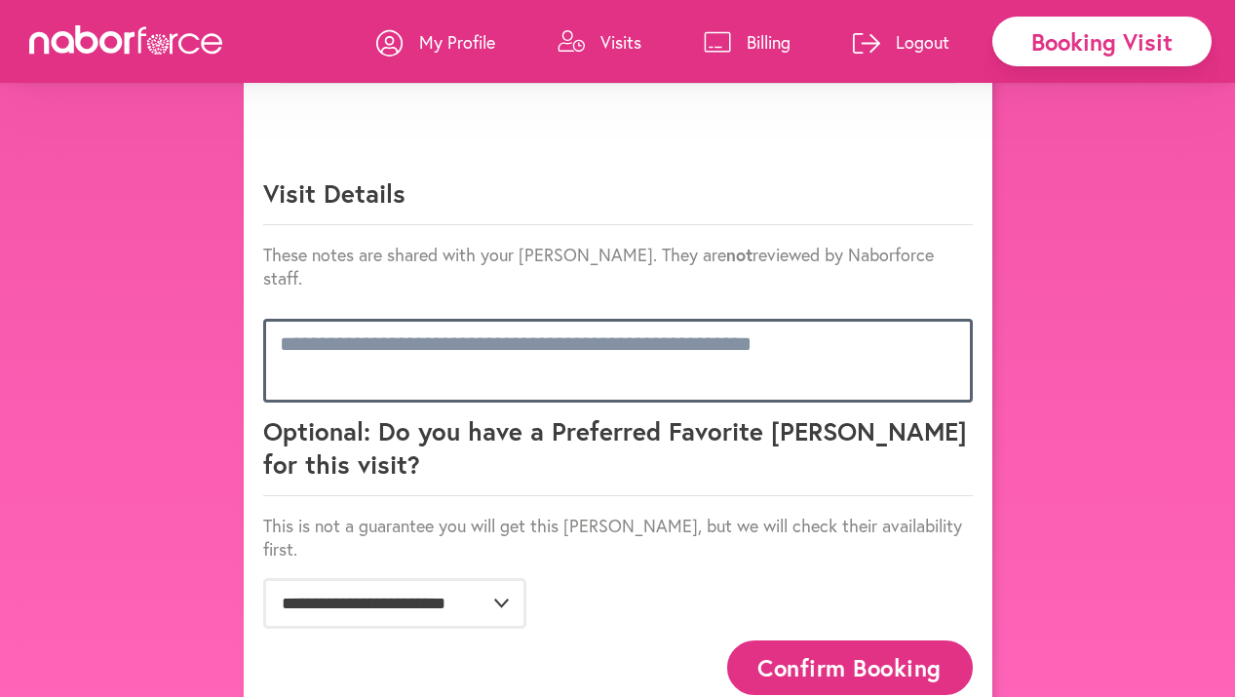
click at [558, 322] on textarea at bounding box center [618, 361] width 710 height 84
paste textarea "**********"
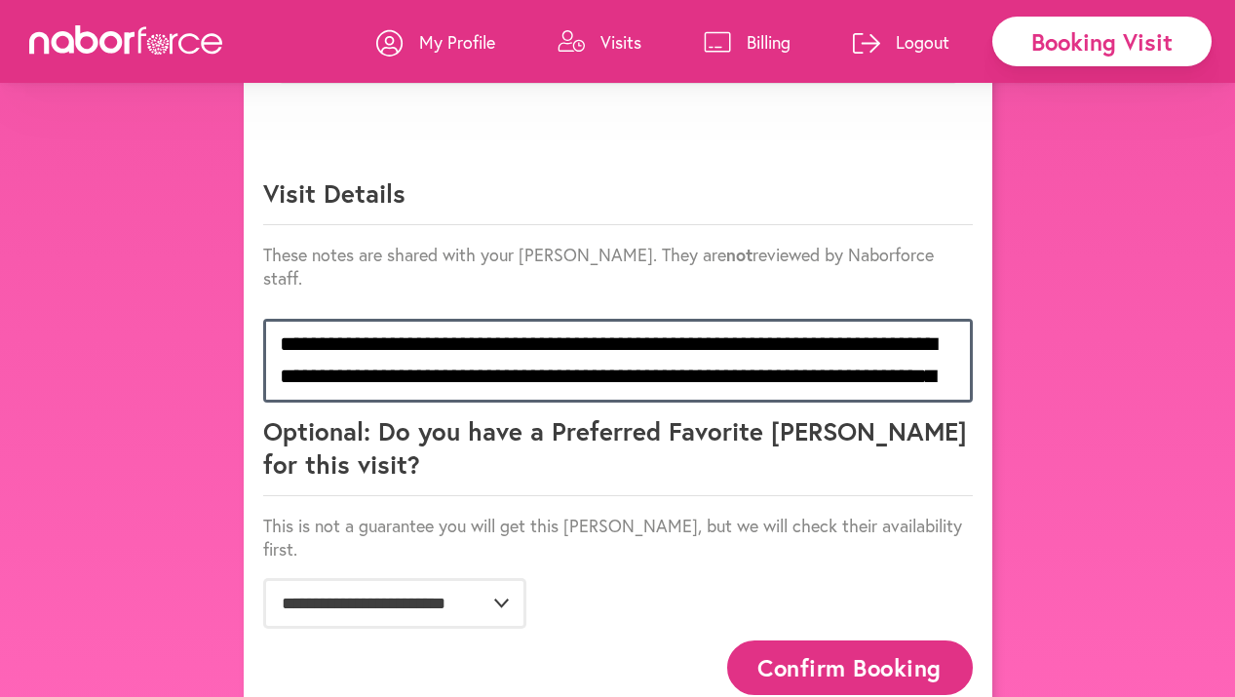
scroll to position [259, 0]
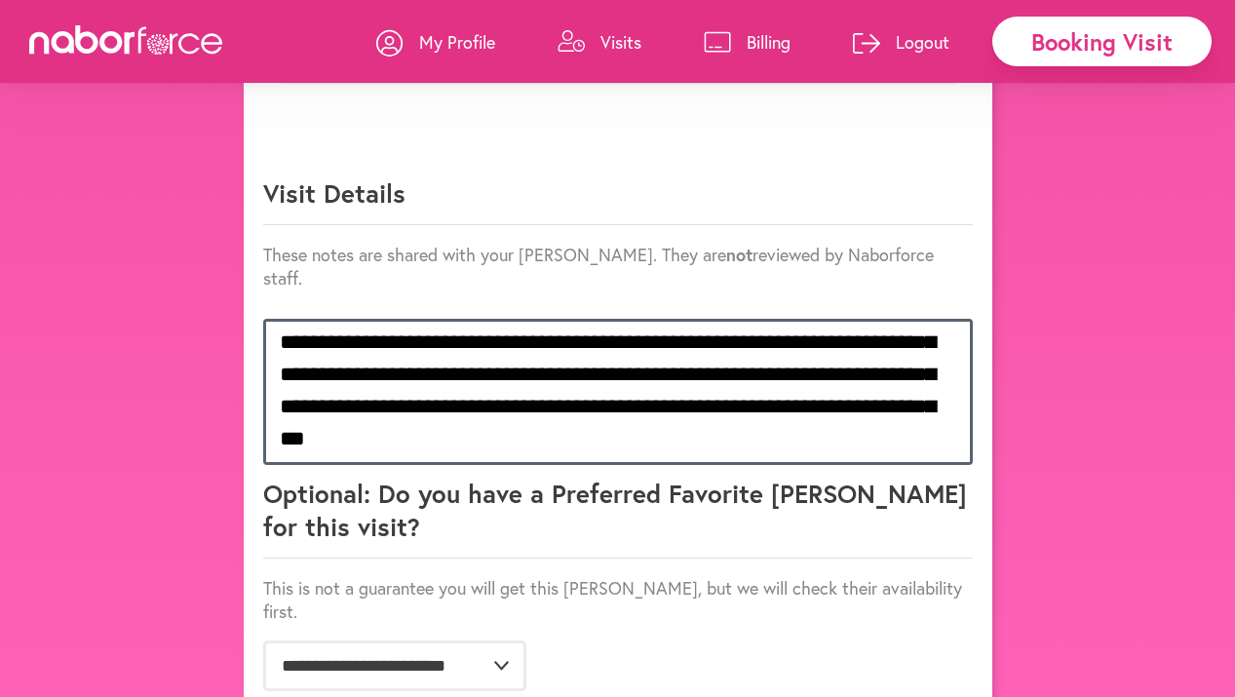
type textarea "**********"
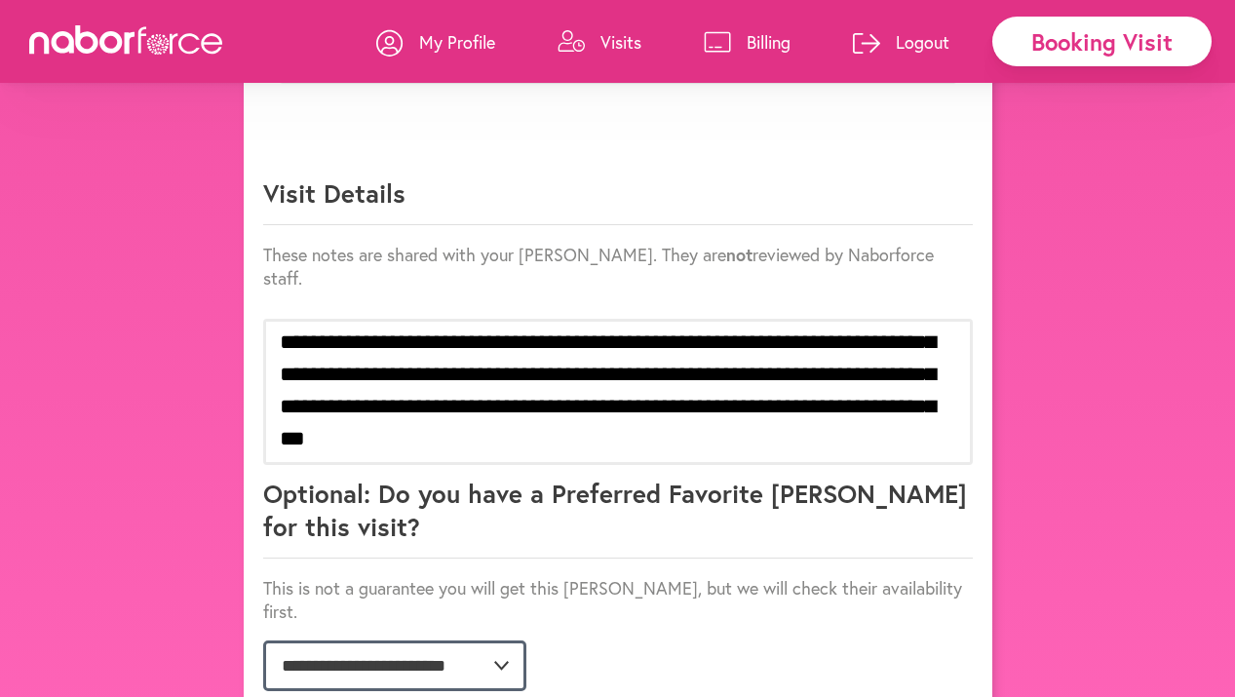
select select "**********"
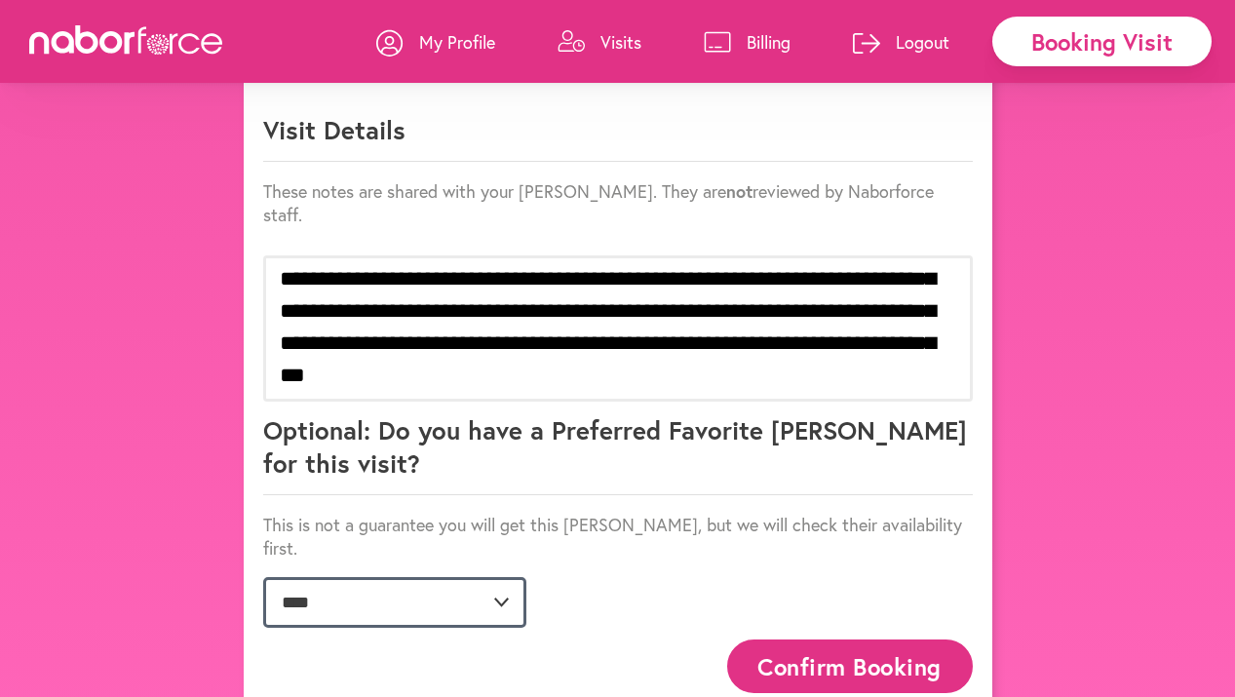
scroll to position [1389, 0]
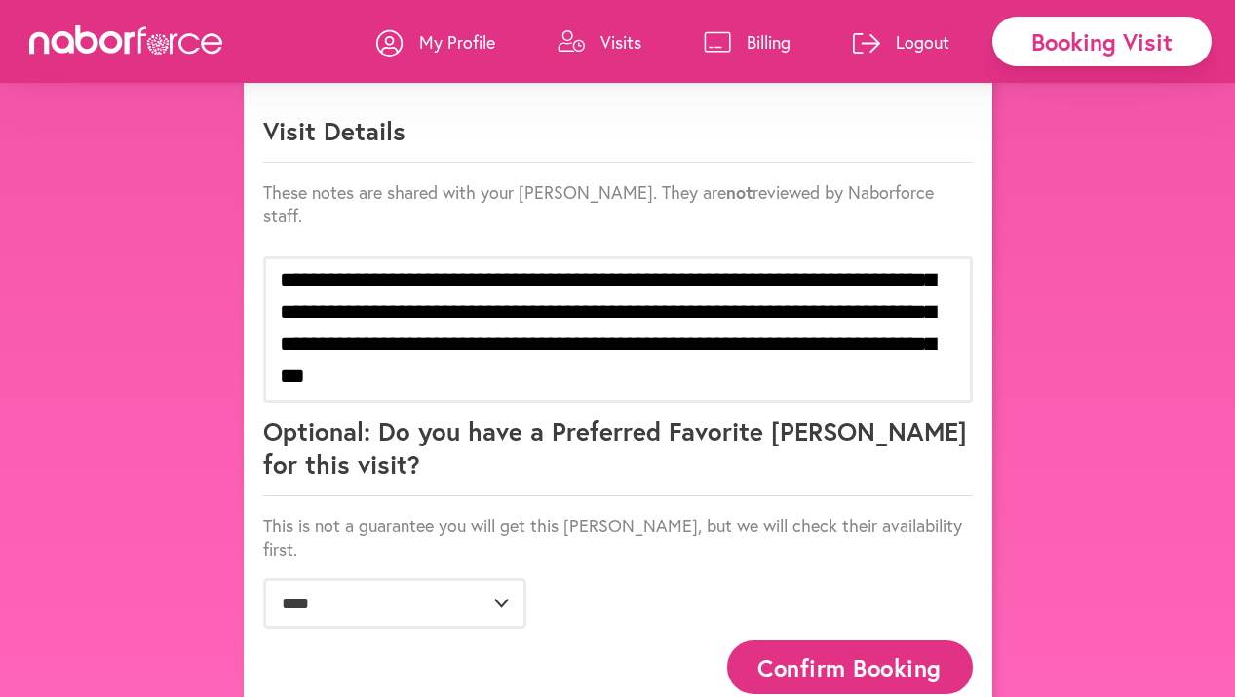
click at [803, 641] on button "Confirm Booking" at bounding box center [850, 668] width 246 height 54
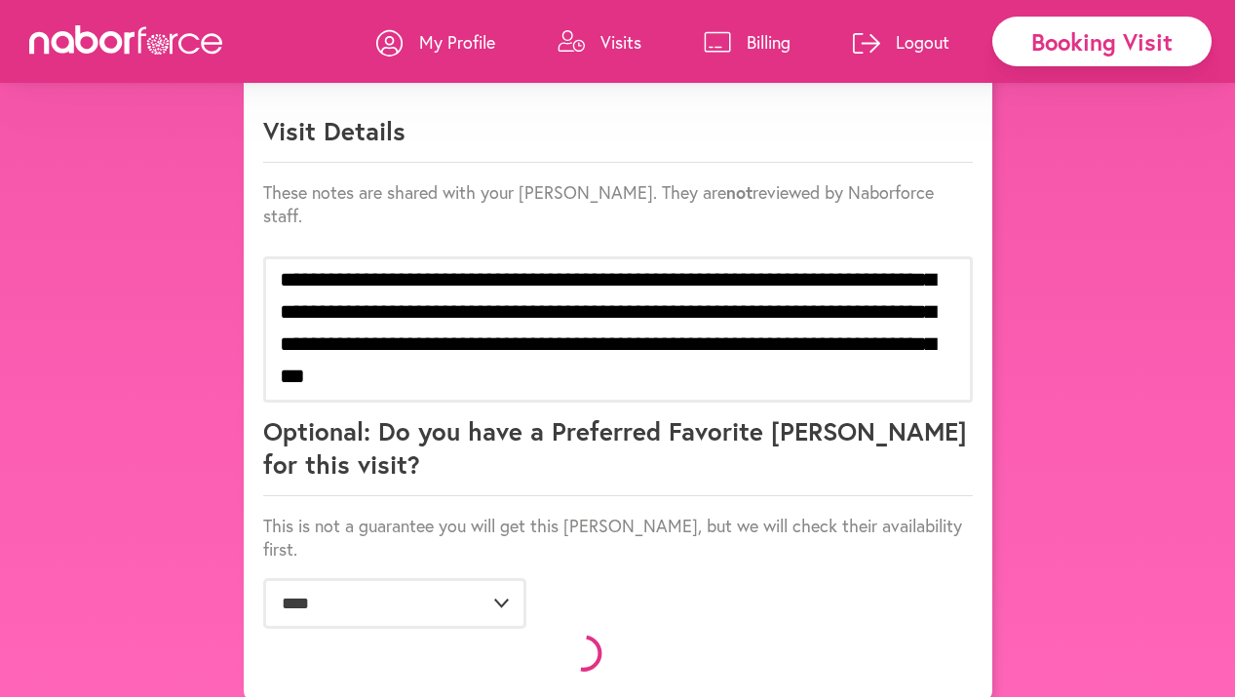
scroll to position [1365, 0]
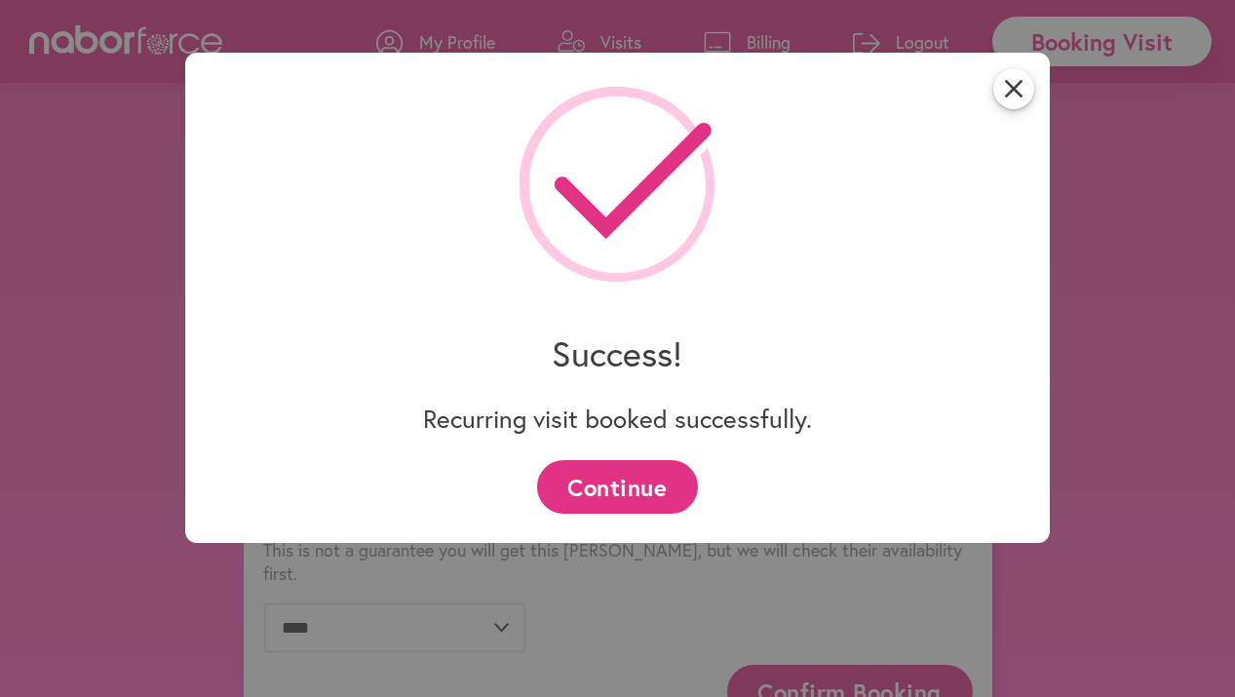
click at [658, 496] on button "Continue" at bounding box center [617, 487] width 161 height 54
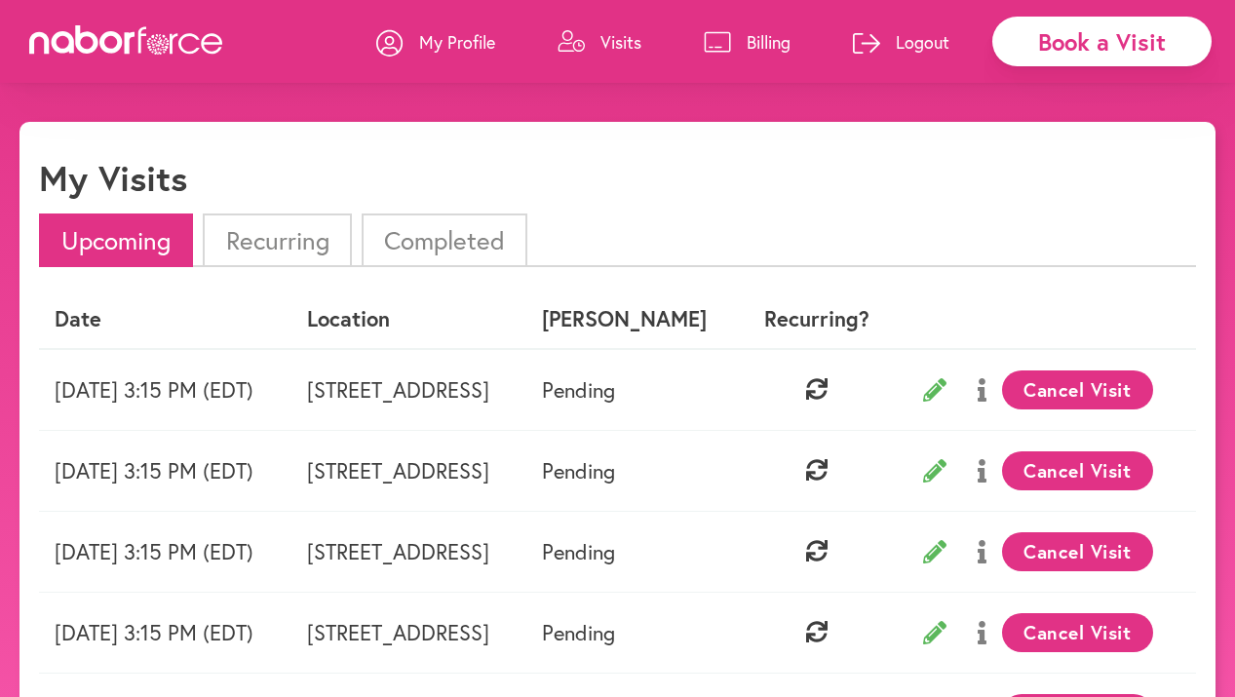
click at [141, 43] on icon at bounding box center [143, 40] width 8 height 26
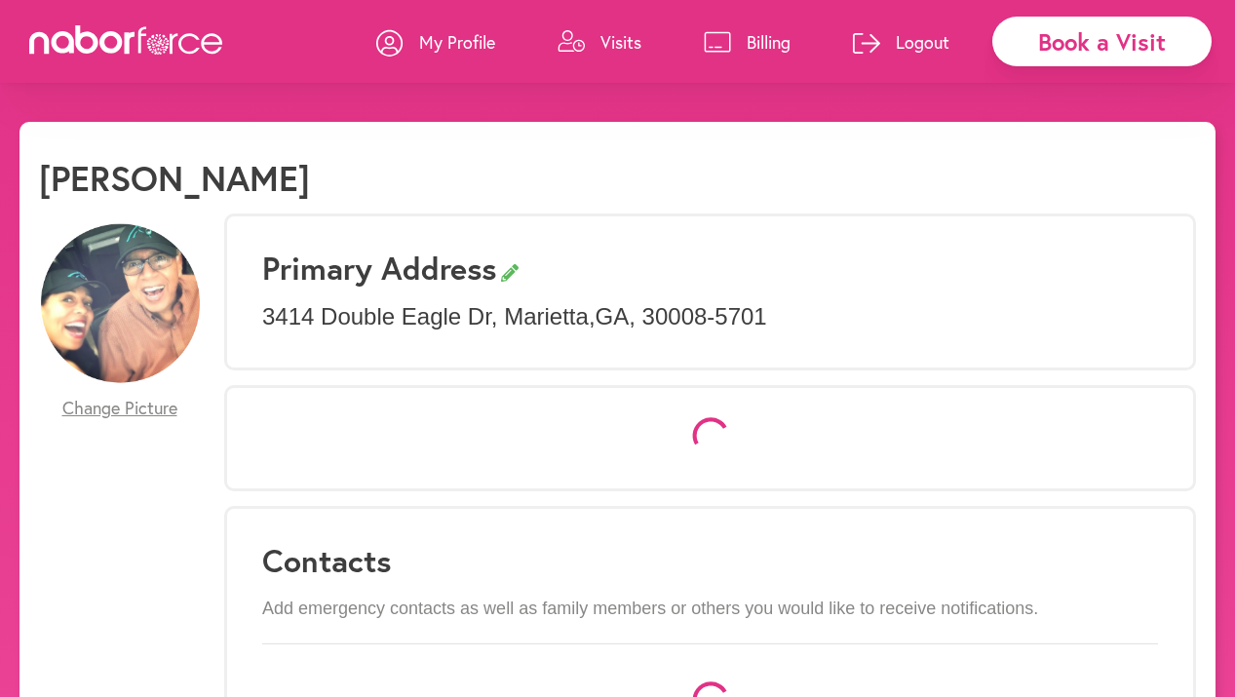
select select "*"
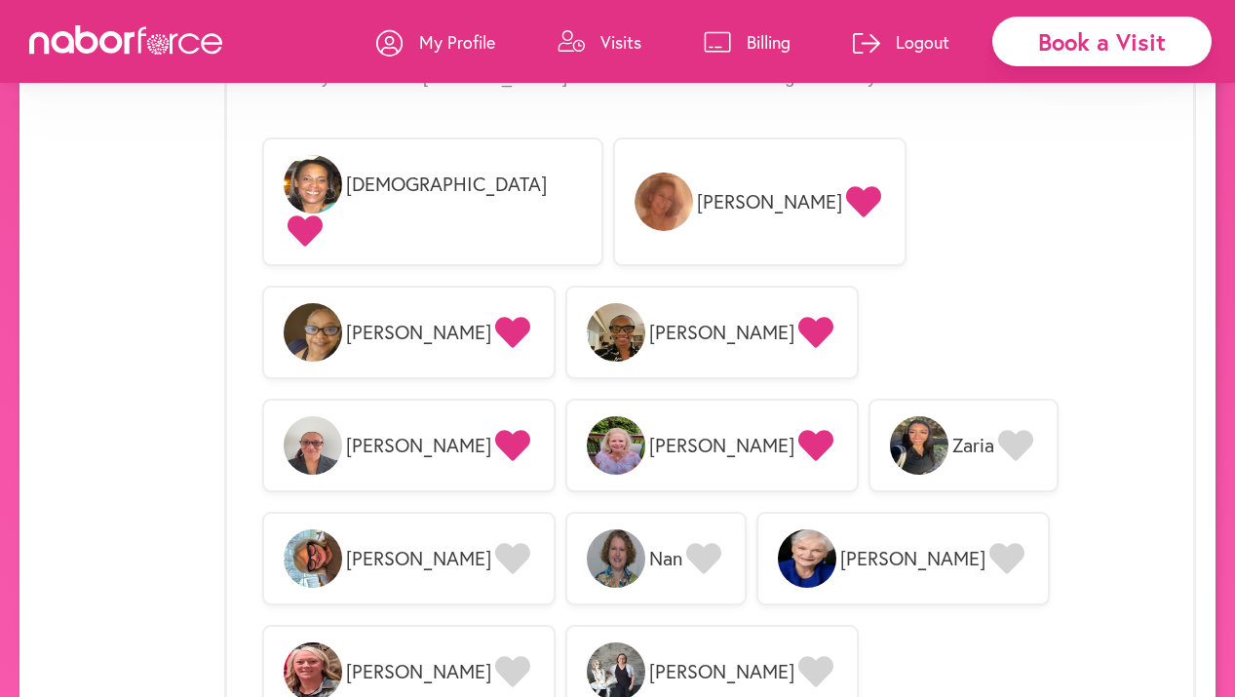
scroll to position [1644, 0]
click at [998, 430] on icon at bounding box center [1015, 445] width 35 height 31
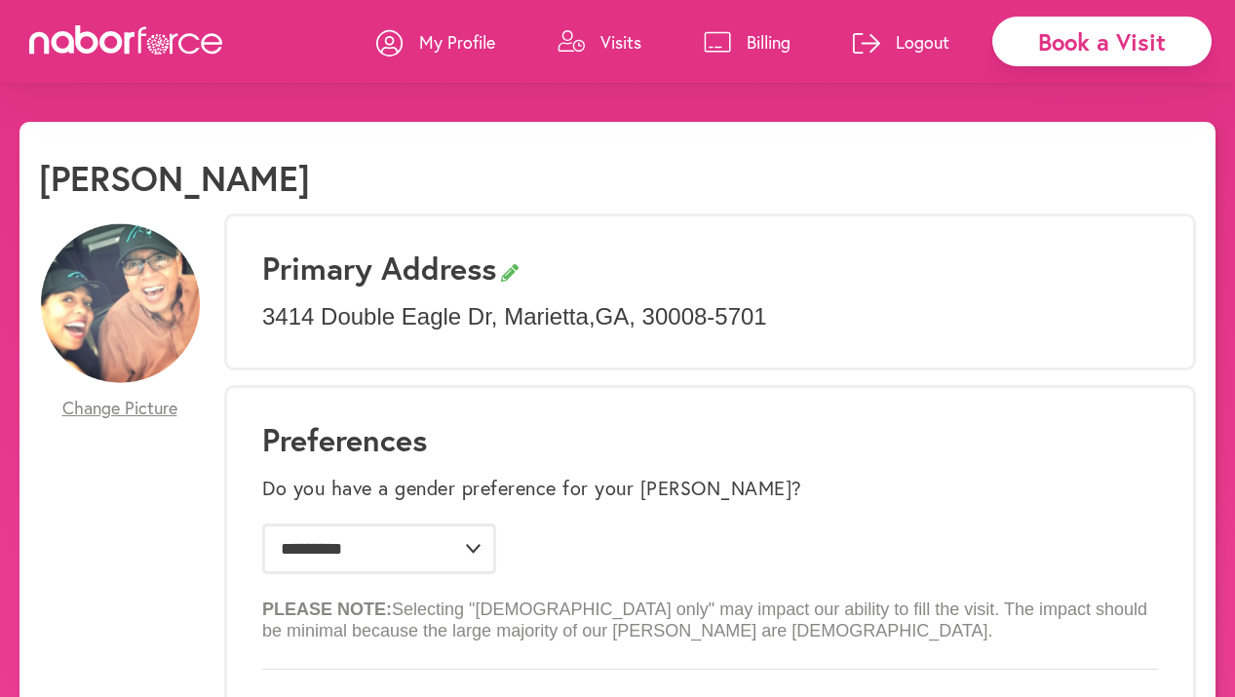
scroll to position [0, 0]
